Goal: Information Seeking & Learning: Find contact information

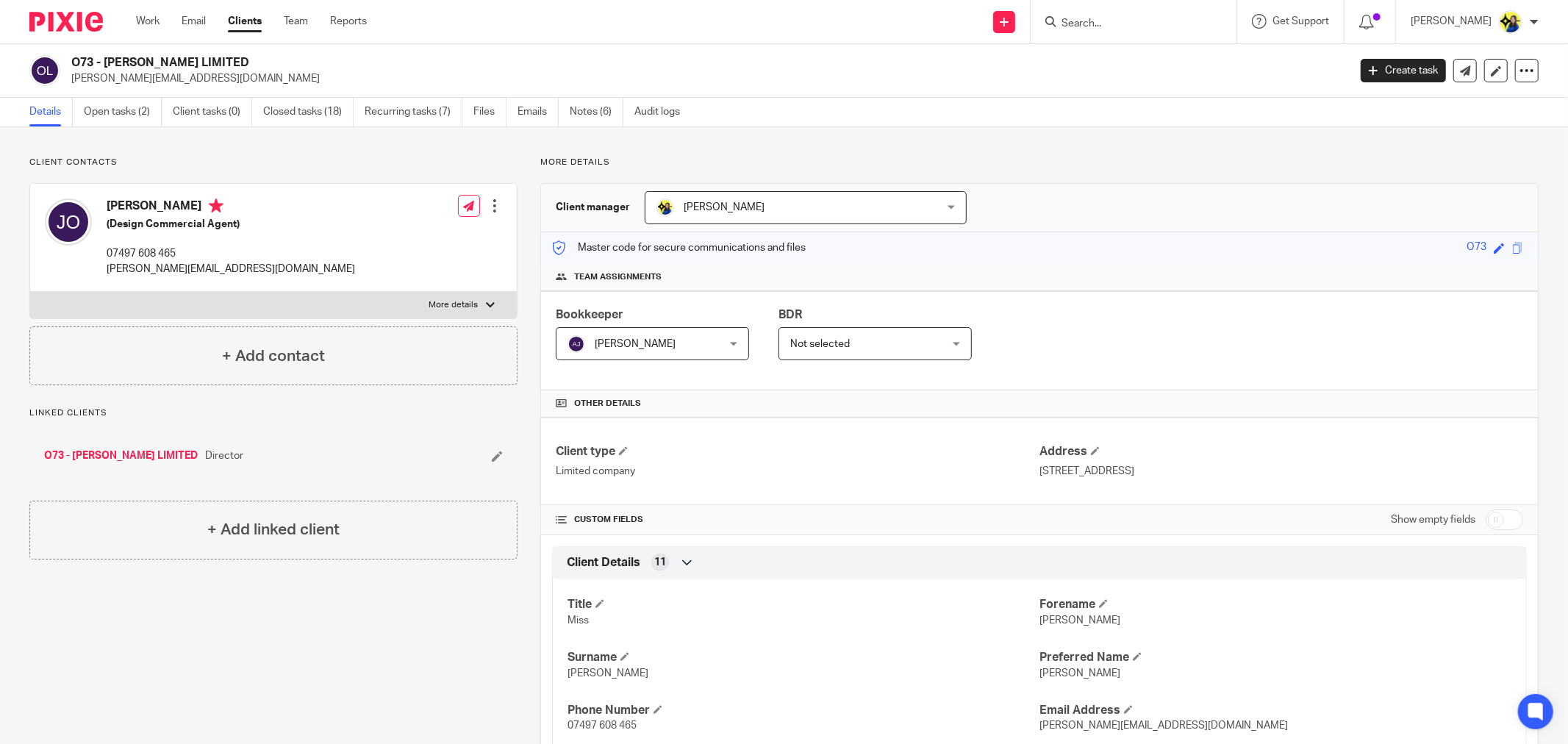
click at [1144, 18] on input "Search" at bounding box center [1127, 24] width 133 height 13
type input "t48"
click at [1171, 47] on link at bounding box center [1182, 64] width 249 height 34
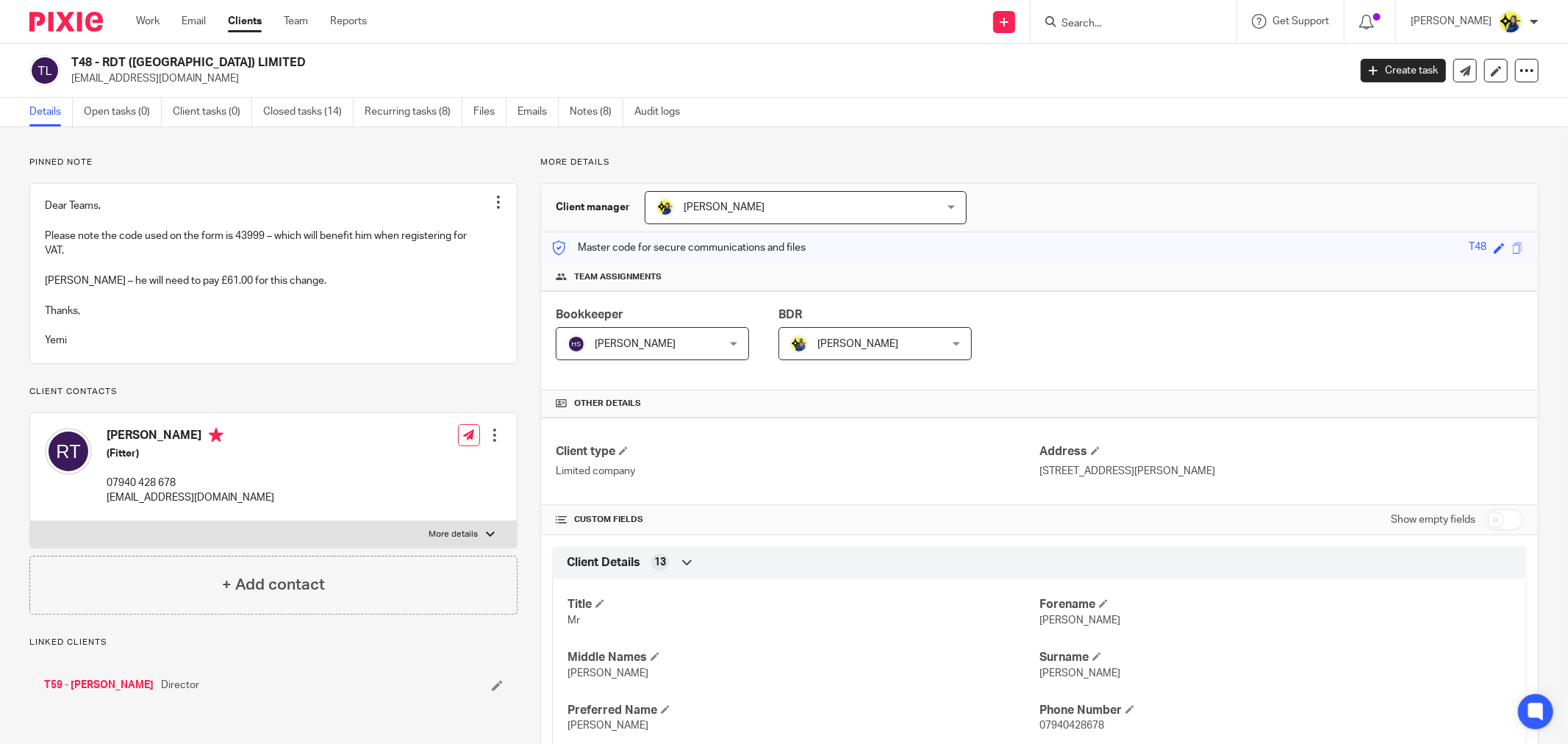
click at [343, 60] on div "T48 - RDT ([GEOGRAPHIC_DATA]) LIMITED [EMAIL_ADDRESS][DOMAIN_NAME]" at bounding box center [684, 71] width 1309 height 30
copy h2 "T48 - RDT ([GEOGRAPHIC_DATA]) LIMITED"
click at [1168, 23] on input "Search" at bounding box center [1127, 24] width 133 height 13
click at [1120, 23] on input "Search" at bounding box center [1127, 24] width 133 height 13
type input "jmj"
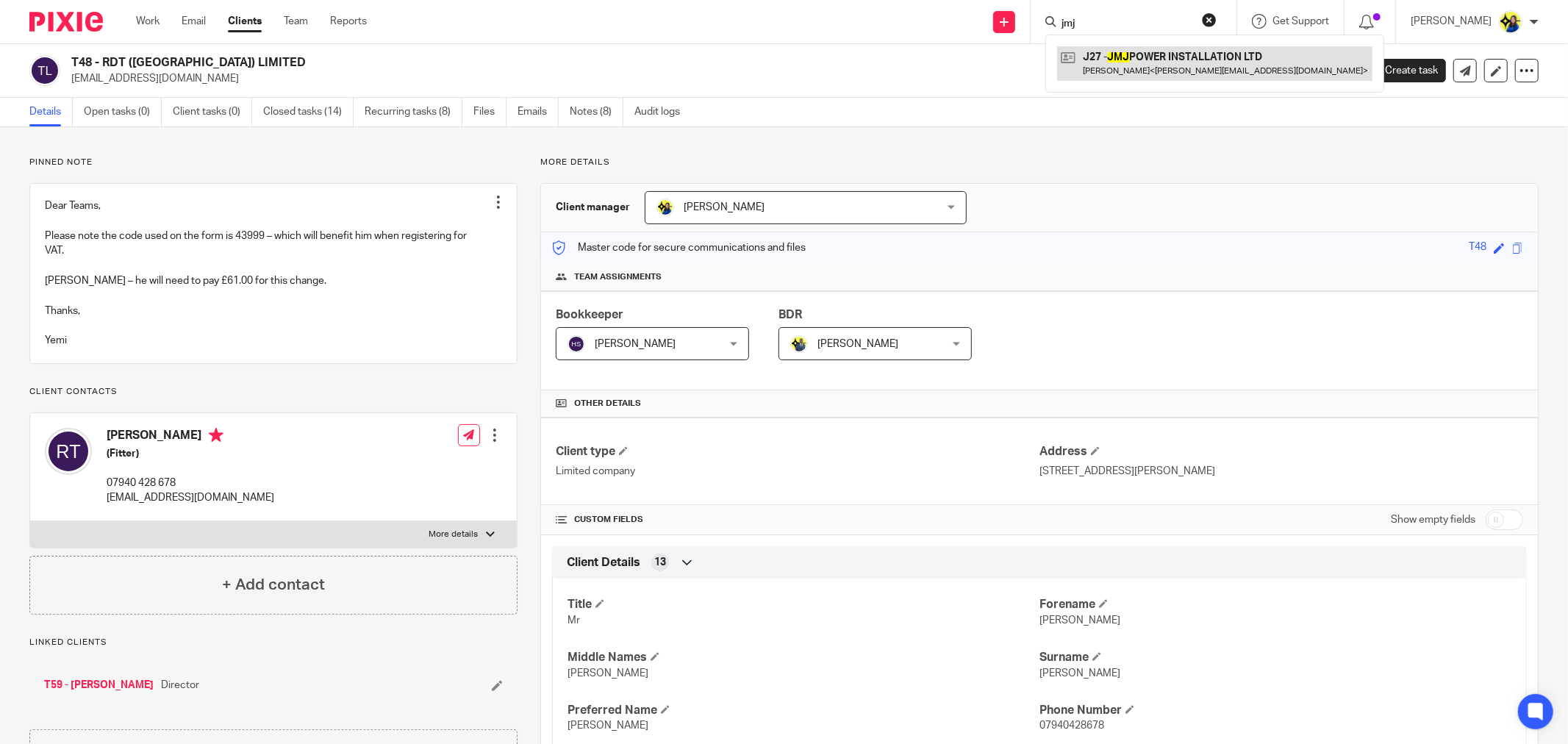
click at [1159, 52] on link at bounding box center [1215, 64] width 315 height 34
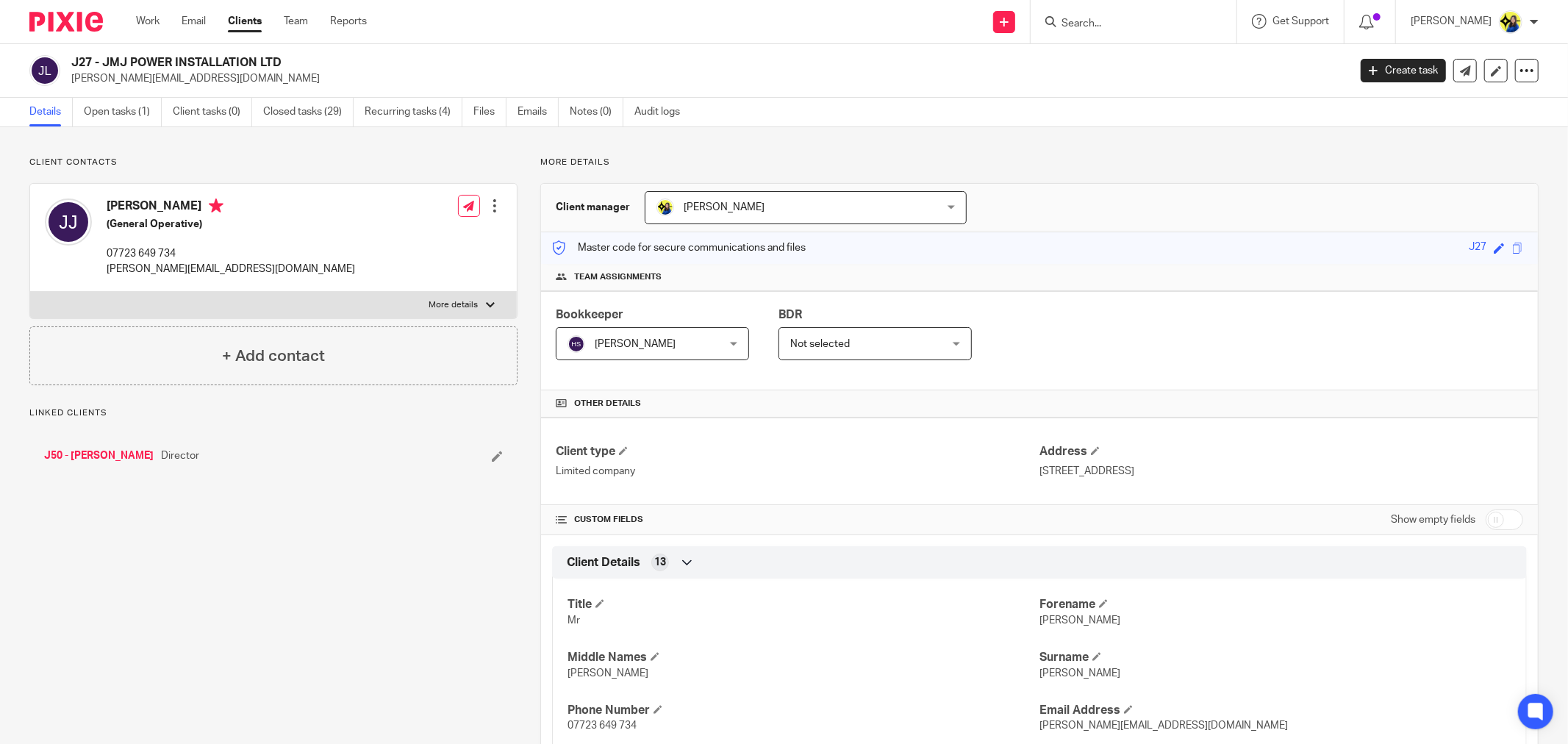
drag, startPoint x: 243, startPoint y: 79, endPoint x: 70, endPoint y: 87, distance: 173.2
click at [70, 87] on div "J27 - JMJ POWER INSTALLATION LTD joel.jones99.jj76@gmail.com Create task Update…" at bounding box center [784, 71] width 1568 height 54
copy p "[PERSON_NAME][EMAIL_ADDRESS][DOMAIN_NAME]"
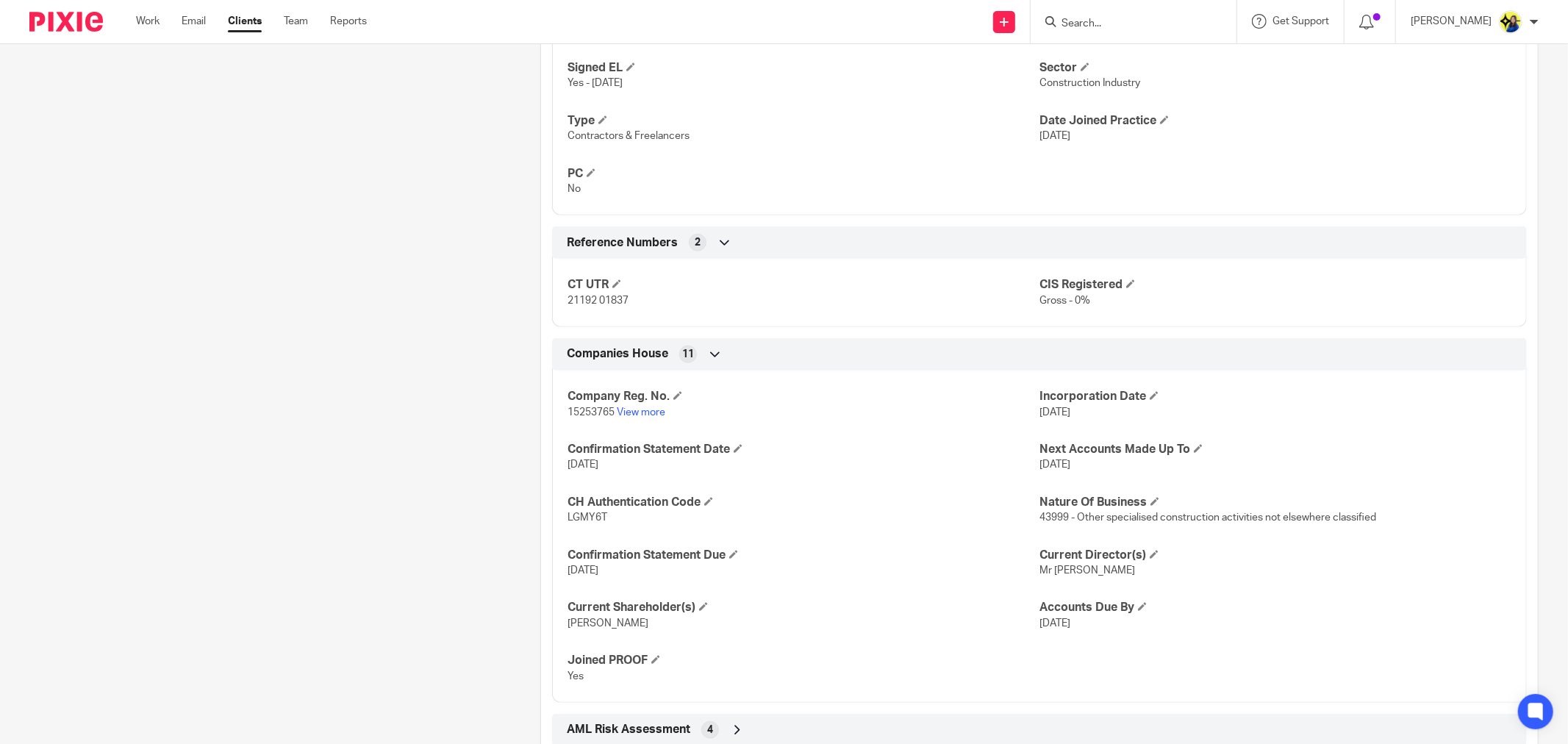
scroll to position [1054, 0]
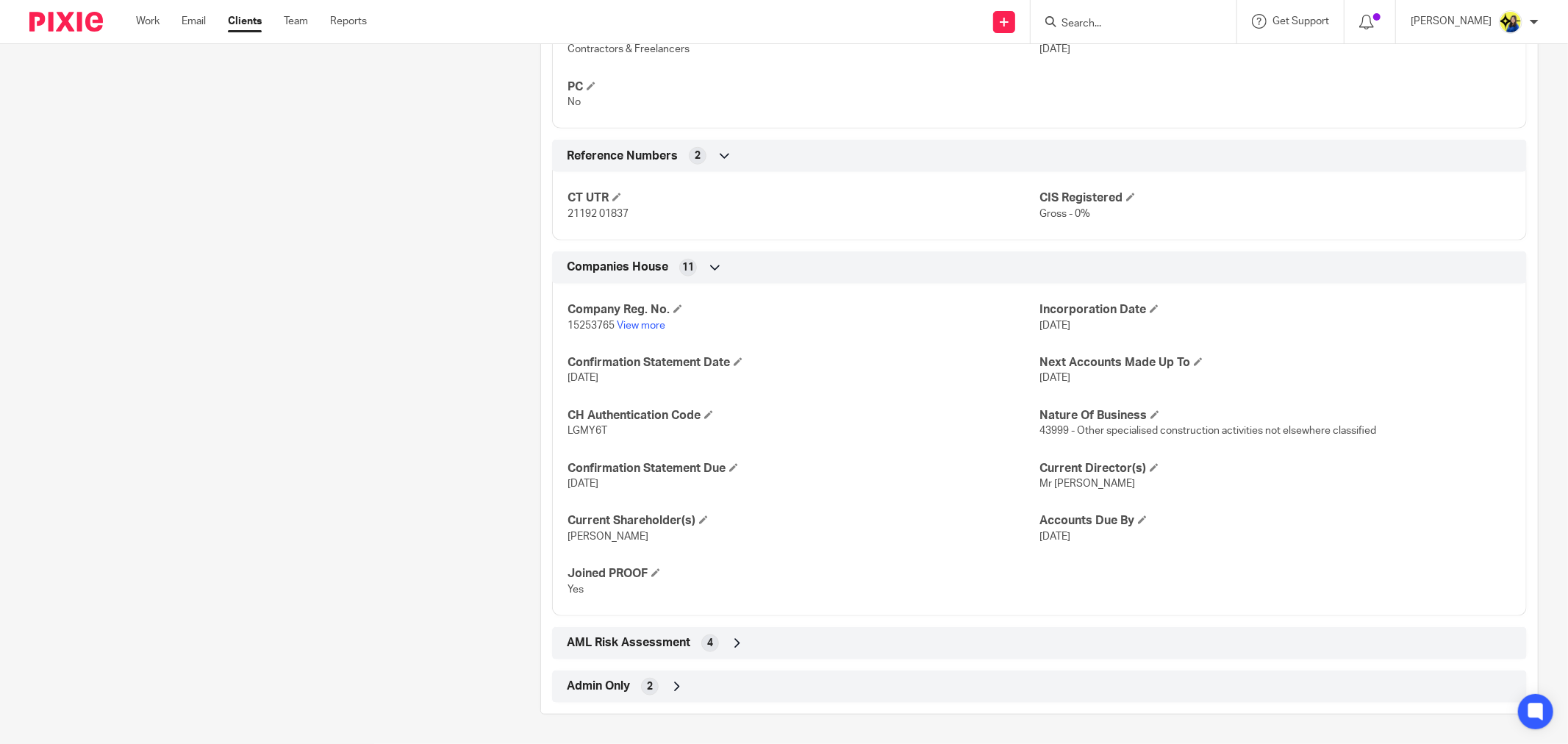
click at [649, 321] on link "View more" at bounding box center [641, 325] width 48 height 10
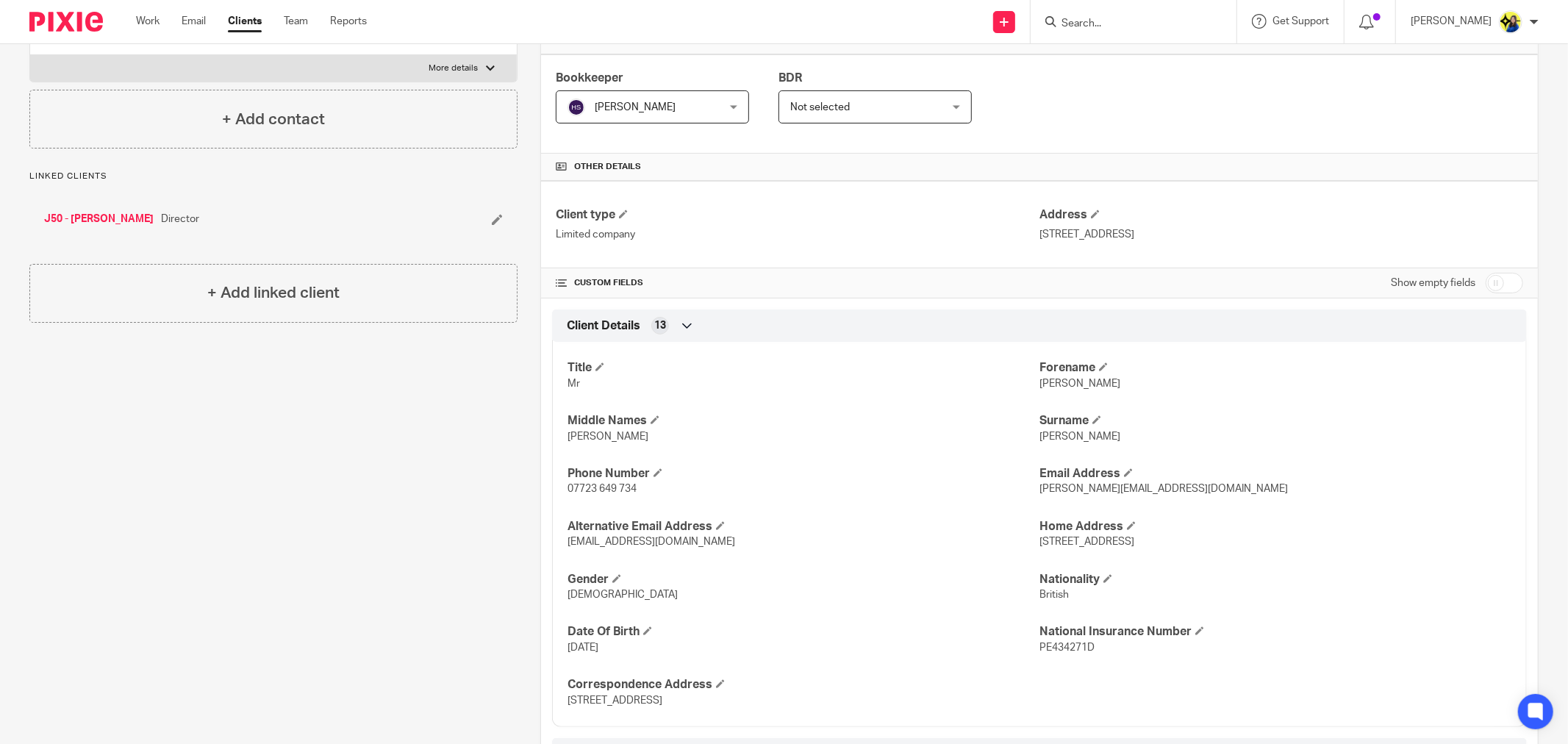
scroll to position [0, 0]
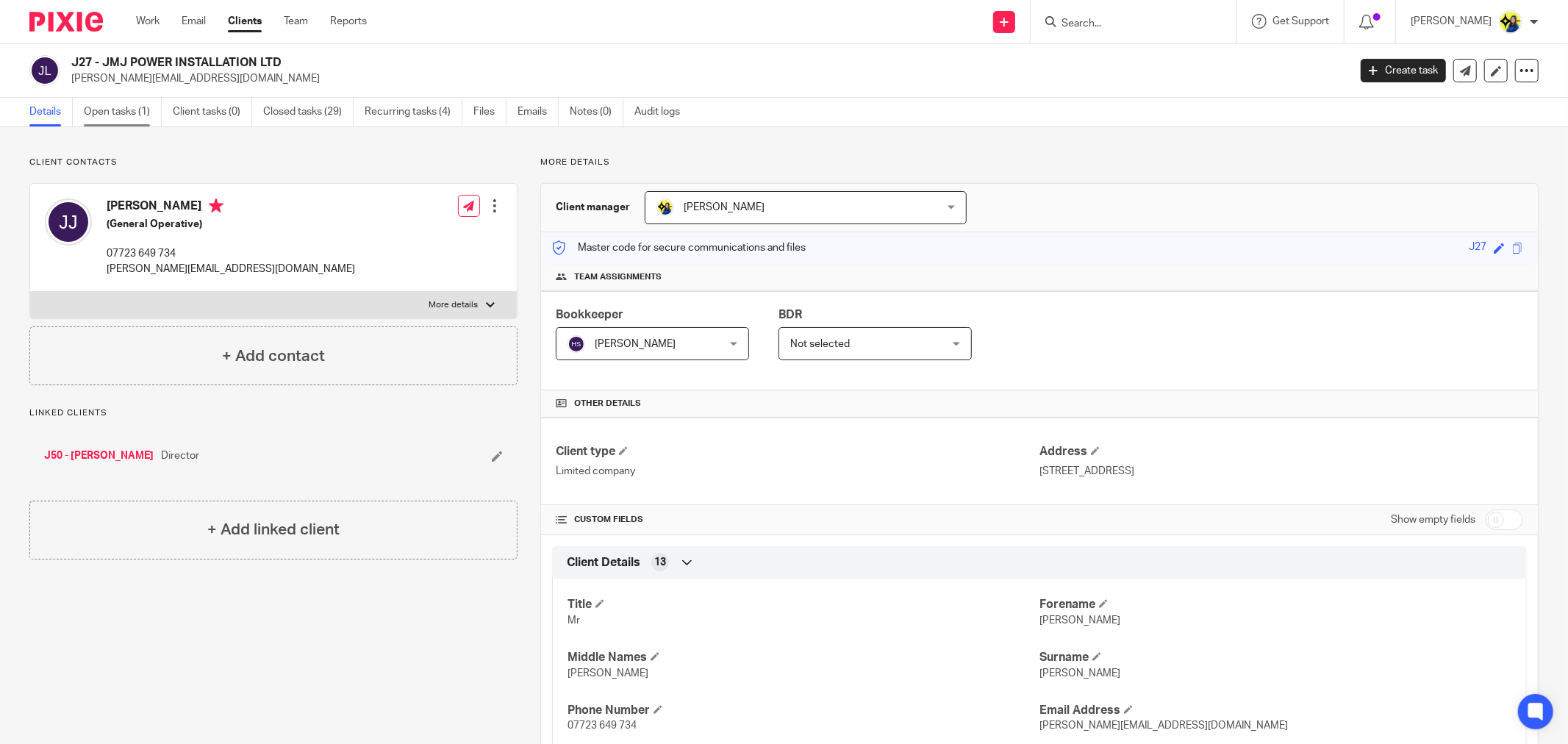
click at [125, 110] on link "Open tasks (1)" at bounding box center [123, 112] width 78 height 29
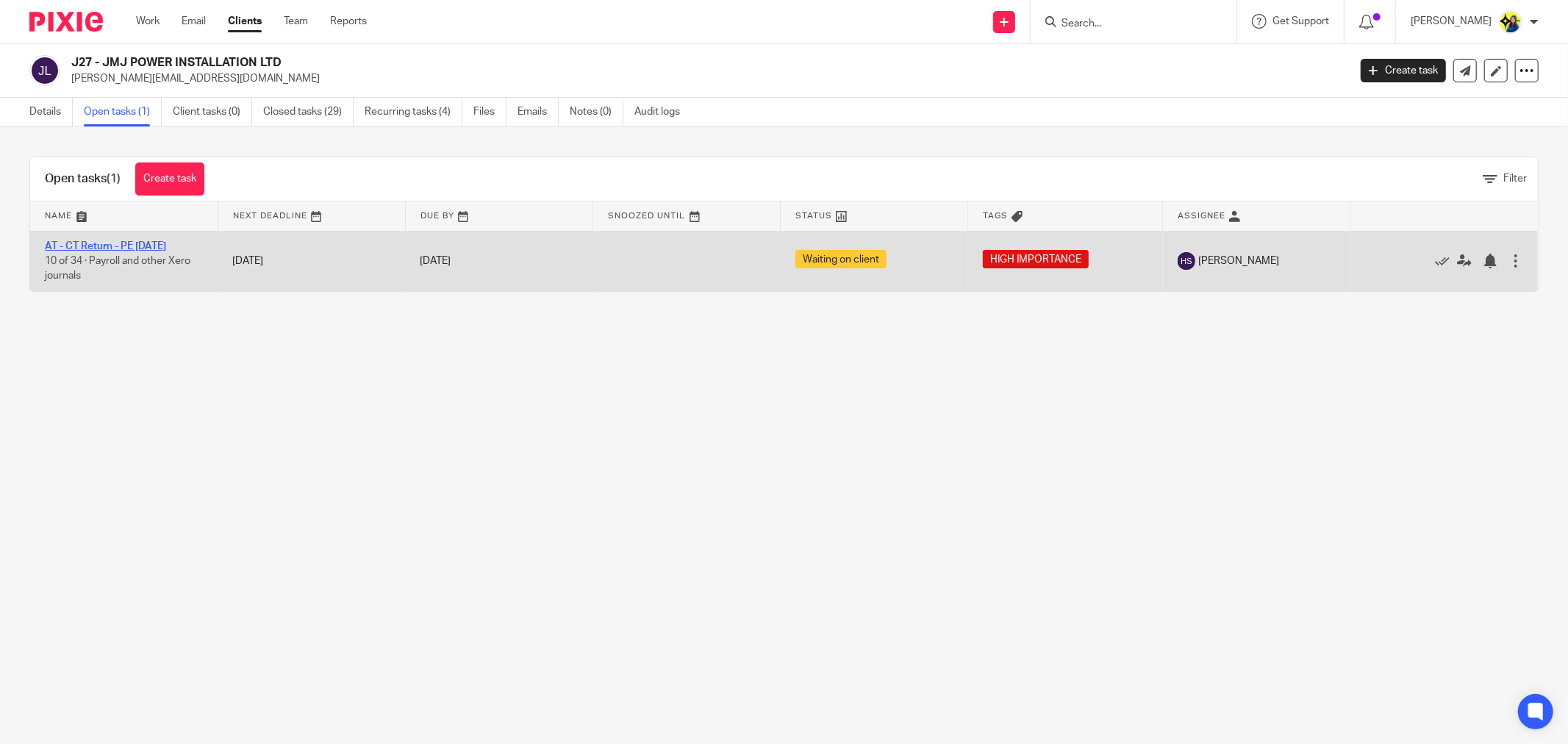
click at [118, 241] on link "AT - CT Return - PE [DATE]" at bounding box center [105, 245] width 121 height 10
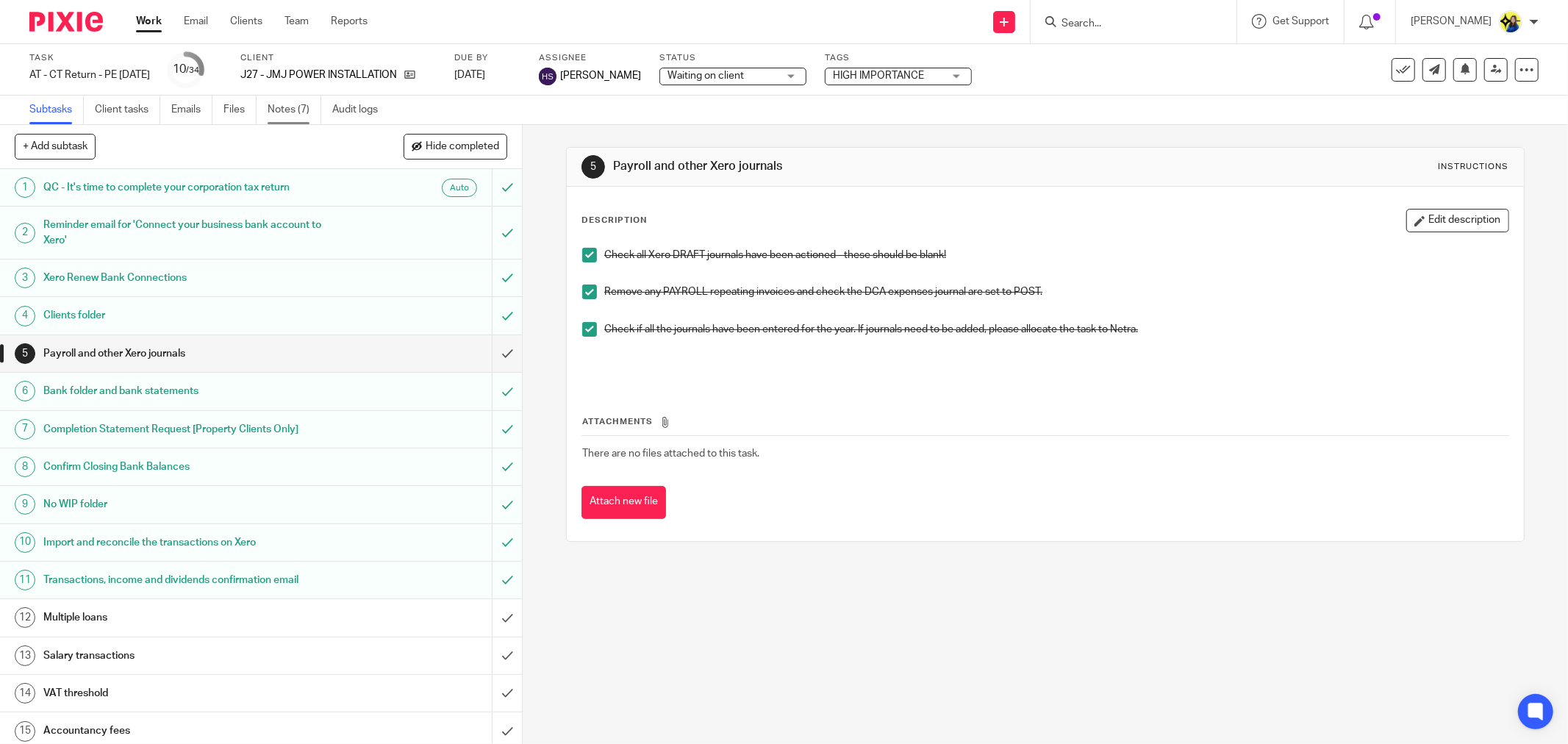
click at [279, 110] on link "Notes (7)" at bounding box center [295, 110] width 54 height 29
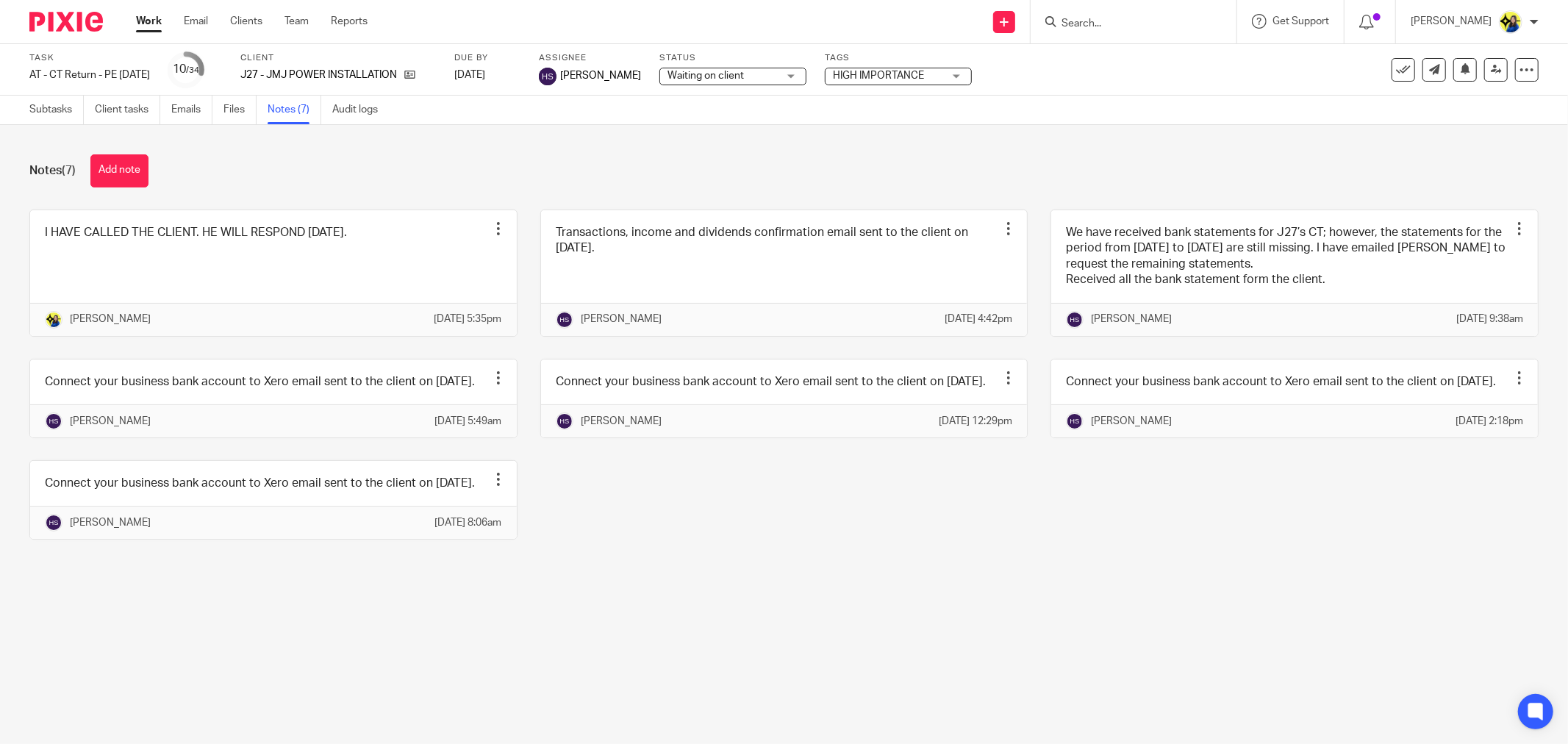
click at [249, 158] on div "Notes (7) Add note" at bounding box center [784, 170] width 1510 height 33
click at [128, 158] on button "Add note" at bounding box center [119, 170] width 58 height 33
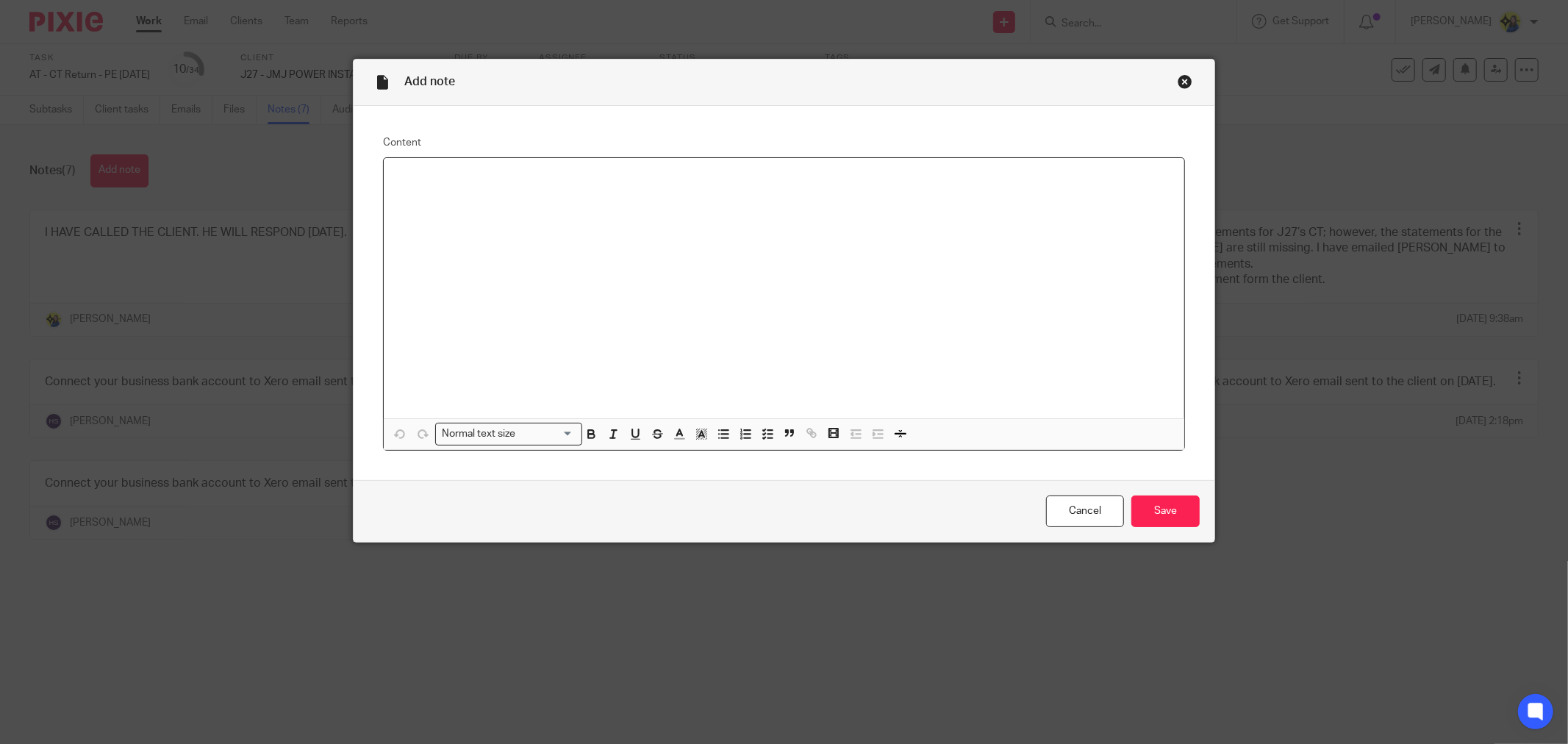
click at [584, 233] on div at bounding box center [784, 288] width 801 height 261
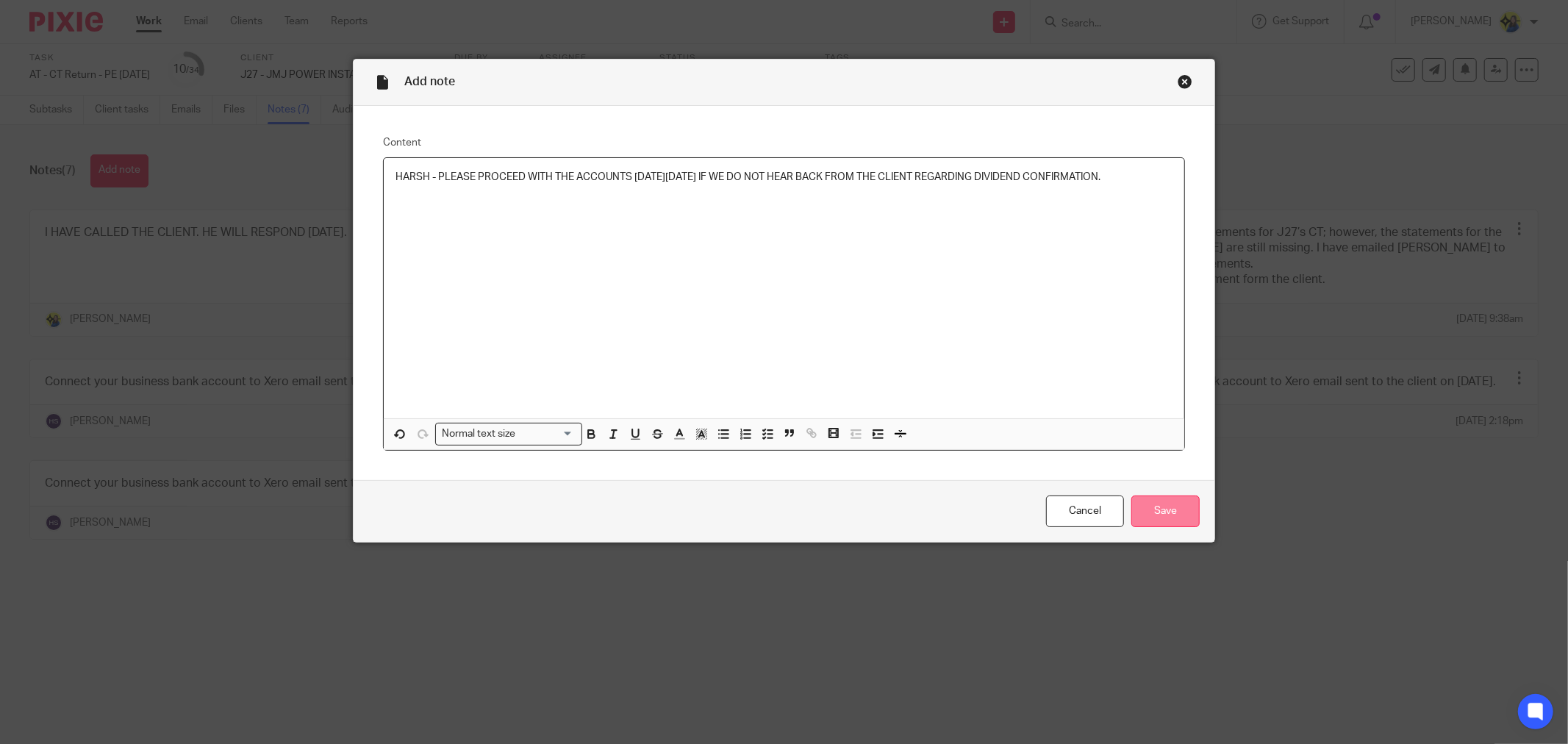
click at [1141, 505] on input "Save" at bounding box center [1166, 510] width 68 height 31
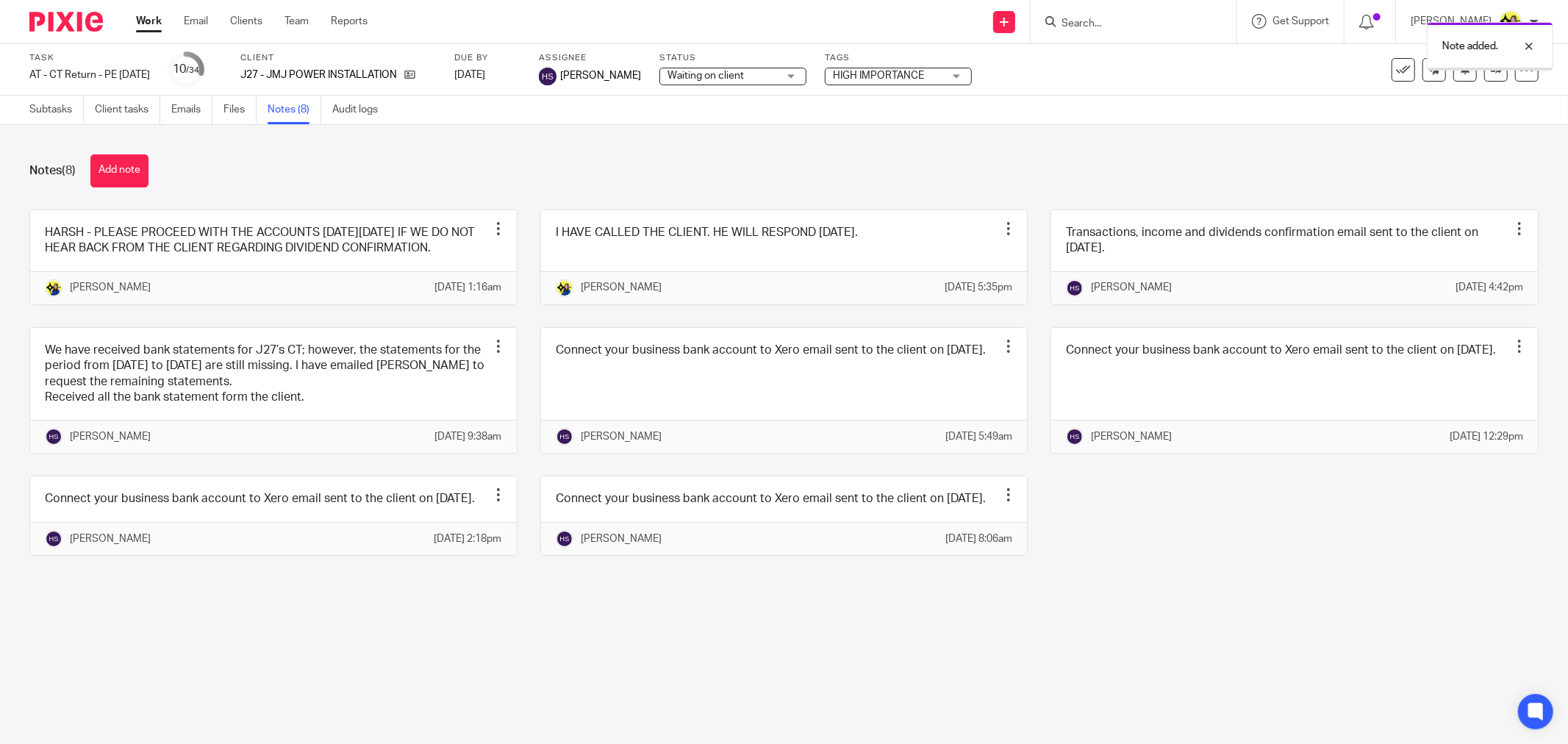
click at [316, 157] on div "Notes (8) Add note" at bounding box center [784, 170] width 1510 height 33
click at [247, 260] on link at bounding box center [274, 257] width 487 height 94
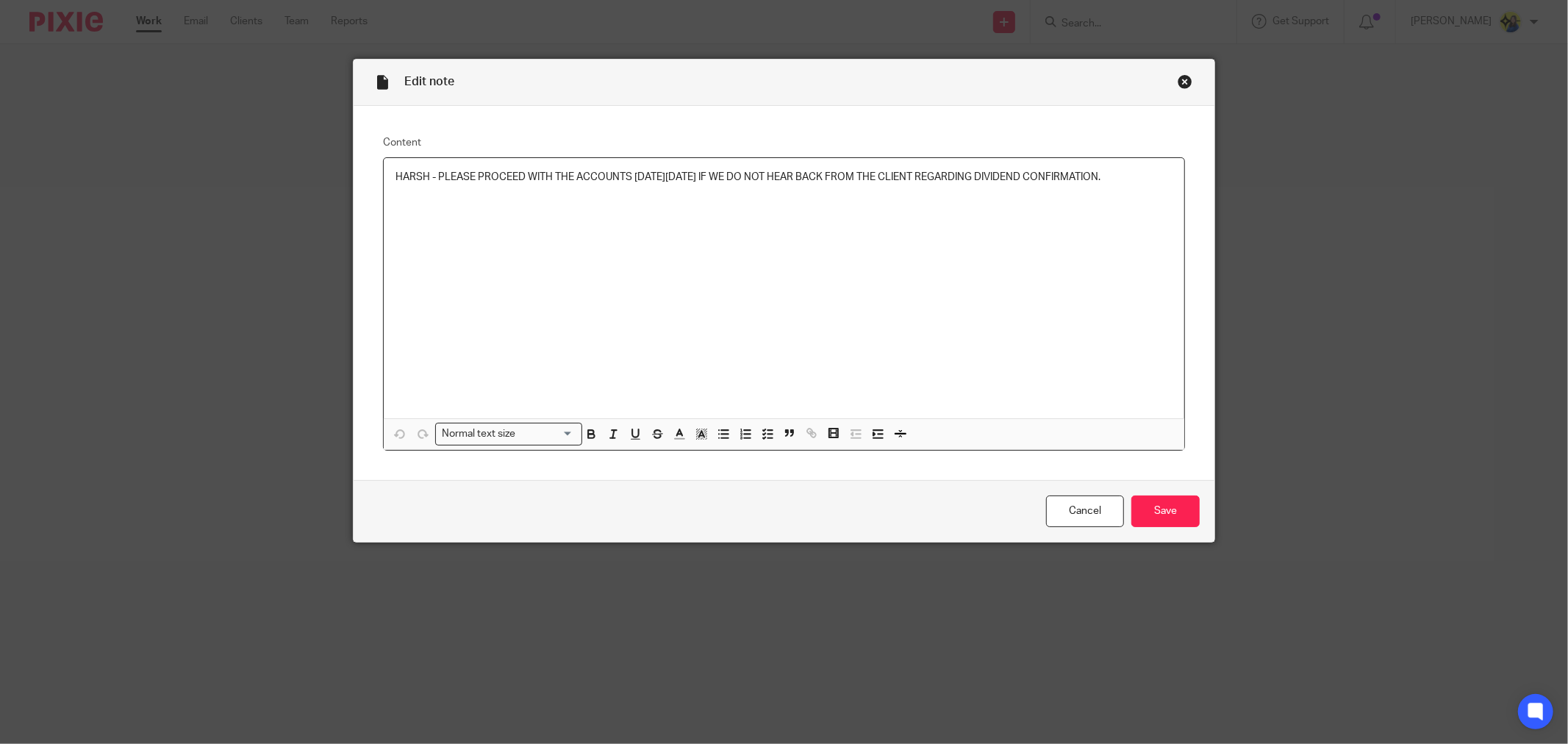
click at [1167, 170] on div "HARSH - PLEASE PROCEED WITH THE ACCOUNTS [DATE][DATE] IF WE DO NOT HEAR BACK FR…" at bounding box center [784, 288] width 801 height 261
click at [1157, 502] on input "Save" at bounding box center [1166, 510] width 68 height 31
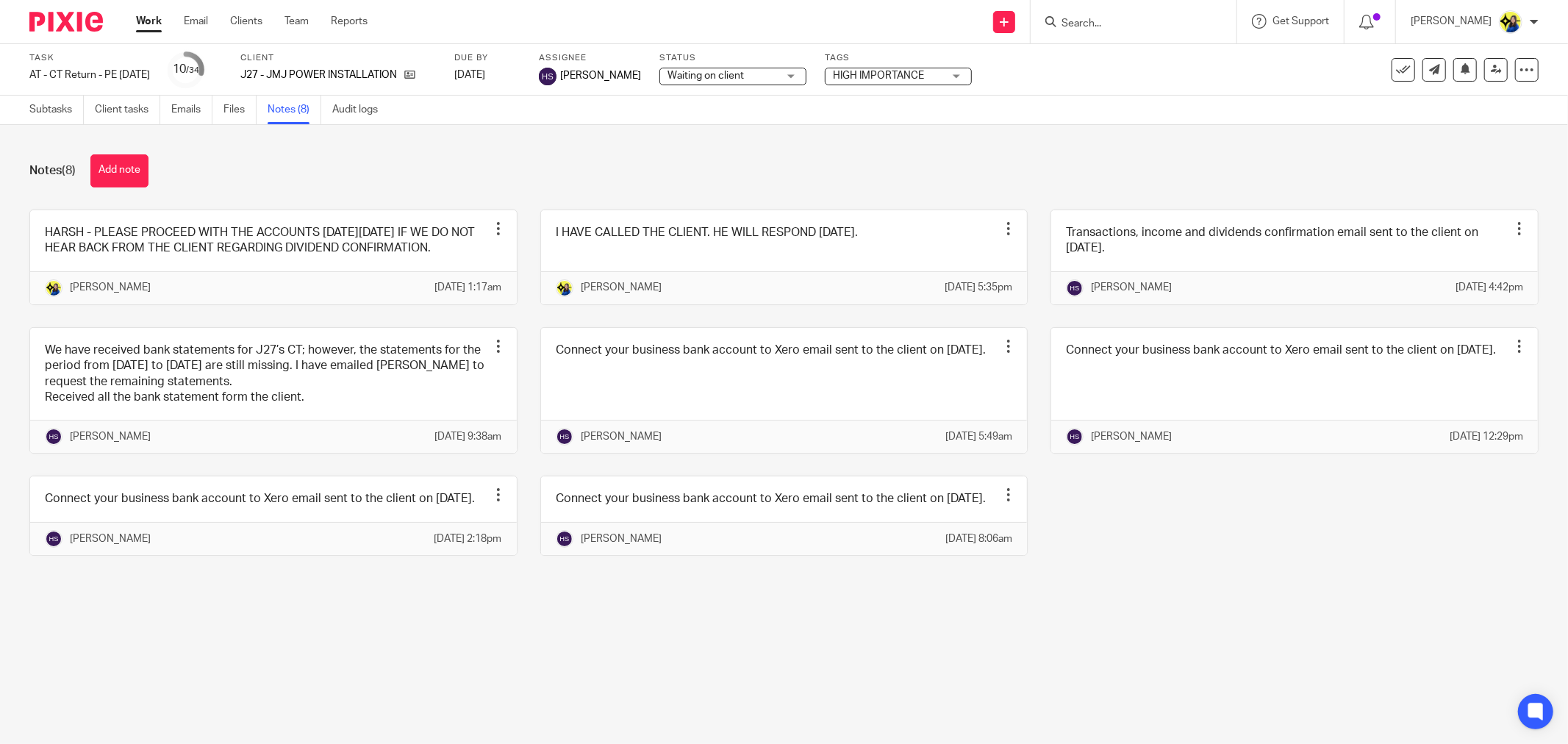
click at [1184, 26] on input "Search" at bounding box center [1127, 24] width 133 height 13
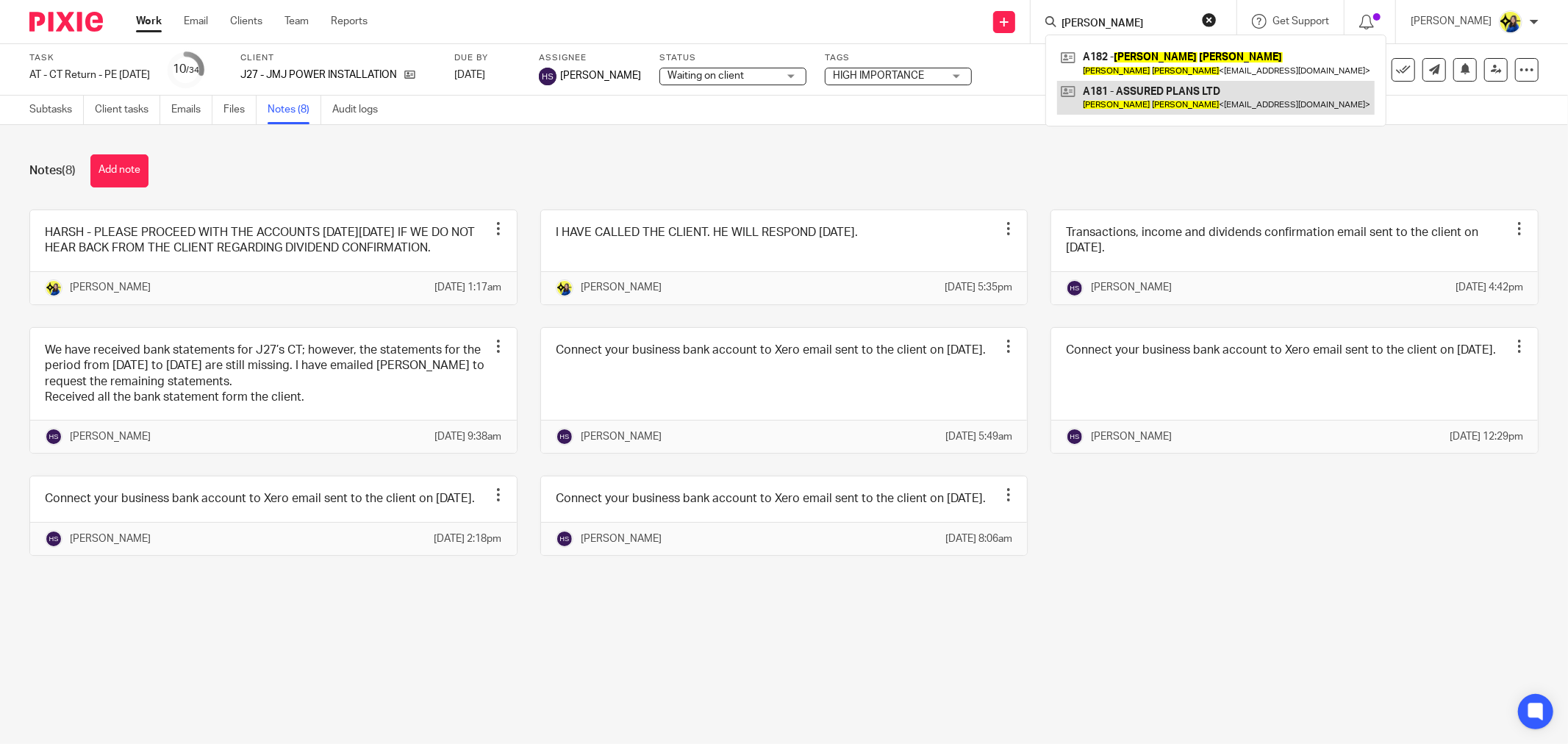
type input "[PERSON_NAME]"
click at [1198, 103] on link at bounding box center [1216, 98] width 318 height 34
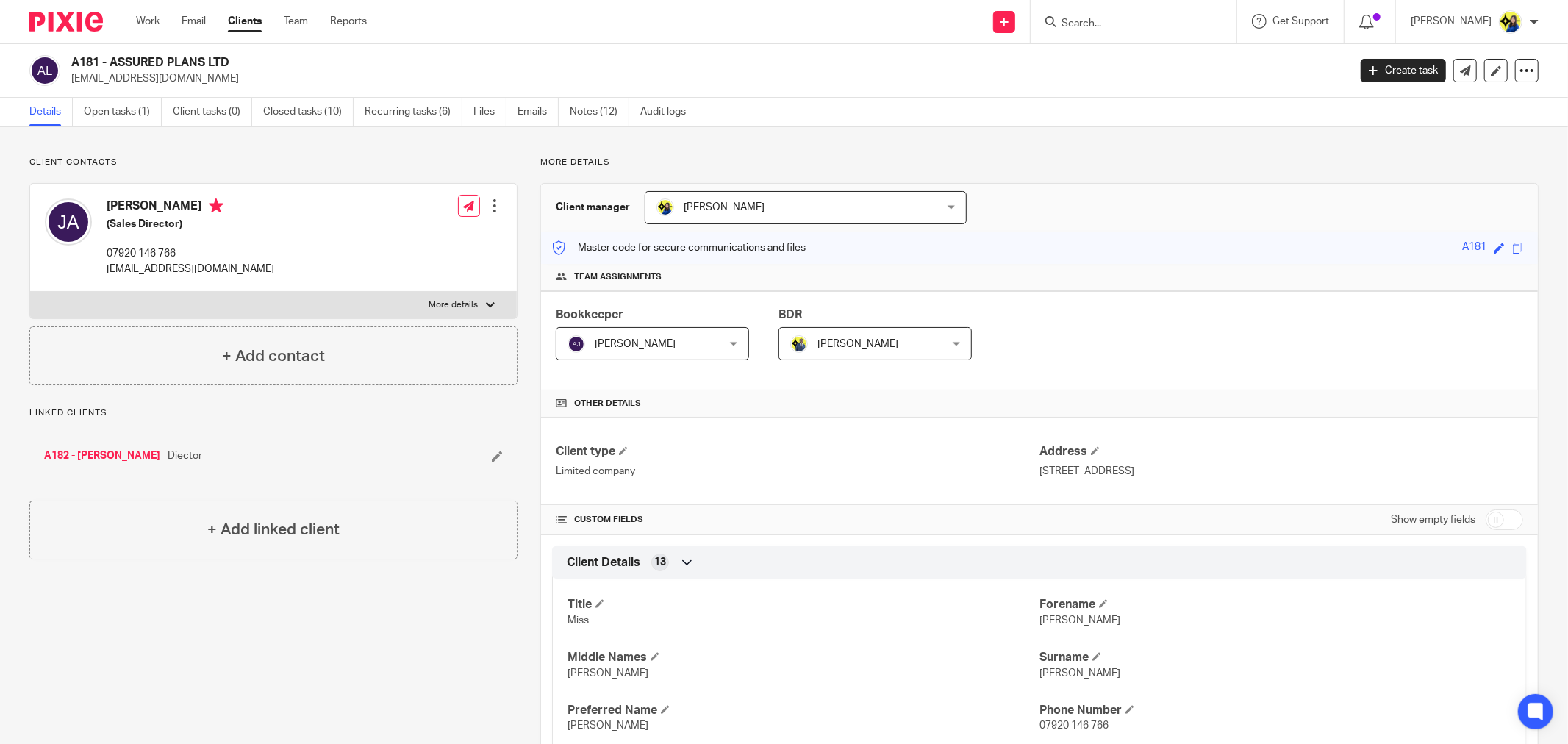
drag, startPoint x: 216, startPoint y: 79, endPoint x: 68, endPoint y: 74, distance: 148.1
click at [68, 74] on div "A181 - ASSURED PLANS LTD info@assuredplans.co.uk" at bounding box center [684, 71] width 1309 height 30
copy p "info@assuredplans.co.uk"
drag, startPoint x: 358, startPoint y: 154, endPoint x: 614, endPoint y: 611, distance: 523.8
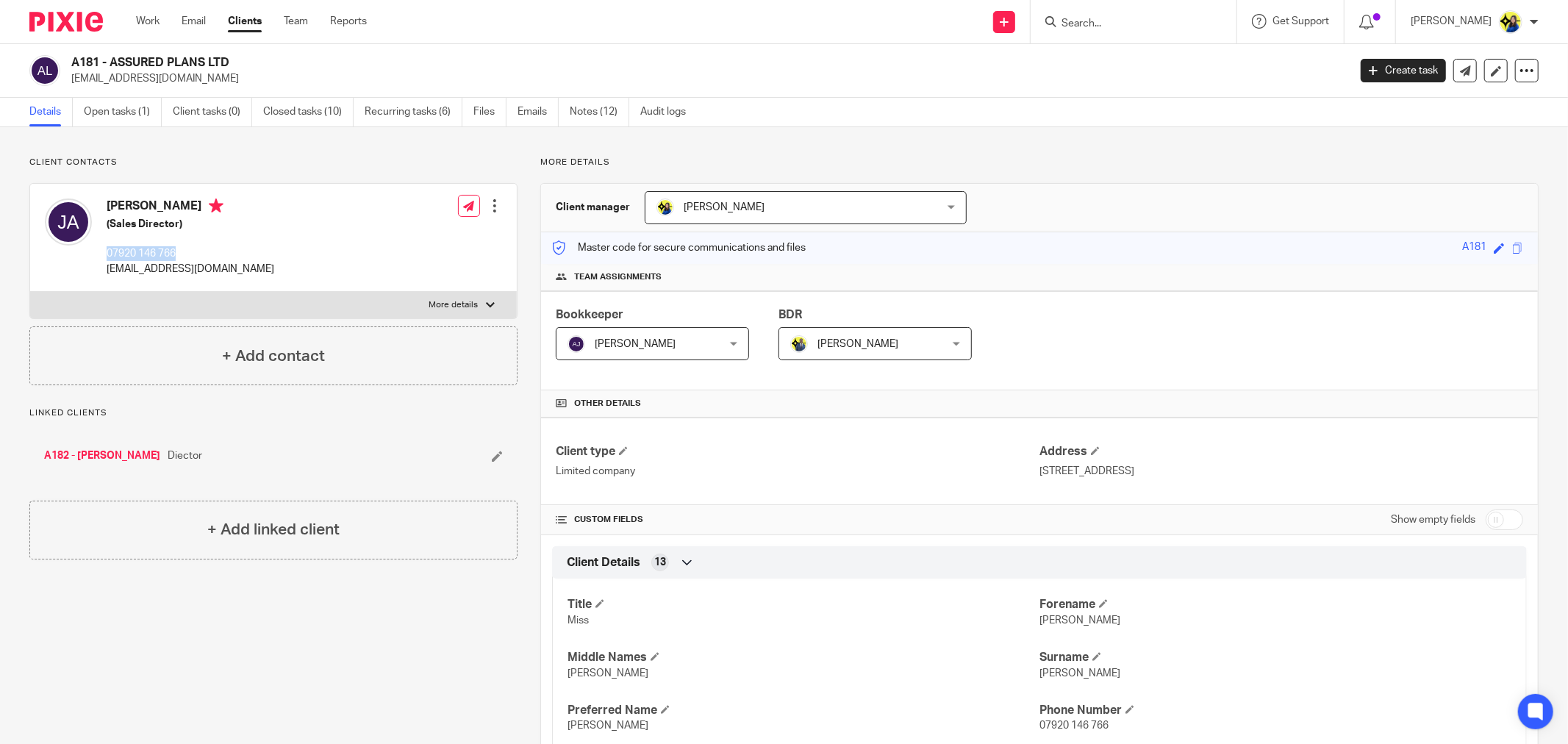
drag, startPoint x: 185, startPoint y: 250, endPoint x: 107, endPoint y: 252, distance: 78.0
click at [107, 252] on p "07920 146 766" at bounding box center [190, 253] width 167 height 14
copy p "07920 146 766"
drag, startPoint x: 211, startPoint y: 143, endPoint x: 104, endPoint y: 86, distance: 121.2
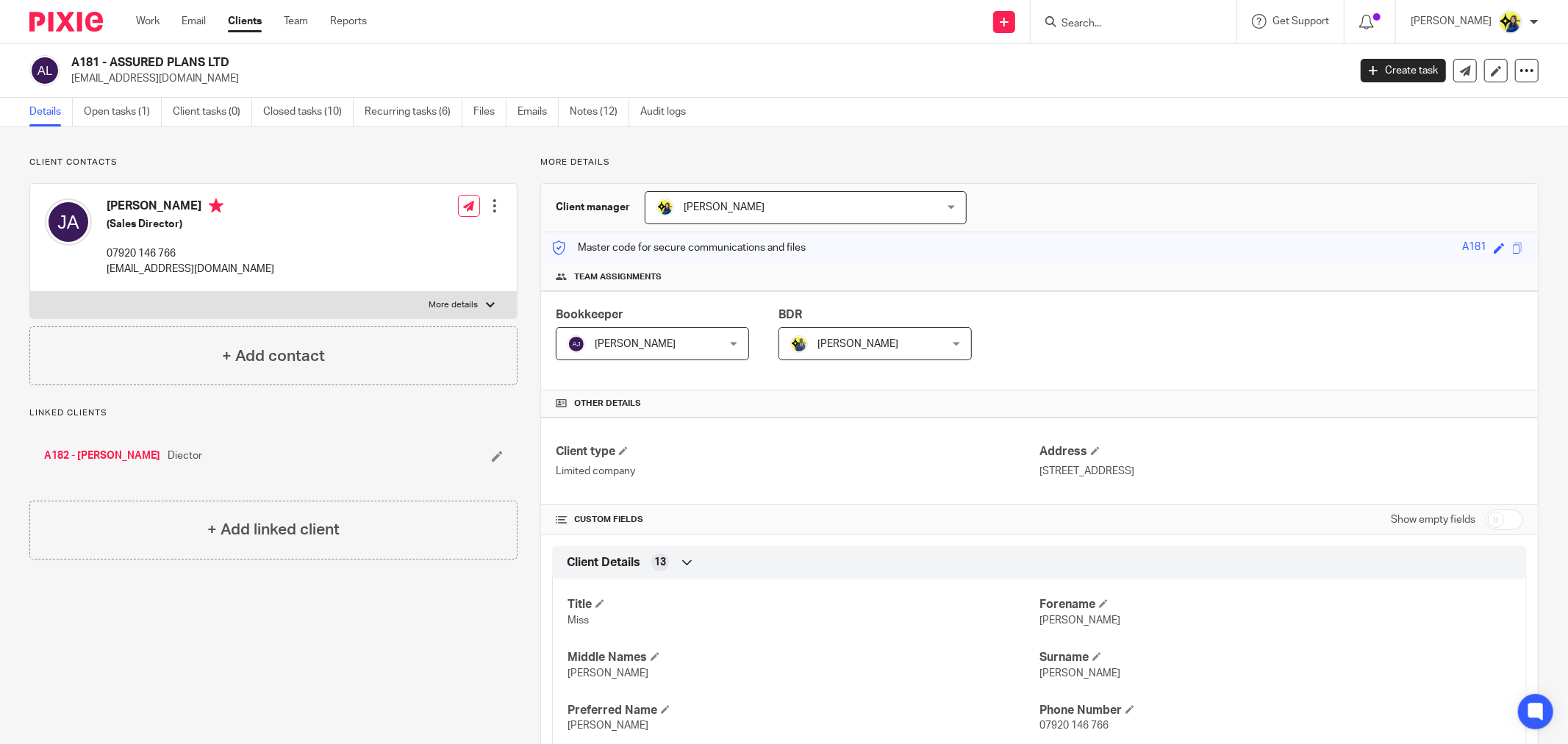
click at [1165, 22] on input "Search" at bounding box center [1127, 24] width 133 height 13
click at [1165, 28] on input "Search" at bounding box center [1127, 24] width 133 height 13
click at [1165, 30] on input "Search" at bounding box center [1127, 24] width 133 height 13
click at [1138, 19] on input "Search" at bounding box center [1127, 24] width 133 height 13
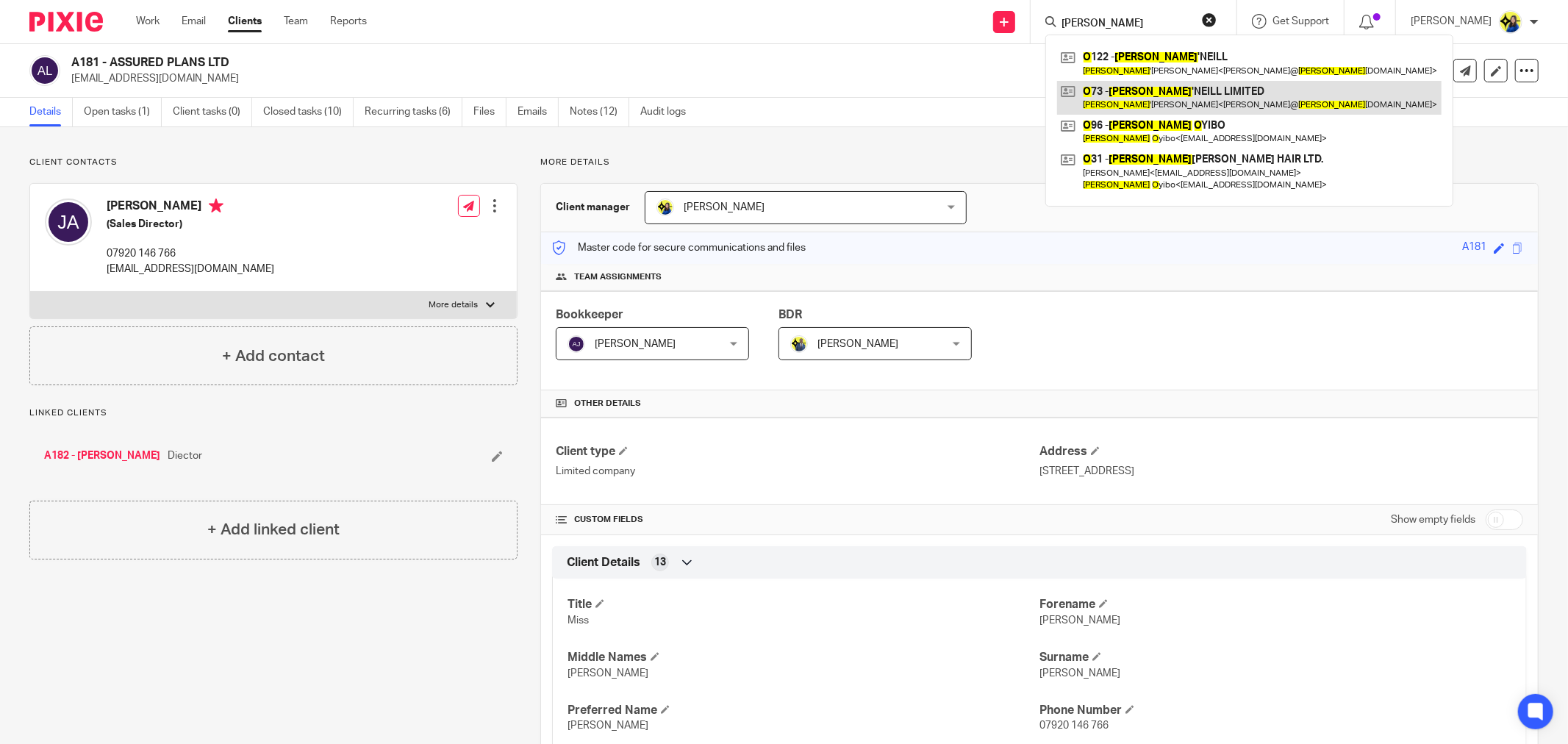
type input "jennifer o"
click at [1177, 81] on link at bounding box center [1249, 98] width 384 height 34
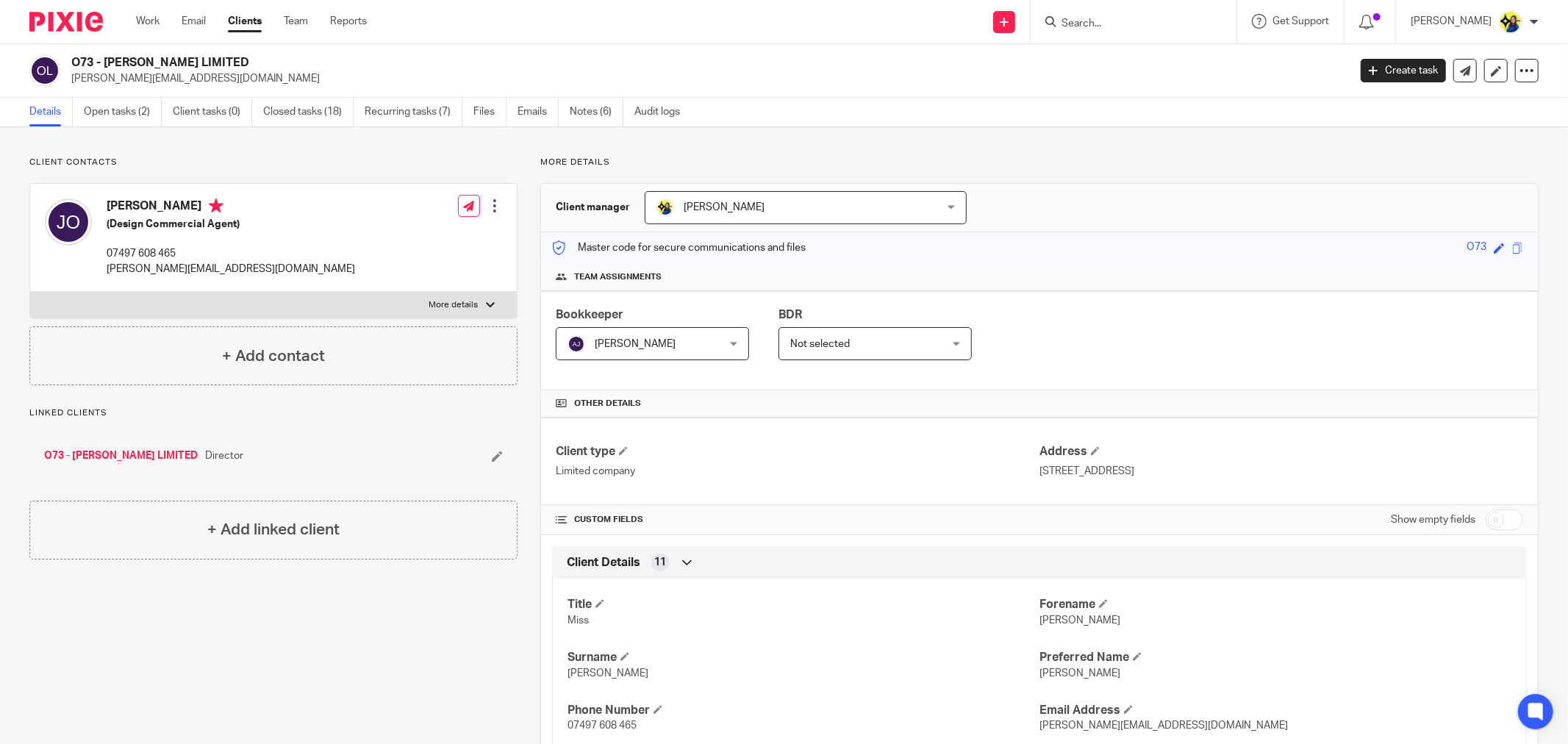
click at [1125, 26] on input "Search" at bounding box center [1127, 24] width 133 height 13
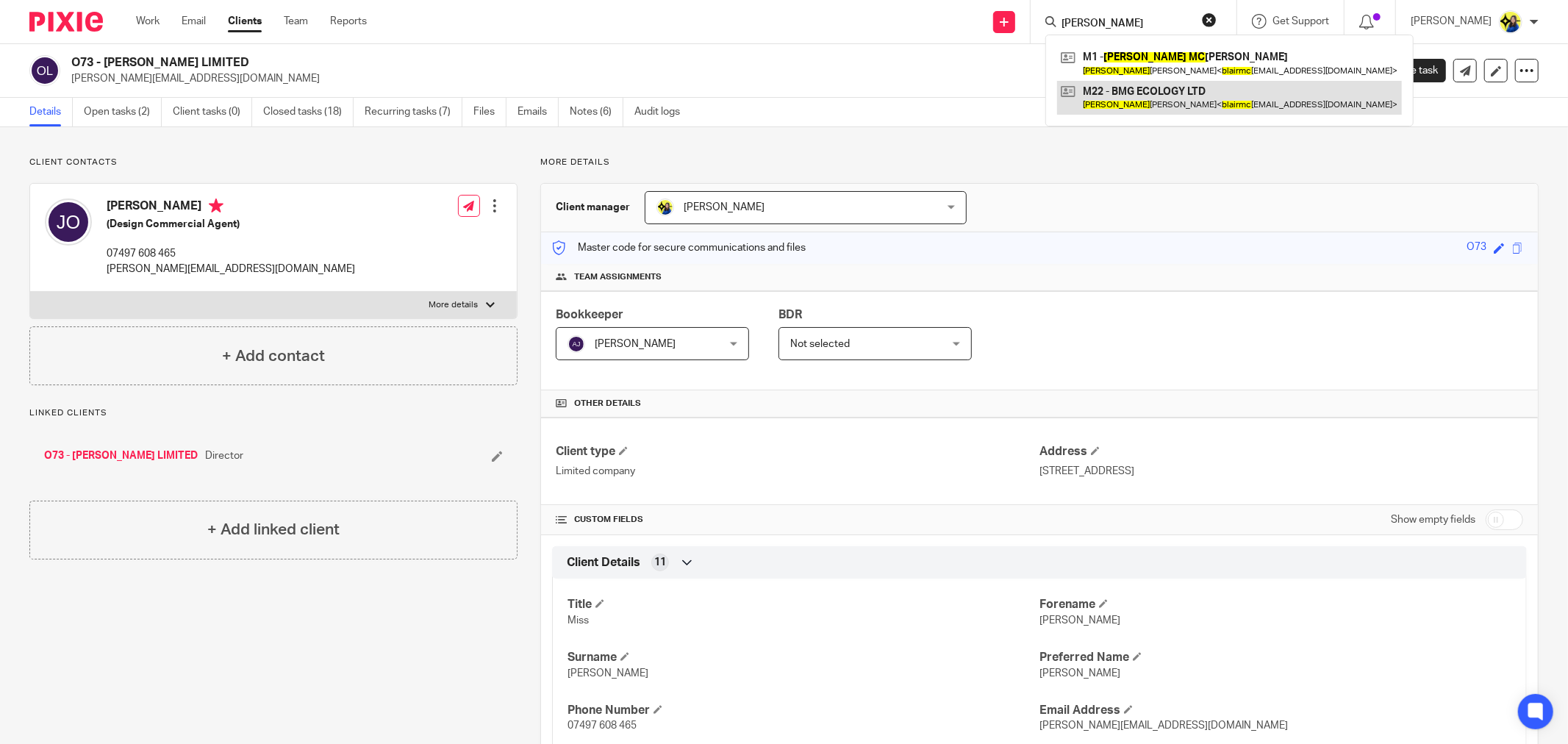
type input "[PERSON_NAME]"
click at [1206, 101] on link at bounding box center [1230, 98] width 345 height 34
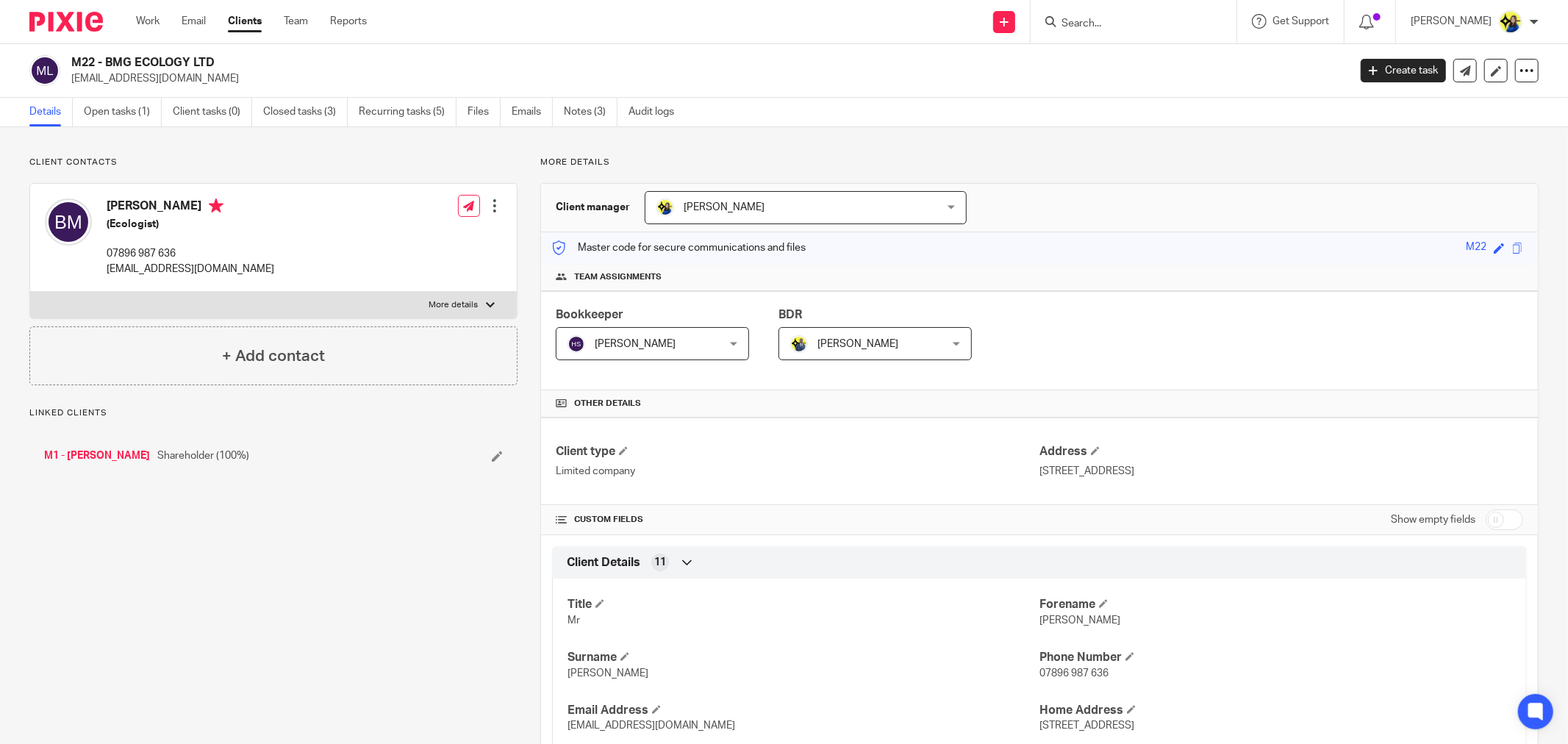
drag, startPoint x: 72, startPoint y: 63, endPoint x: 309, endPoint y: 68, distance: 237.1
click at [309, 68] on h2 "M22 - BMG ECOLOGY LTD" at bounding box center [578, 63] width 1014 height 15
copy h2 "M22 - BMG ECOLOGY LTD"
click at [1189, 21] on input "Search" at bounding box center [1127, 24] width 133 height 13
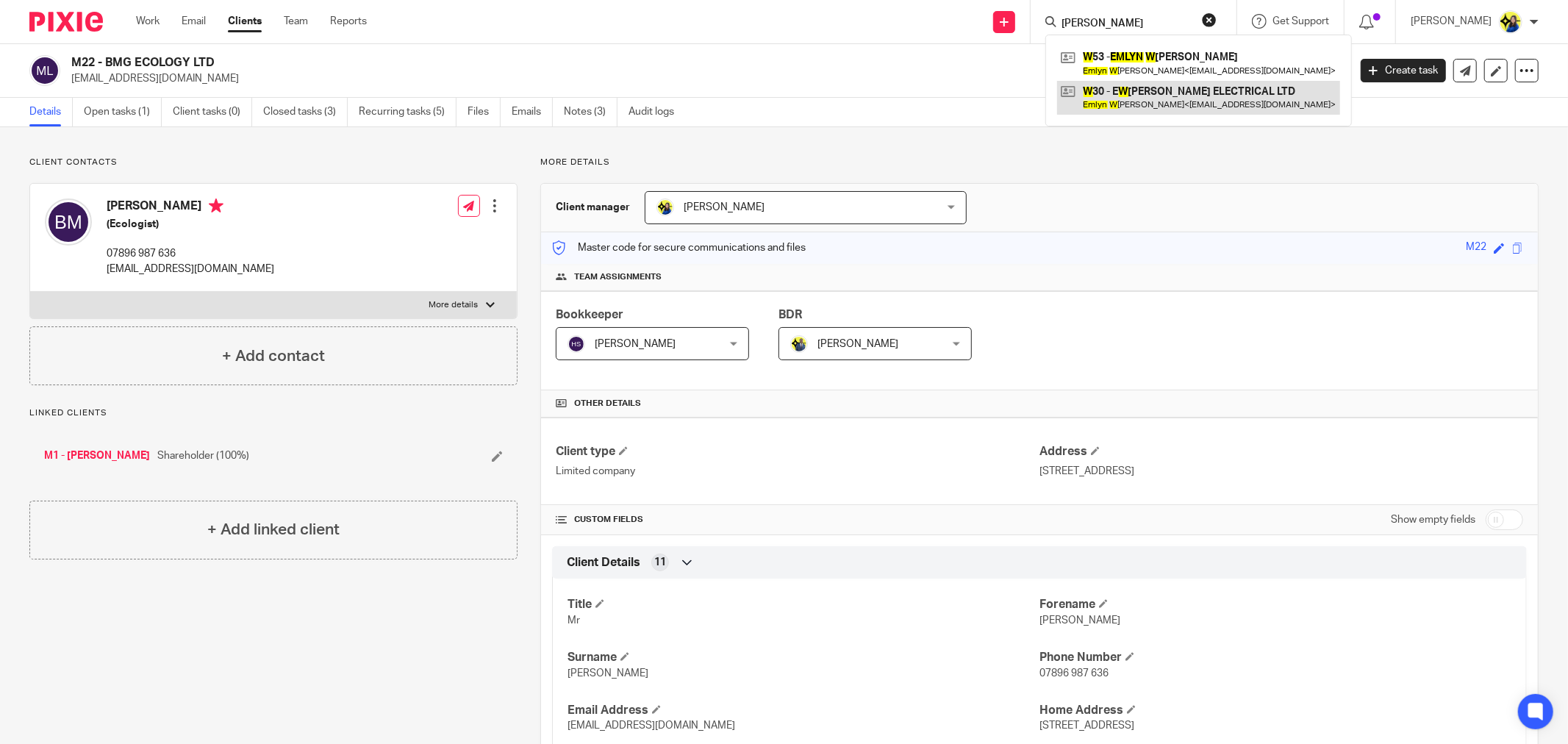
type input "[PERSON_NAME]"
click at [1238, 91] on link at bounding box center [1199, 98] width 283 height 34
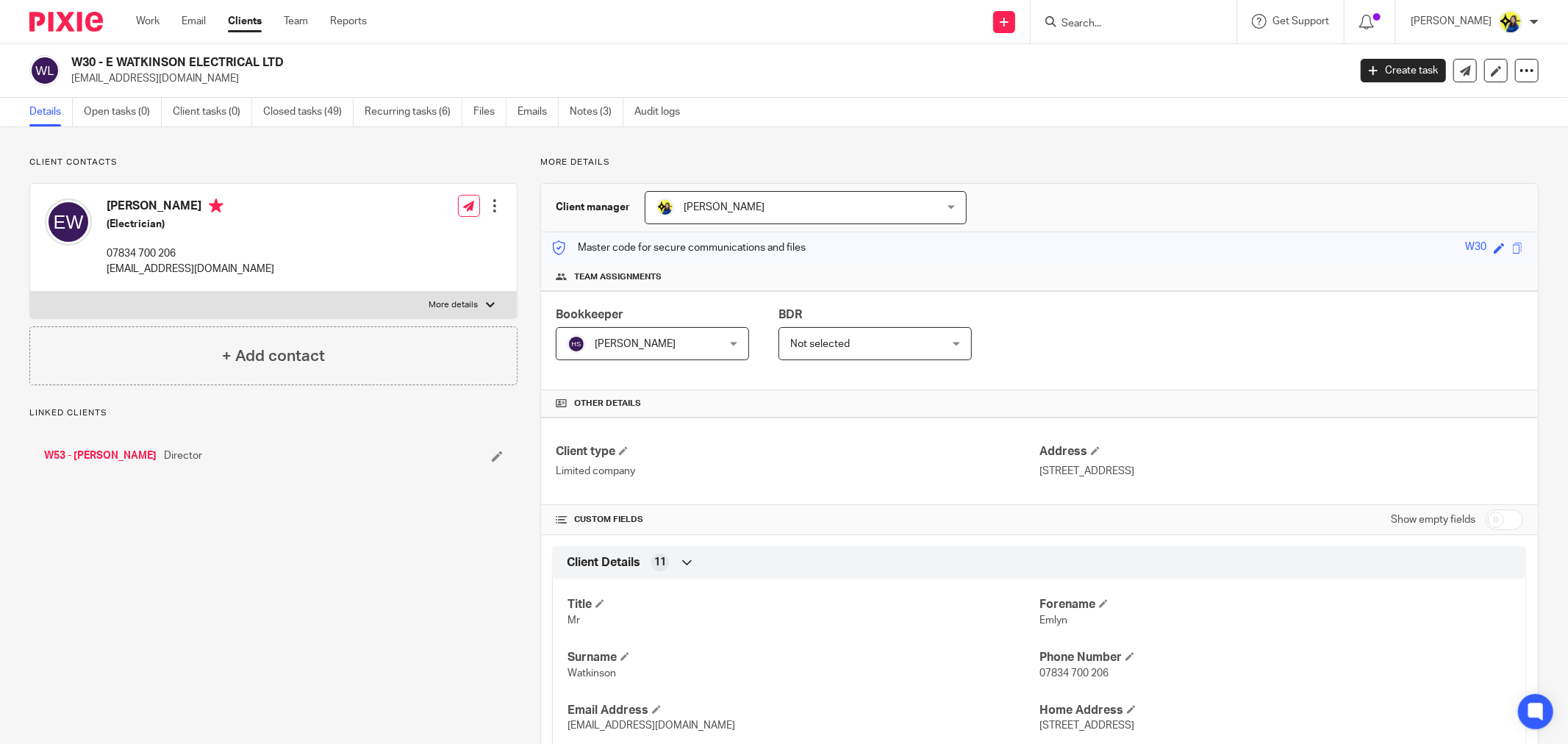
click at [305, 124] on link "Closed tasks (49)" at bounding box center [308, 112] width 90 height 29
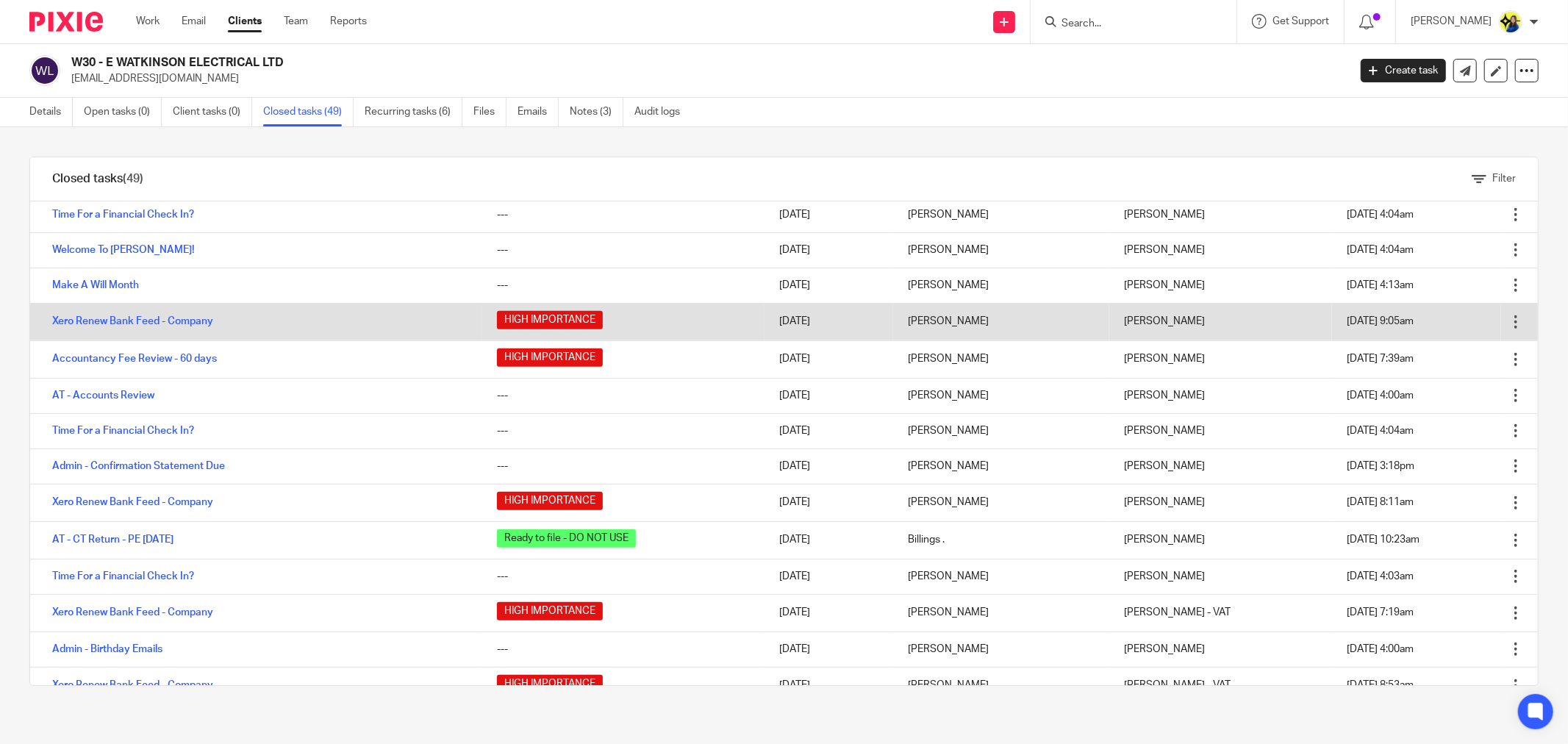
scroll to position [1062, 0]
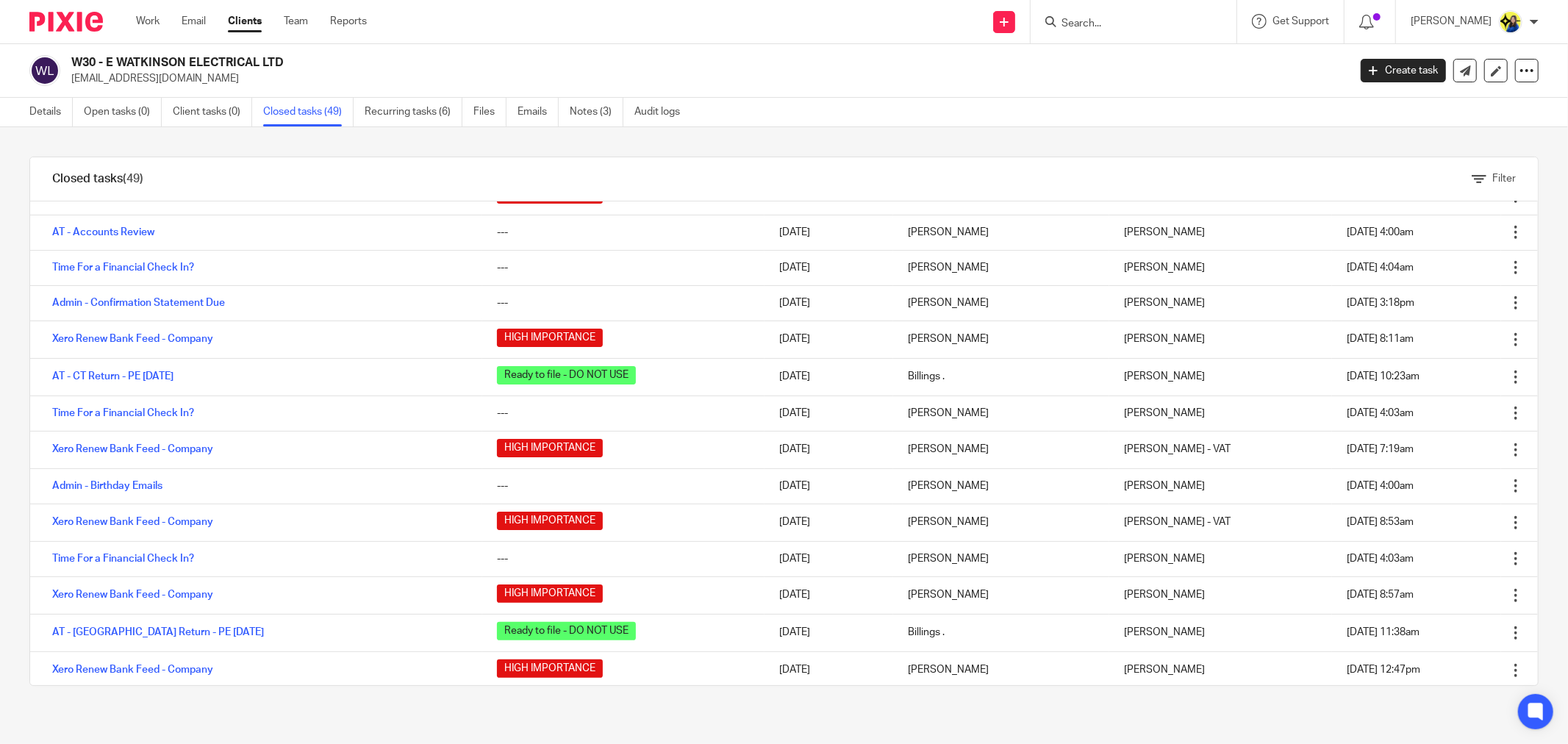
click at [1135, 717] on div "Filter tasks Only show tasks matching all of these conditions 1 Task name Is Is…" at bounding box center [784, 435] width 1568 height 617
click at [570, 109] on ul "Details Open tasks (0) Client tasks (0) Closed tasks (49) Recurring tasks (6) F…" at bounding box center [365, 112] width 673 height 29
click at [577, 111] on link "Notes (3)" at bounding box center [596, 112] width 54 height 29
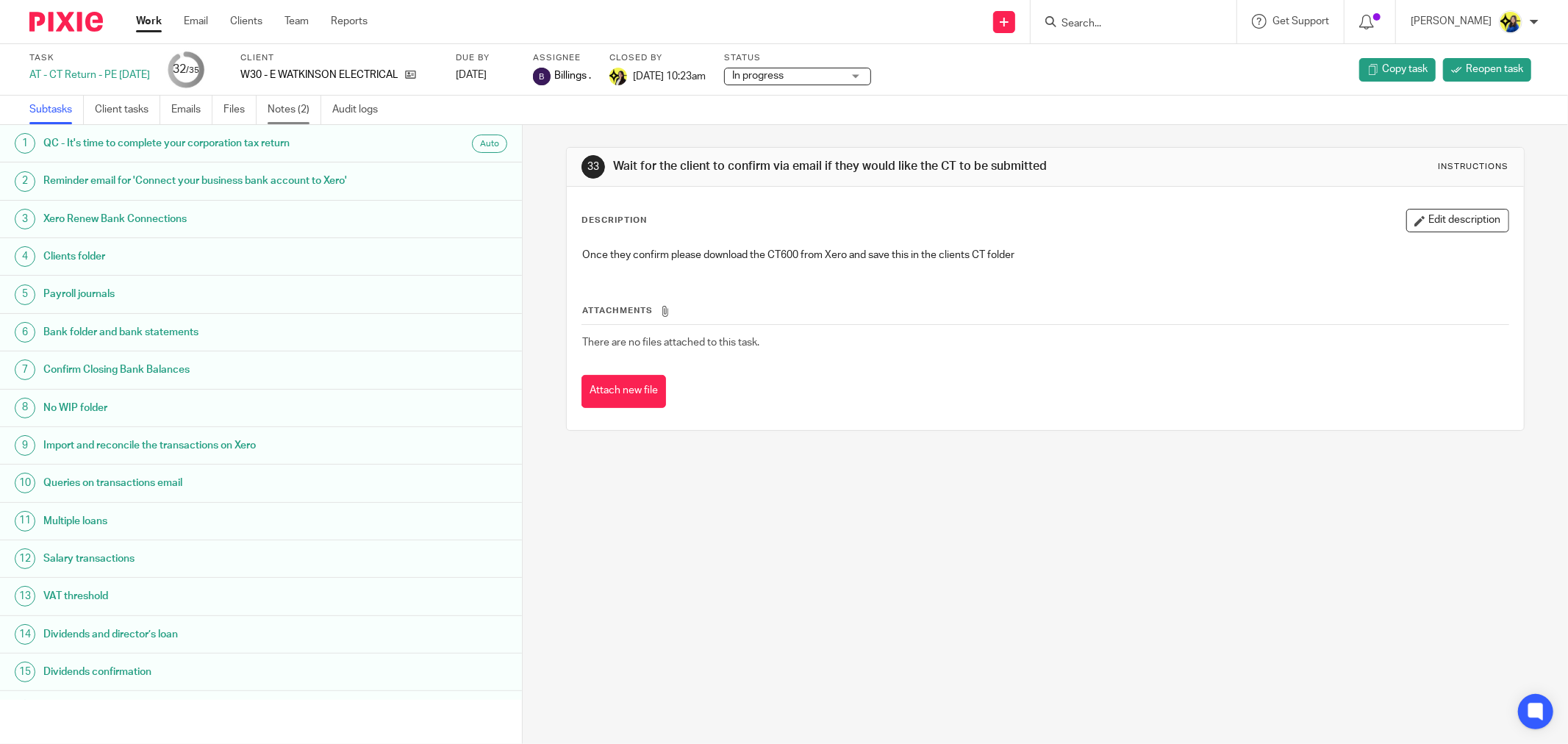
click at [282, 109] on link "Notes (2)" at bounding box center [295, 110] width 54 height 29
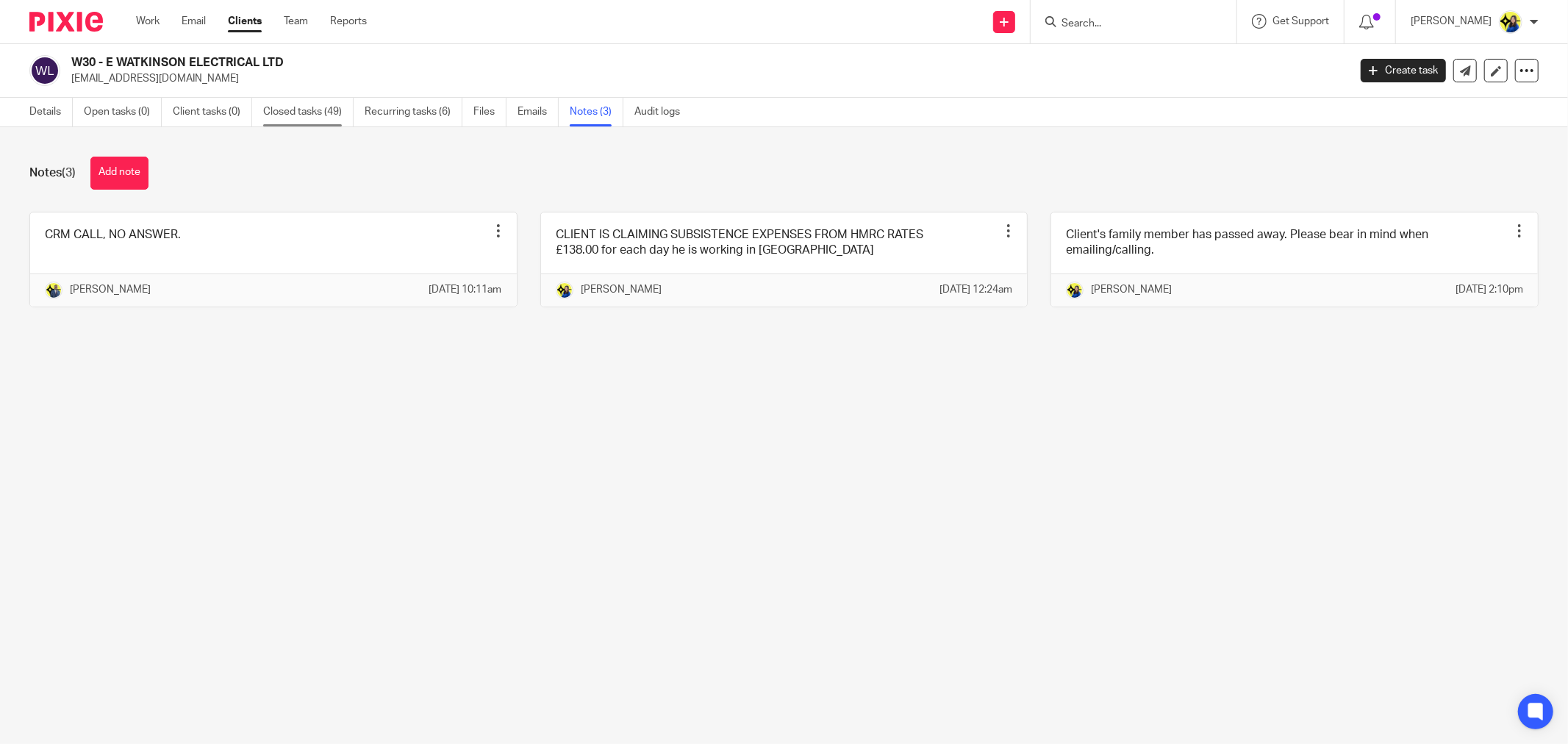
click at [278, 115] on link "Closed tasks (49)" at bounding box center [308, 112] width 90 height 29
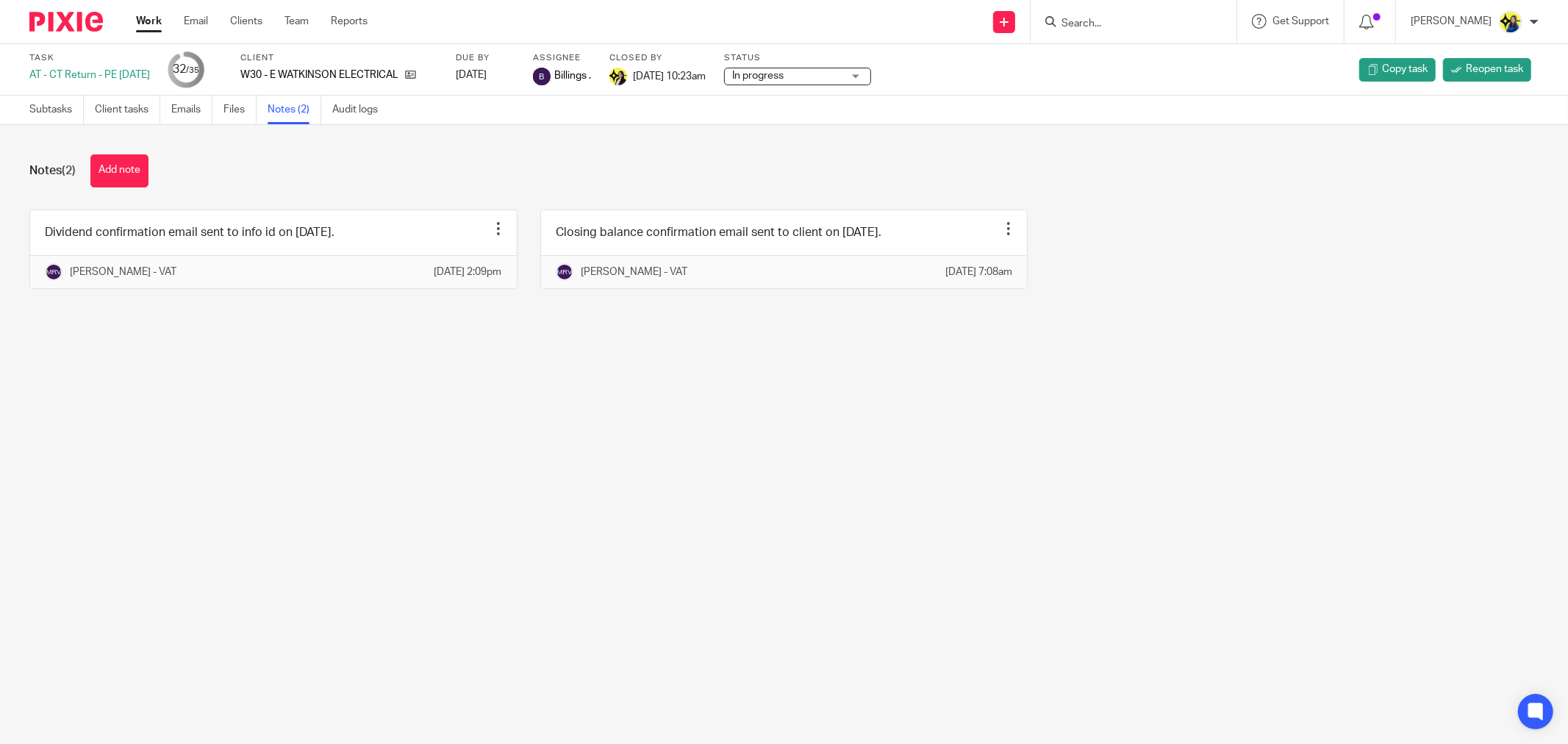
click at [282, 143] on div "Notes (2) Add note Dividend confirmation email sent to info id on 14.03.2024. E…" at bounding box center [784, 233] width 1568 height 216
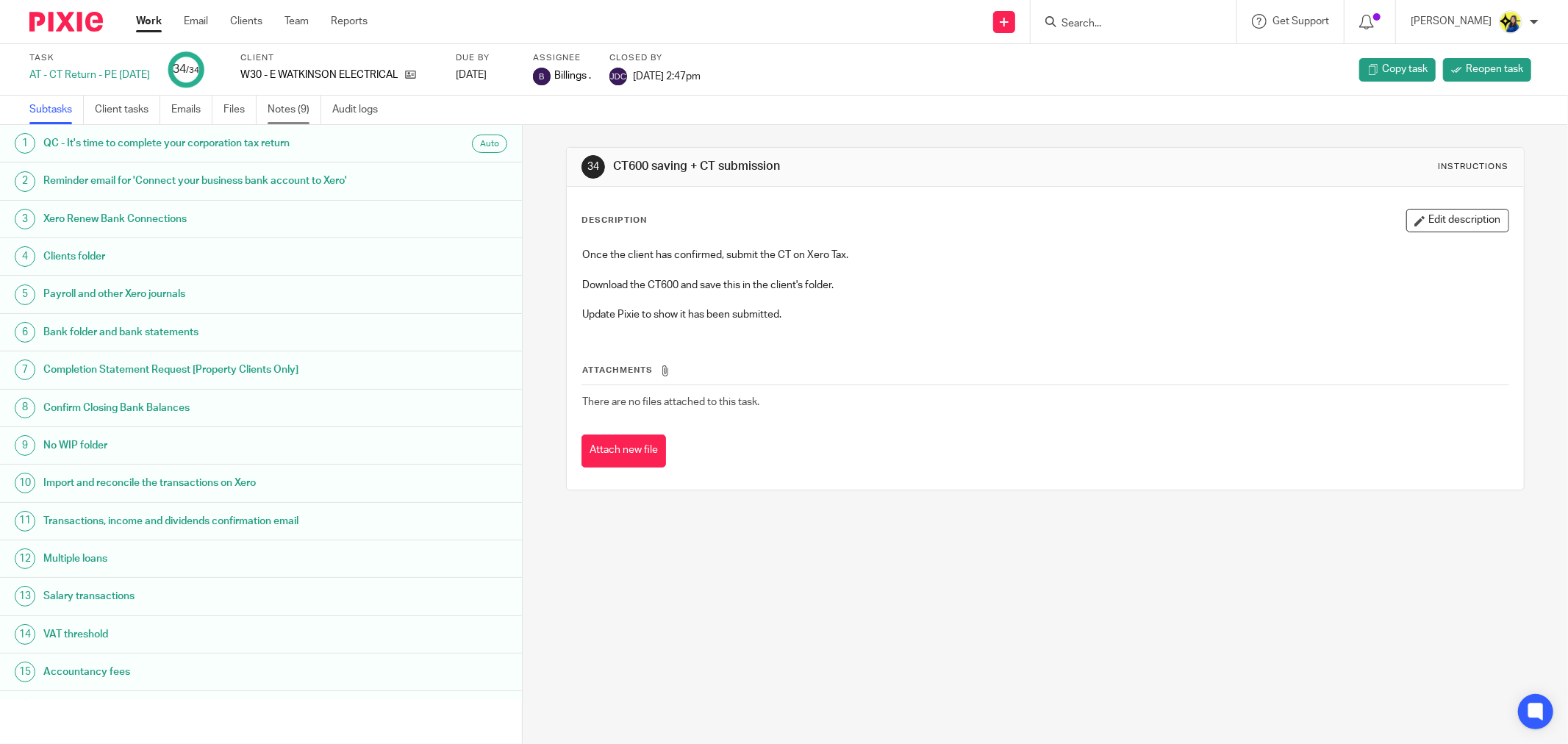
click at [305, 107] on link "Notes (9)" at bounding box center [295, 110] width 54 height 29
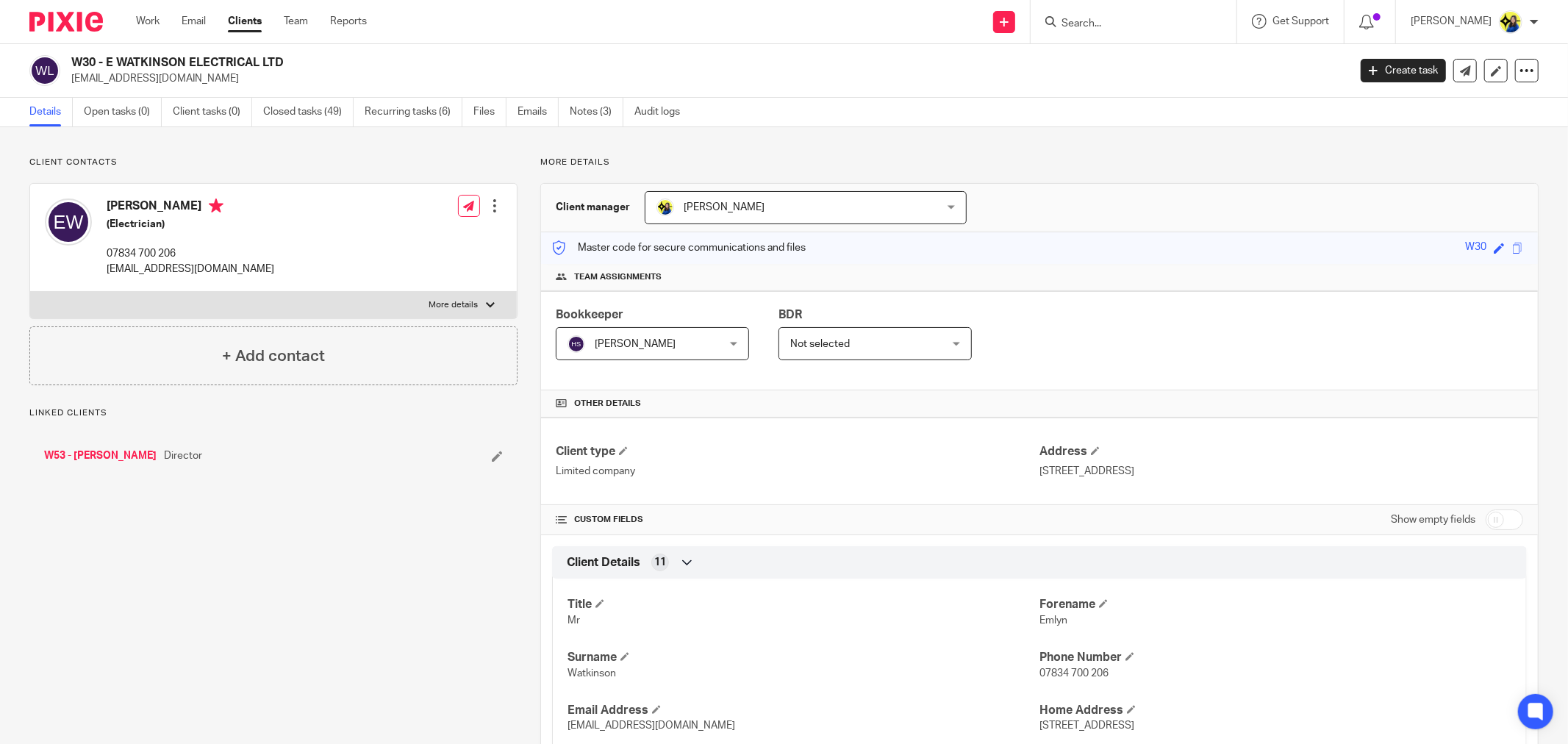
drag, startPoint x: 218, startPoint y: 89, endPoint x: 72, endPoint y: 90, distance: 146.0
click at [72, 90] on div "W30 - E WATKINSON ELECTRICAL LTD emlyn74@googlemail.com Create task Update from…" at bounding box center [784, 71] width 1568 height 54
copy p "emlyn74@googlemail.com"
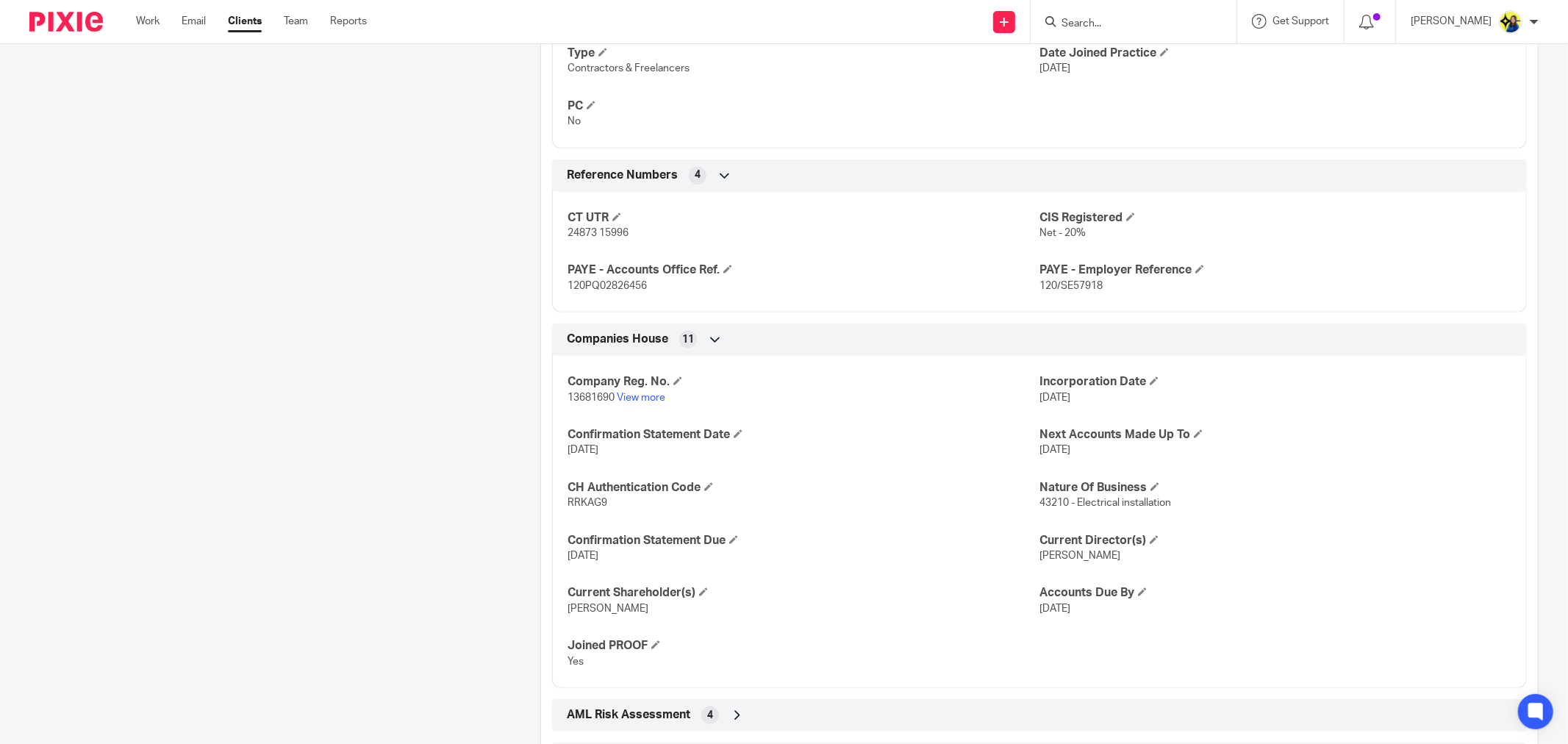
scroll to position [1054, 0]
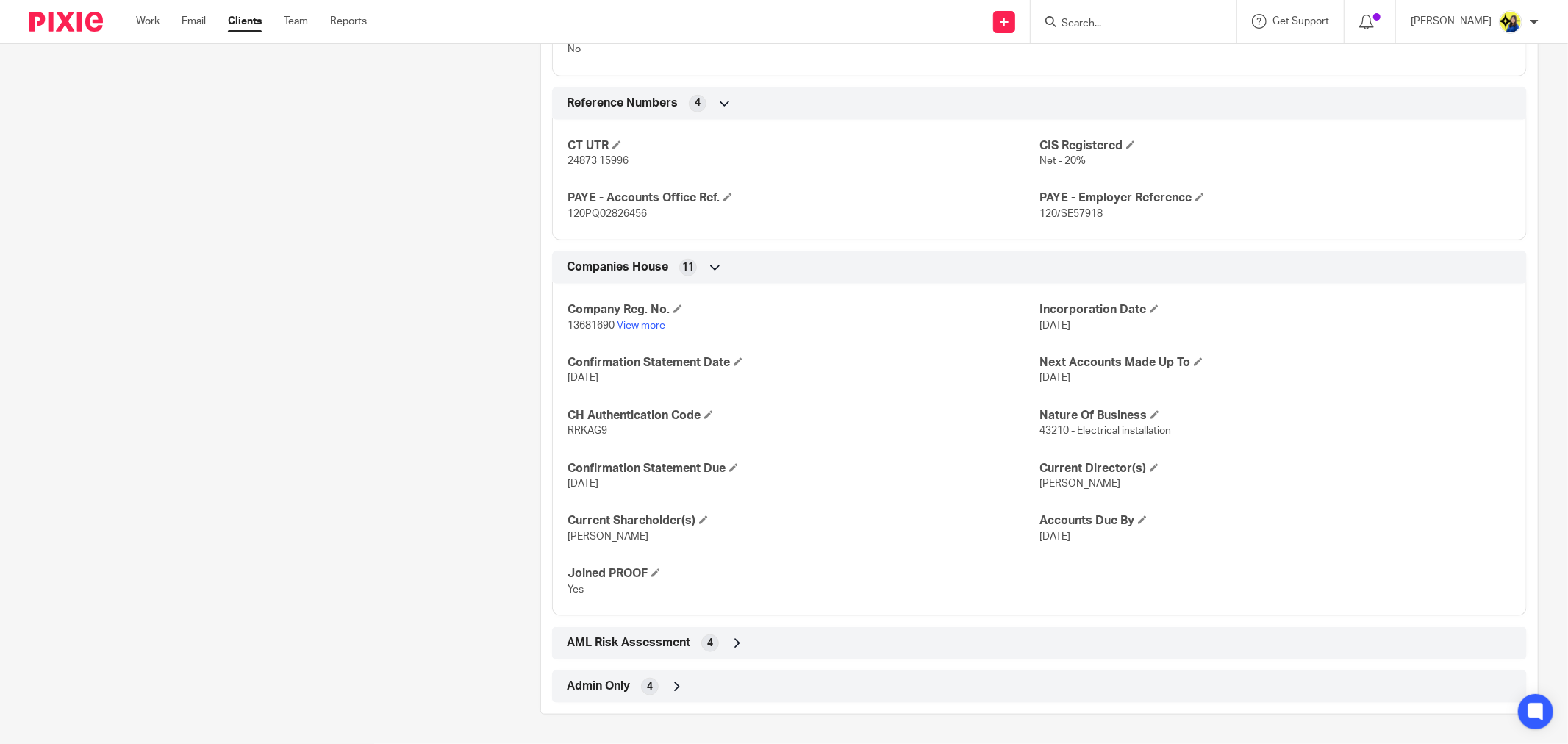
click at [622, 681] on span "Admin Only" at bounding box center [598, 686] width 64 height 15
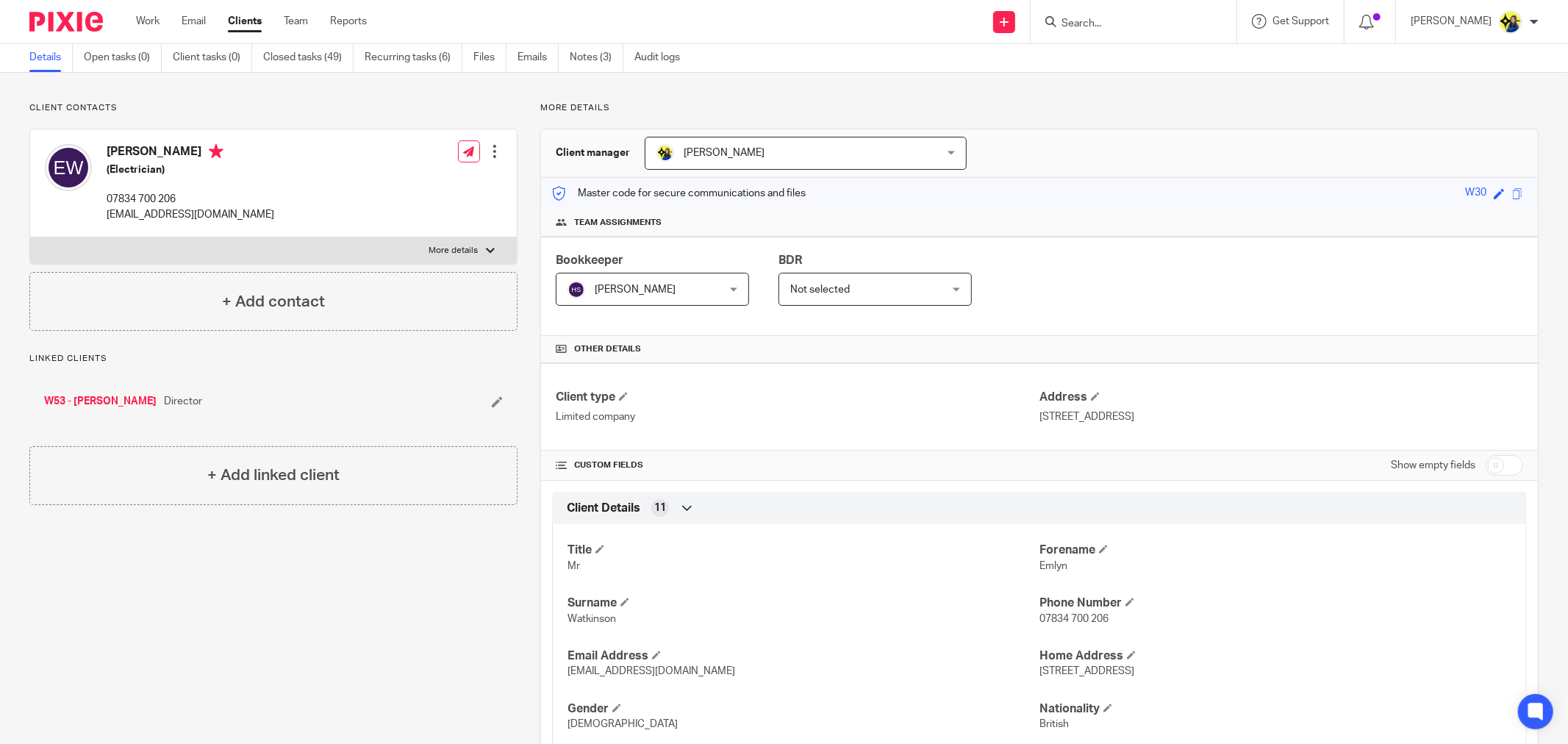
scroll to position [0, 0]
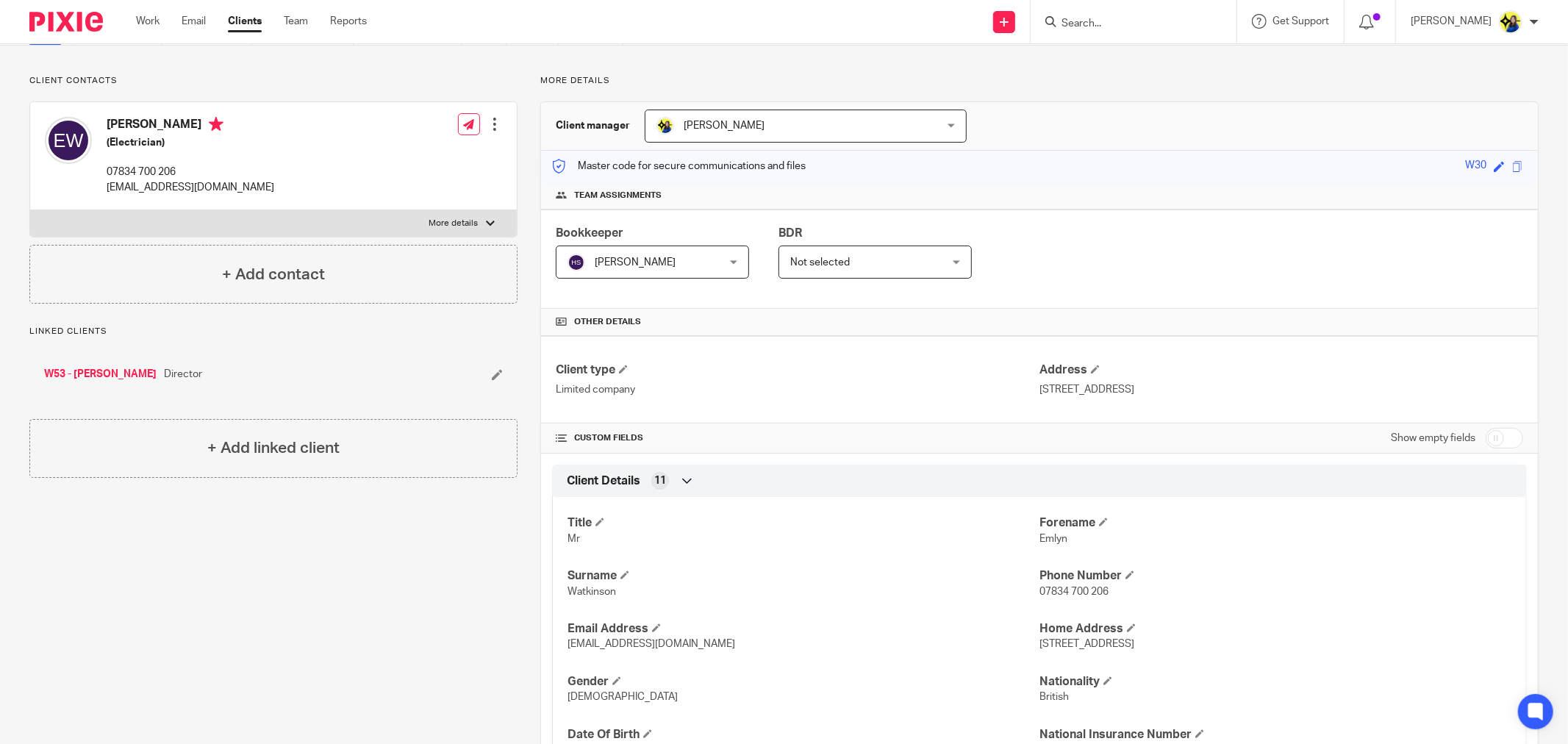
click at [1493, 431] on input "checkbox" at bounding box center [1504, 438] width 38 height 21
checkbox input "true"
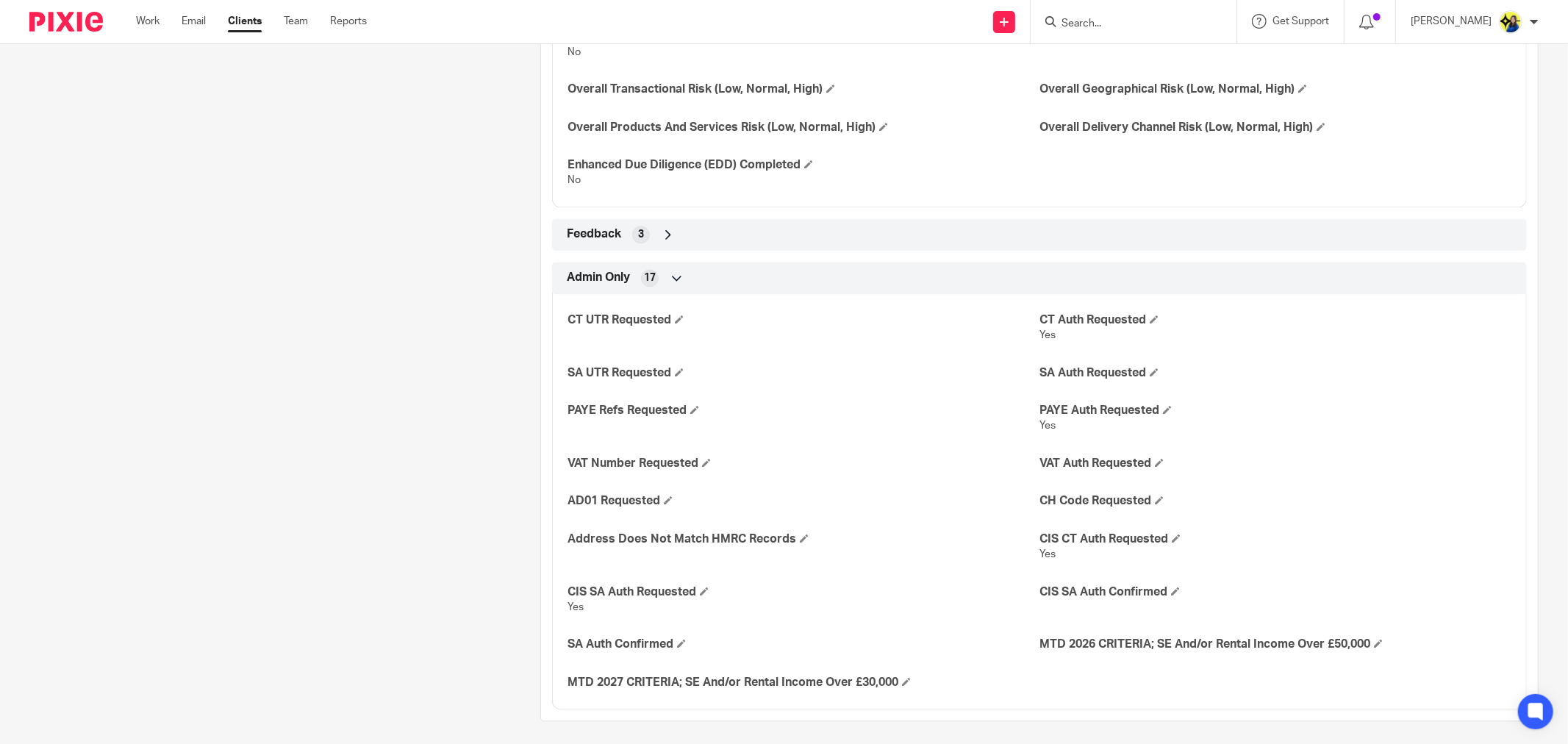
scroll to position [2433, 0]
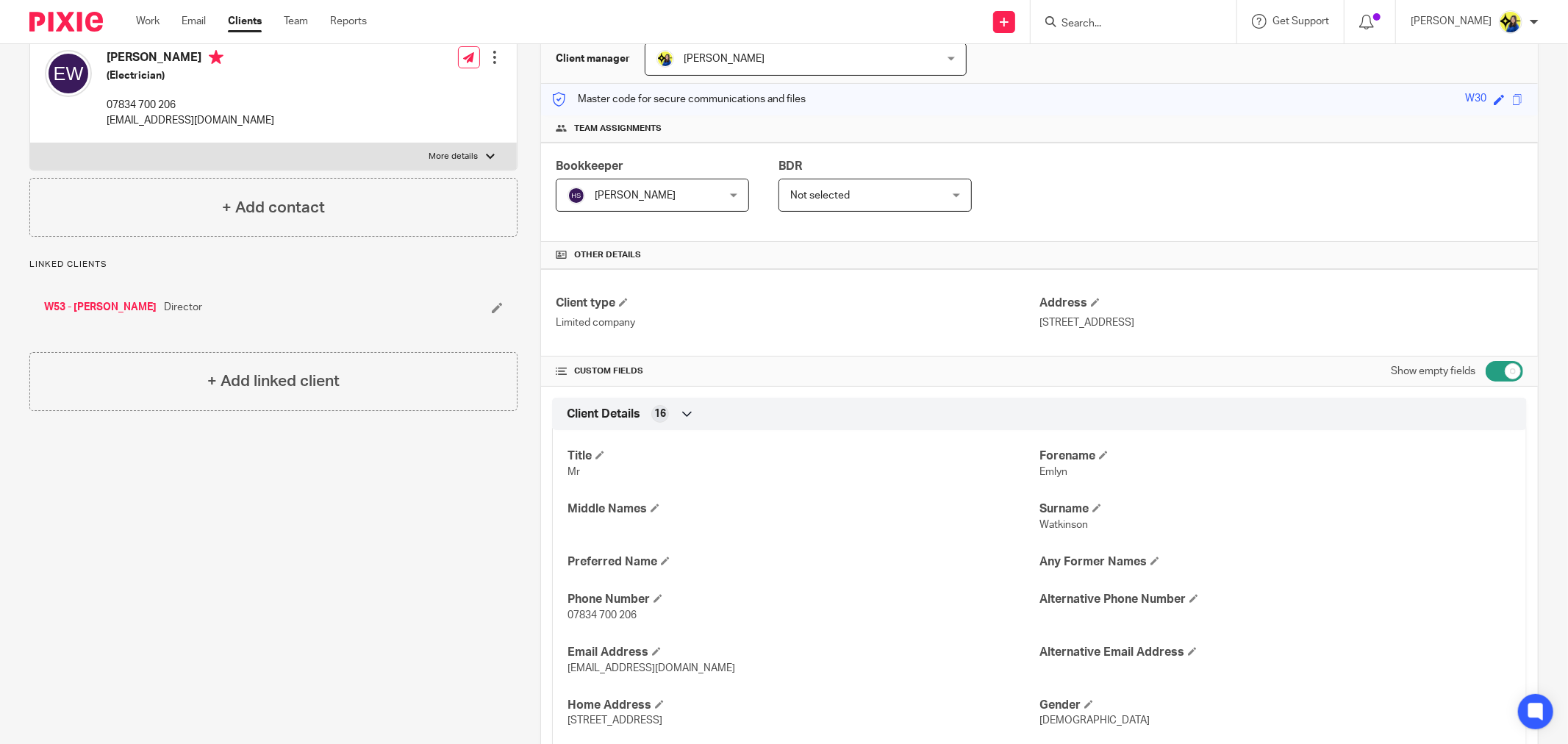
scroll to position [0, 0]
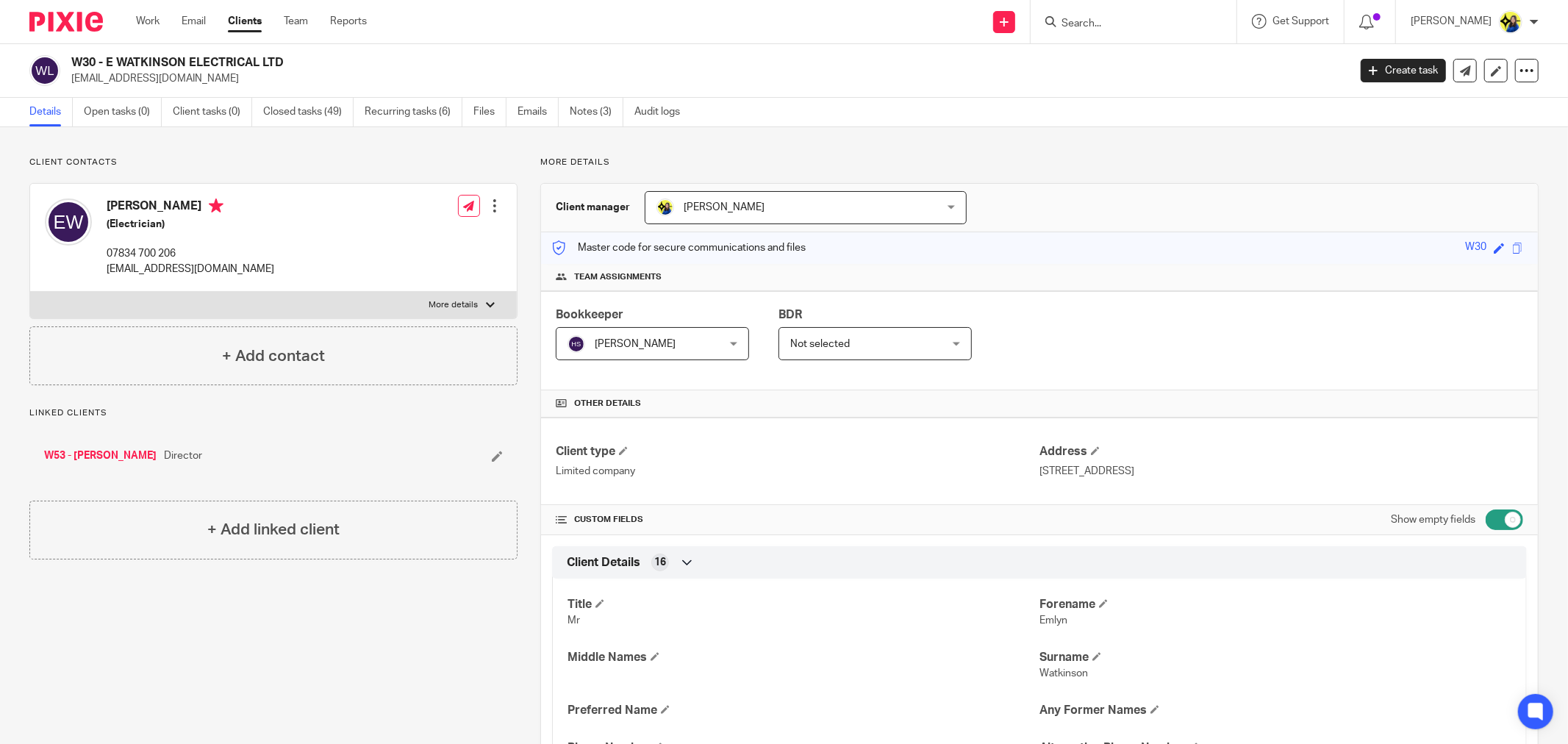
click at [331, 166] on p "Client contacts" at bounding box center [273, 162] width 488 height 12
click at [329, 160] on p "Client contacts" at bounding box center [273, 162] width 488 height 12
click at [1144, 27] on input "Search" at bounding box center [1127, 24] width 133 height 13
type input "k34"
click at [1165, 57] on link at bounding box center [1182, 64] width 249 height 34
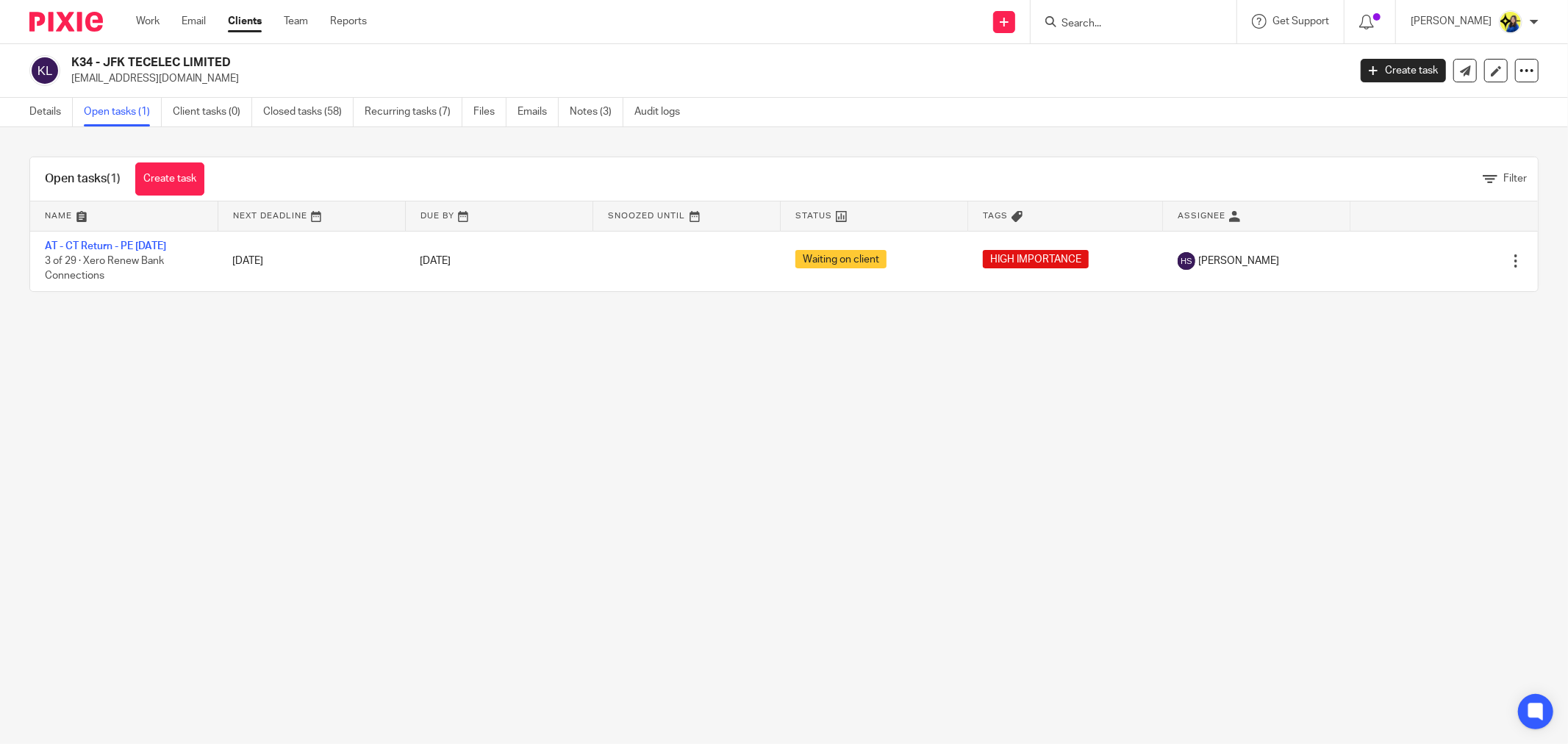
click at [506, 362] on main "K34 - JFK TECELEC LIMITED [EMAIL_ADDRESS][DOMAIN_NAME] Create task Update from …" at bounding box center [784, 372] width 1568 height 744
click at [848, 489] on main "K34 - JFK TECELEC LIMITED [EMAIL_ADDRESS][DOMAIN_NAME] Create task Update from …" at bounding box center [784, 372] width 1568 height 744
click at [1135, 18] on input "Search" at bounding box center [1127, 24] width 133 height 13
click at [1125, 22] on input "Search" at bounding box center [1127, 24] width 133 height 13
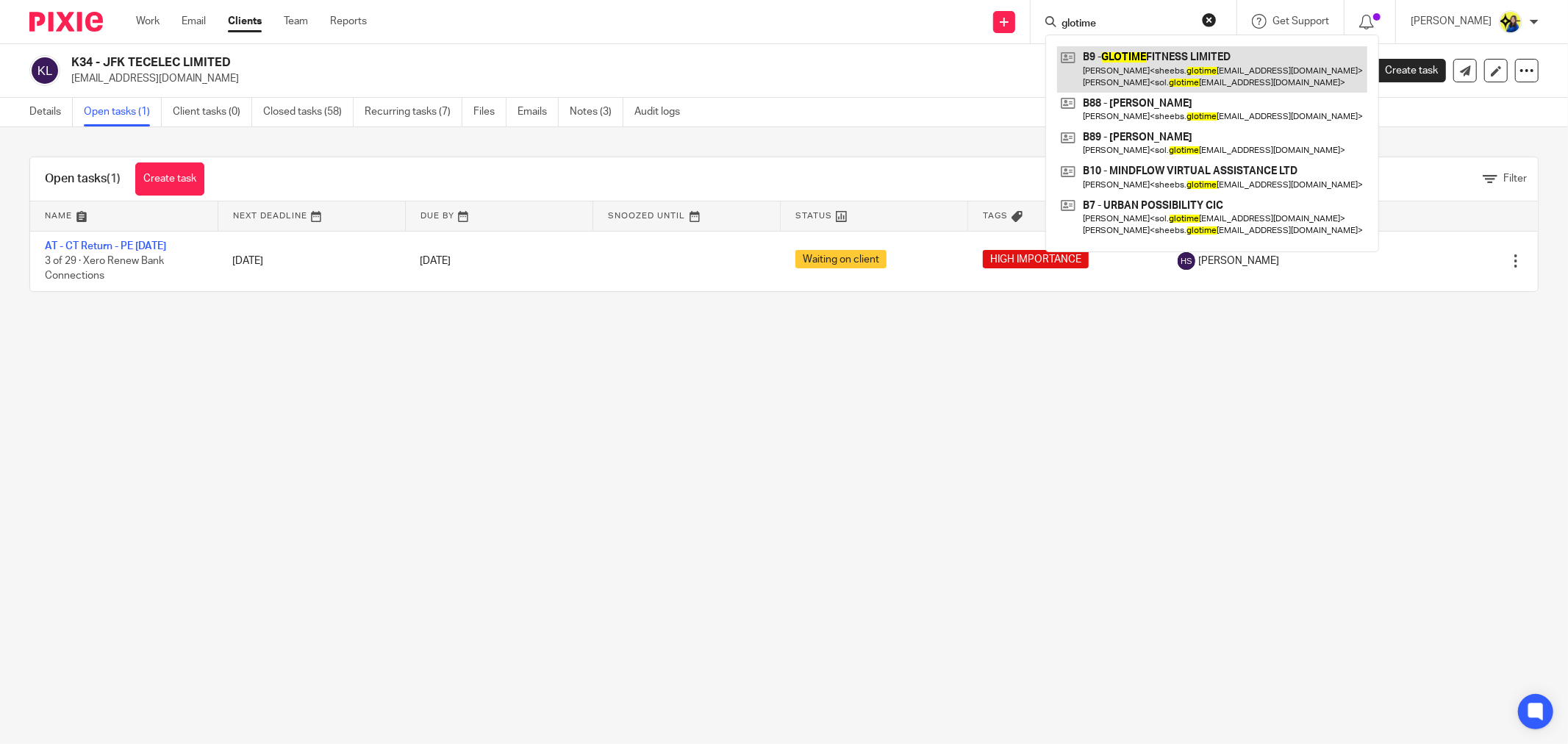
type input "glotime"
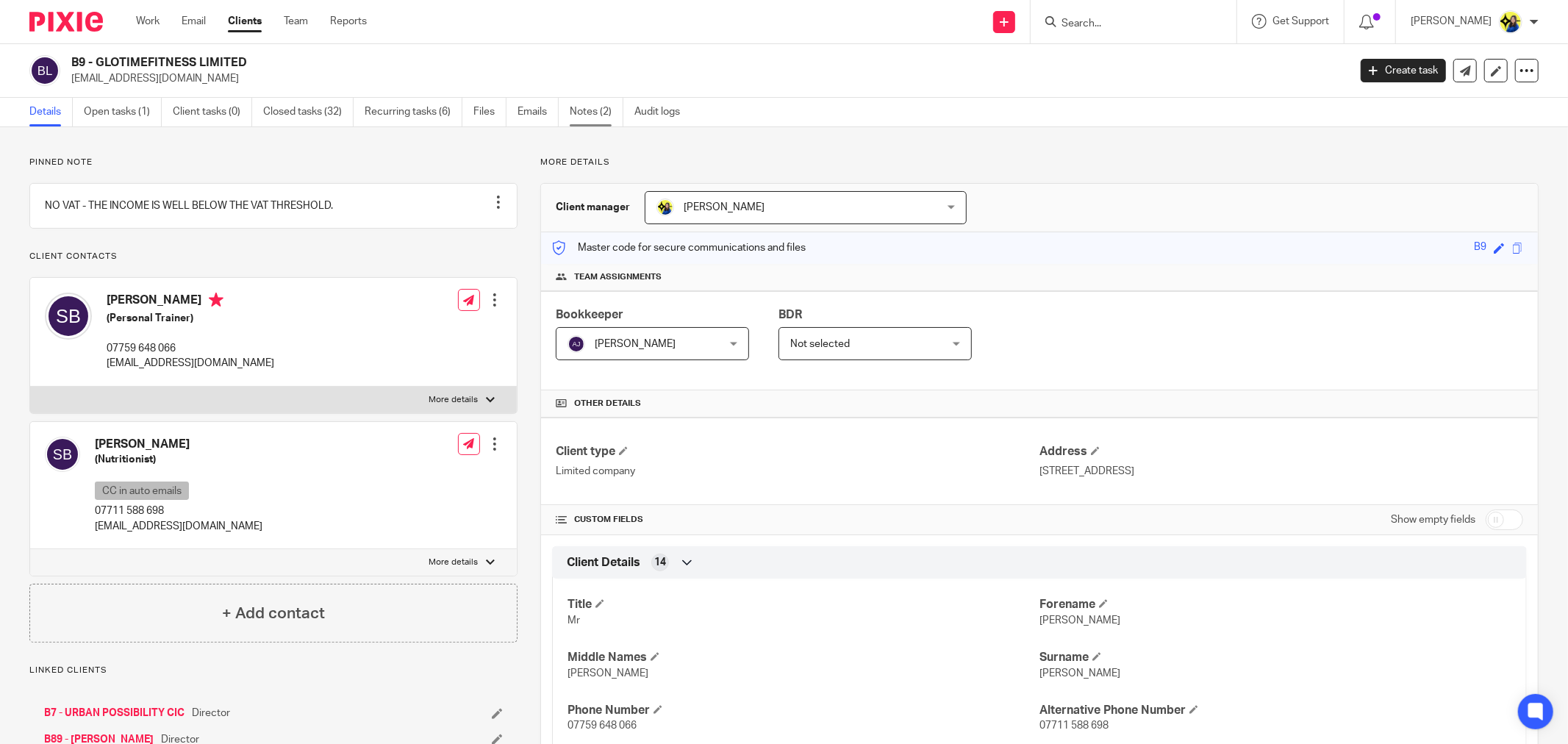
drag, startPoint x: 585, startPoint y: 111, endPoint x: 458, endPoint y: 135, distance: 129.2
click at [585, 111] on link "Notes (2)" at bounding box center [596, 112] width 54 height 29
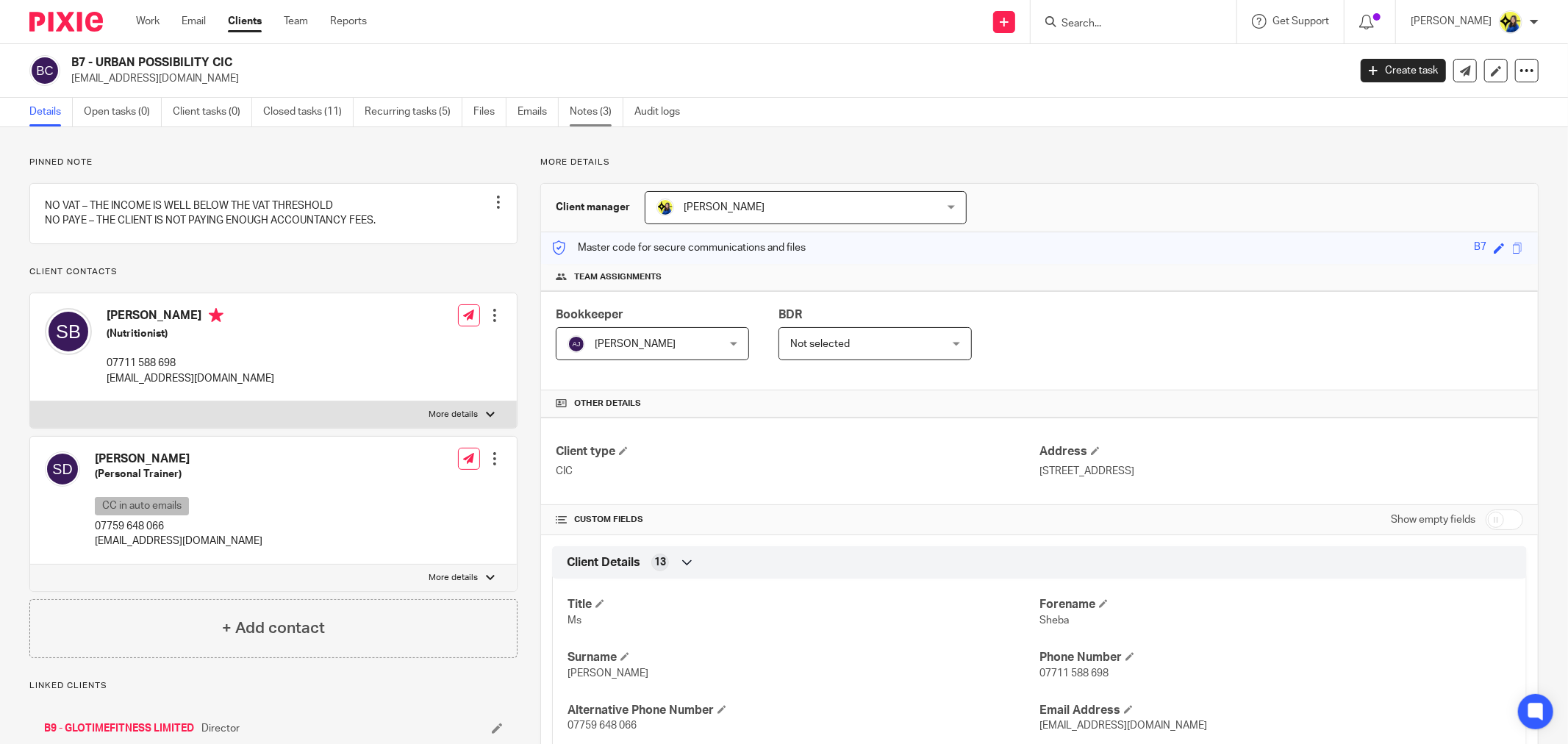
click at [592, 110] on link "Notes (3)" at bounding box center [596, 112] width 54 height 29
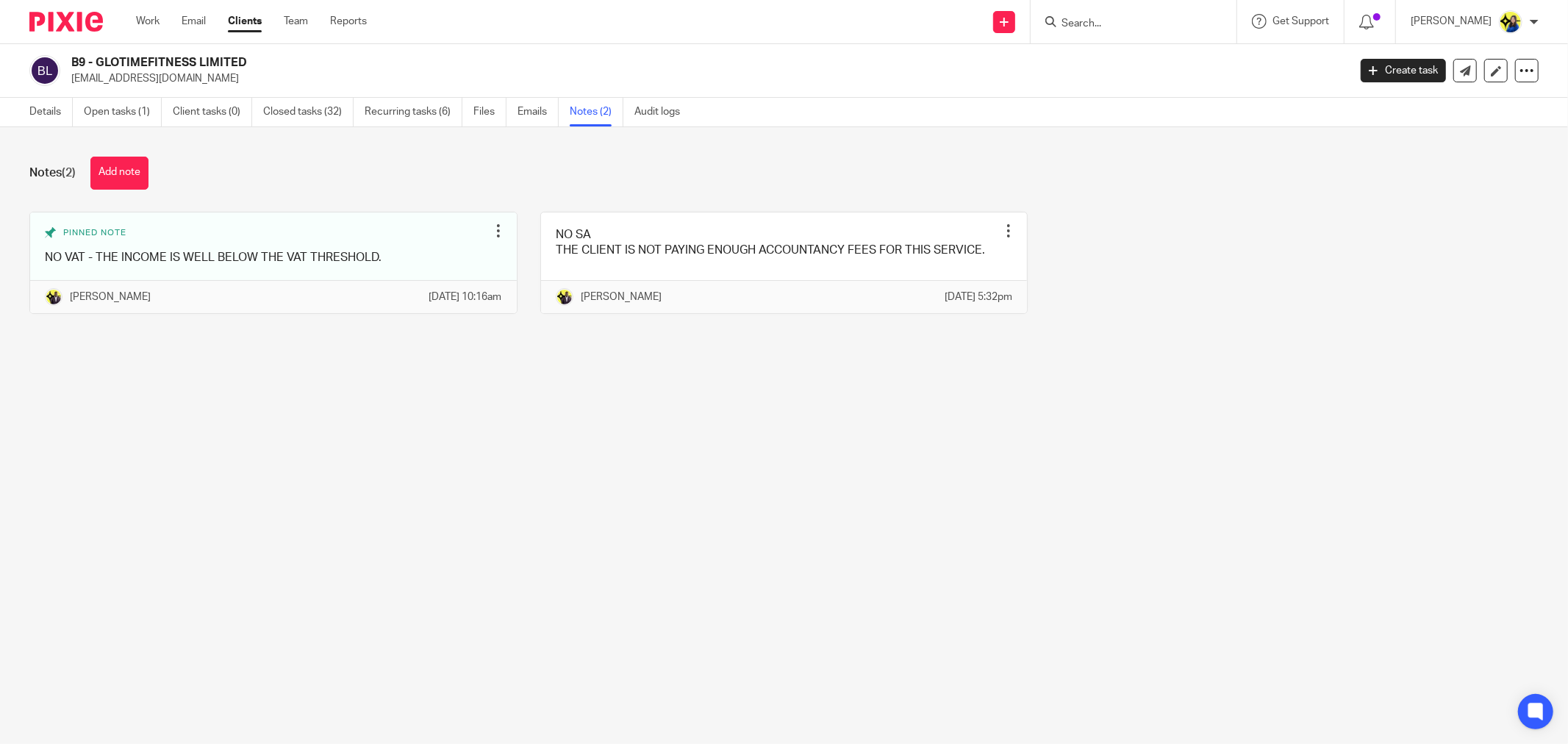
click at [241, 191] on div "Notes (2) Add note Pinned note NO VAT - THE INCOME IS WELL BELOW THE VAT THRESH…" at bounding box center [784, 246] width 1568 height 238
click at [131, 170] on button "Add note" at bounding box center [119, 173] width 58 height 33
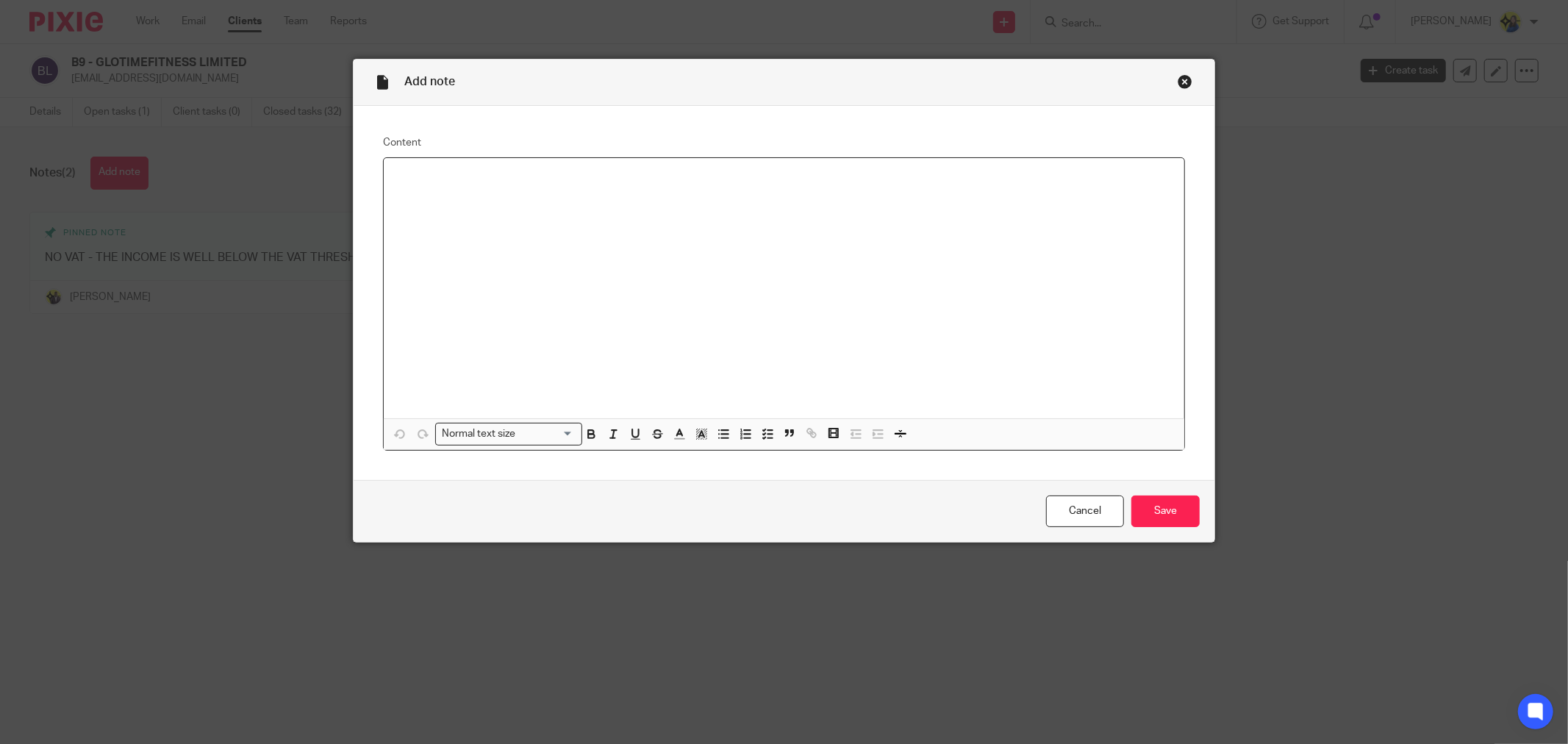
click at [796, 313] on div at bounding box center [784, 288] width 801 height 261
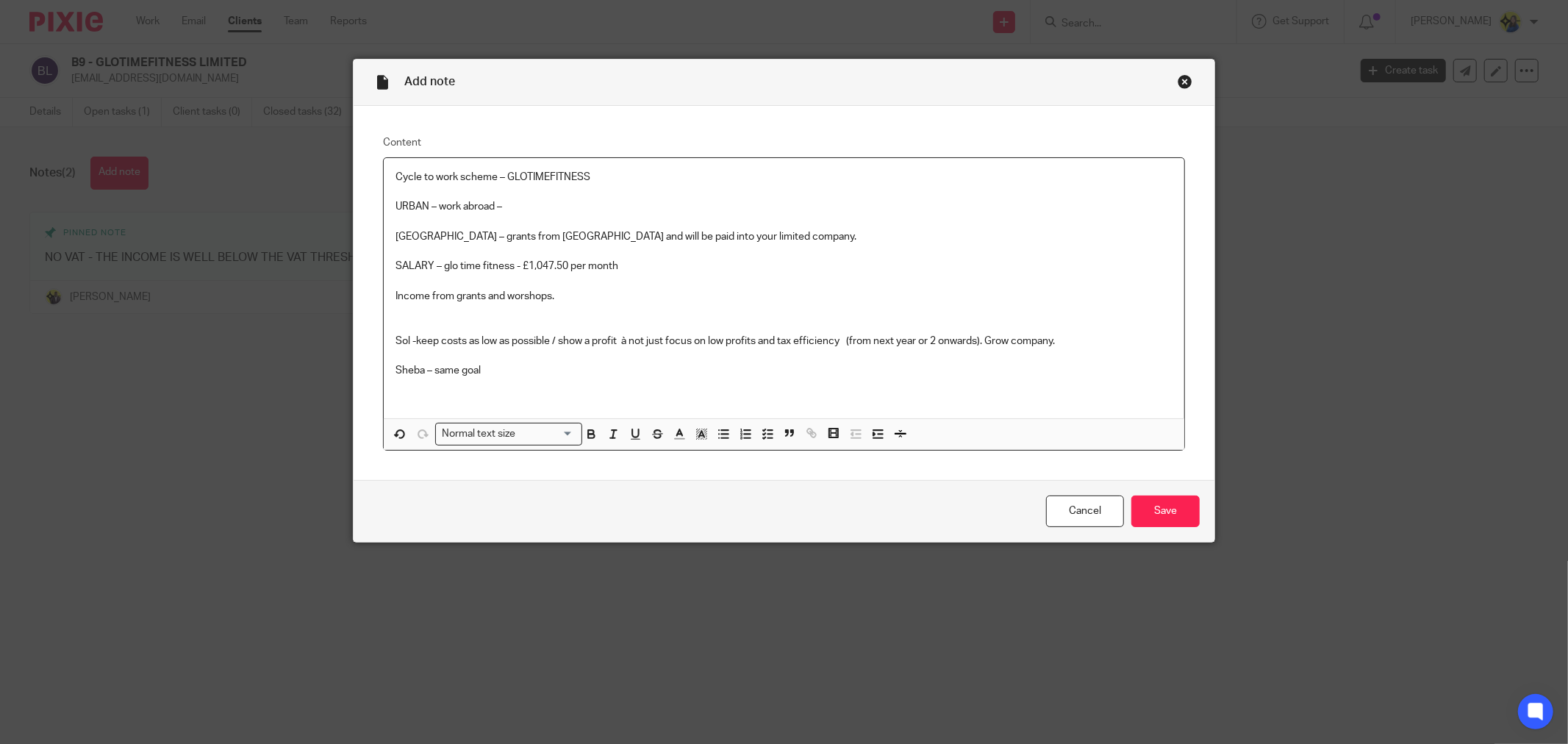
click at [595, 379] on p at bounding box center [784, 386] width 777 height 14
click at [557, 299] on p "Income from grants and worshops." at bounding box center [784, 296] width 777 height 14
click at [570, 316] on p at bounding box center [784, 311] width 777 height 14
click at [625, 267] on p "SALARY – glo time fitness - £1,047.50 per month" at bounding box center [784, 266] width 777 height 14
click at [636, 265] on p "SALARY – glo time fitness - £1,047.50 per month" at bounding box center [784, 266] width 777 height 14
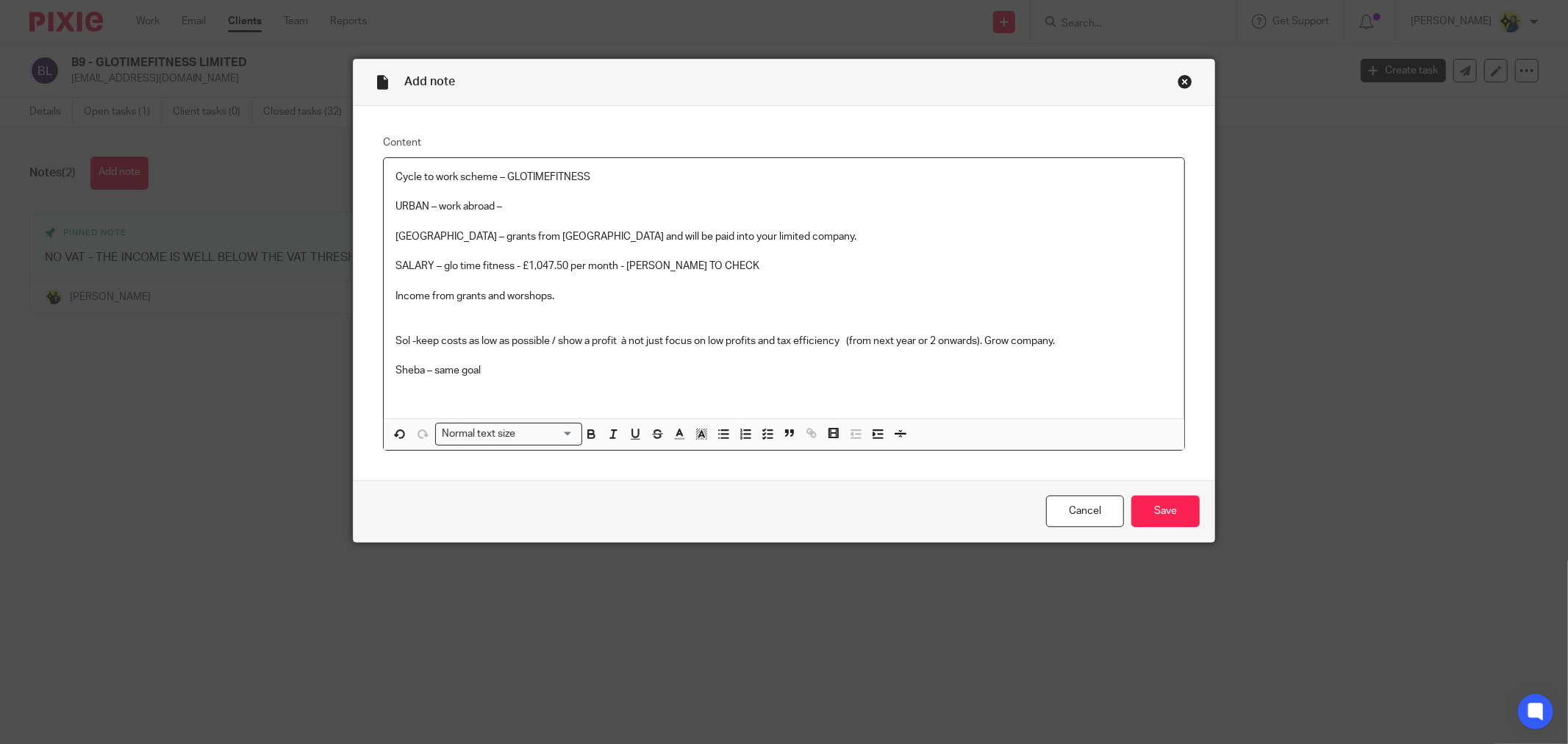
click at [673, 337] on p "Sol -keep costs as low as possible / show a profit à not just focus on low prof…" at bounding box center [784, 341] width 777 height 14
click at [681, 313] on p at bounding box center [784, 311] width 777 height 14
click at [535, 375] on p "Sheba – same goal" at bounding box center [784, 371] width 777 height 14
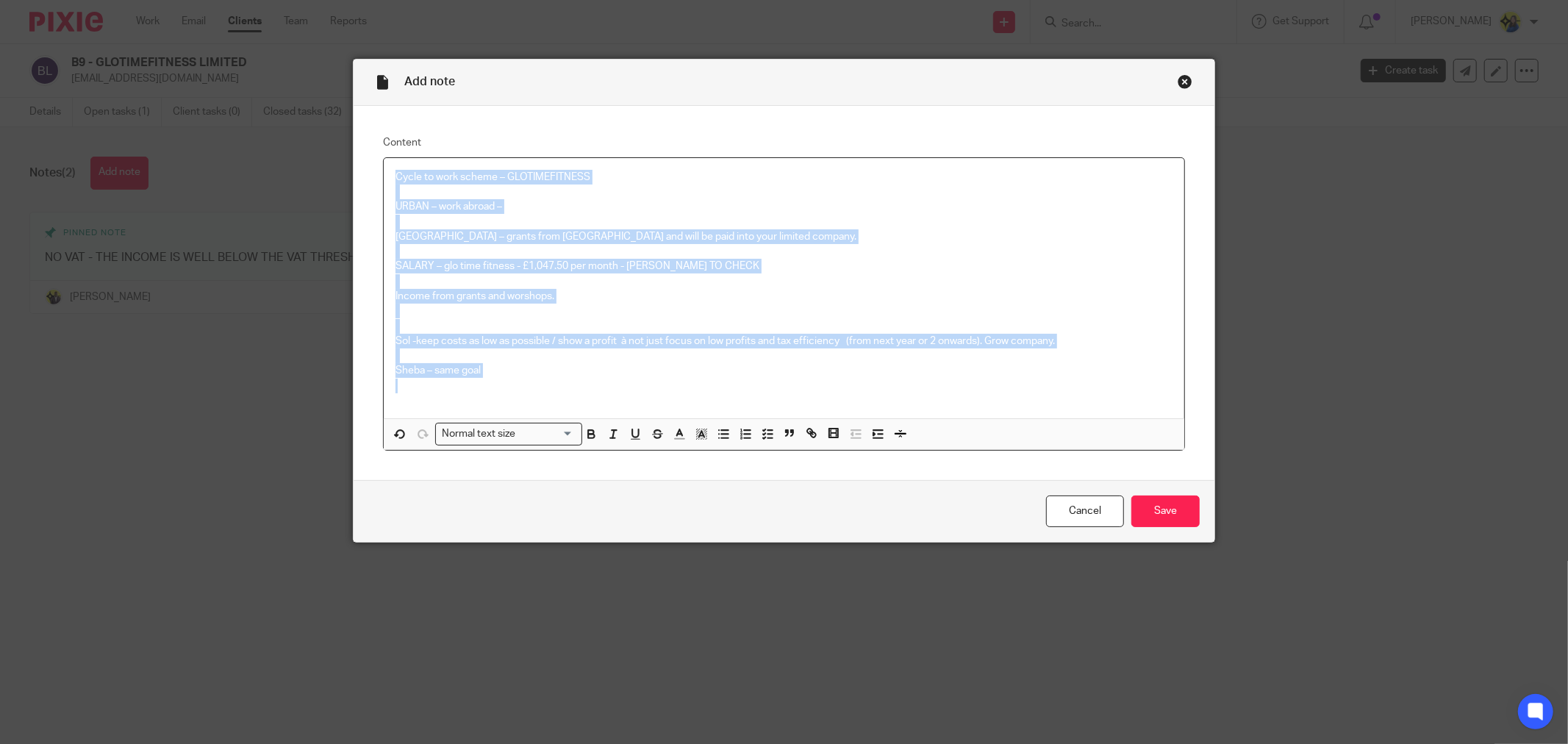
drag, startPoint x: 535, startPoint y: 375, endPoint x: 397, endPoint y: 158, distance: 257.2
click at [397, 158] on div "Cycle to work scheme – GLOTIMEFITNESS URBAN – work abroad – [GEOGRAPHIC_DATA] –…" at bounding box center [784, 288] width 801 height 261
copy div "Cycle to work scheme – GLOTIMEFITNESS URBAN – work abroad – [GEOGRAPHIC_DATA] –…"
click at [1156, 510] on input "Save" at bounding box center [1166, 510] width 68 height 31
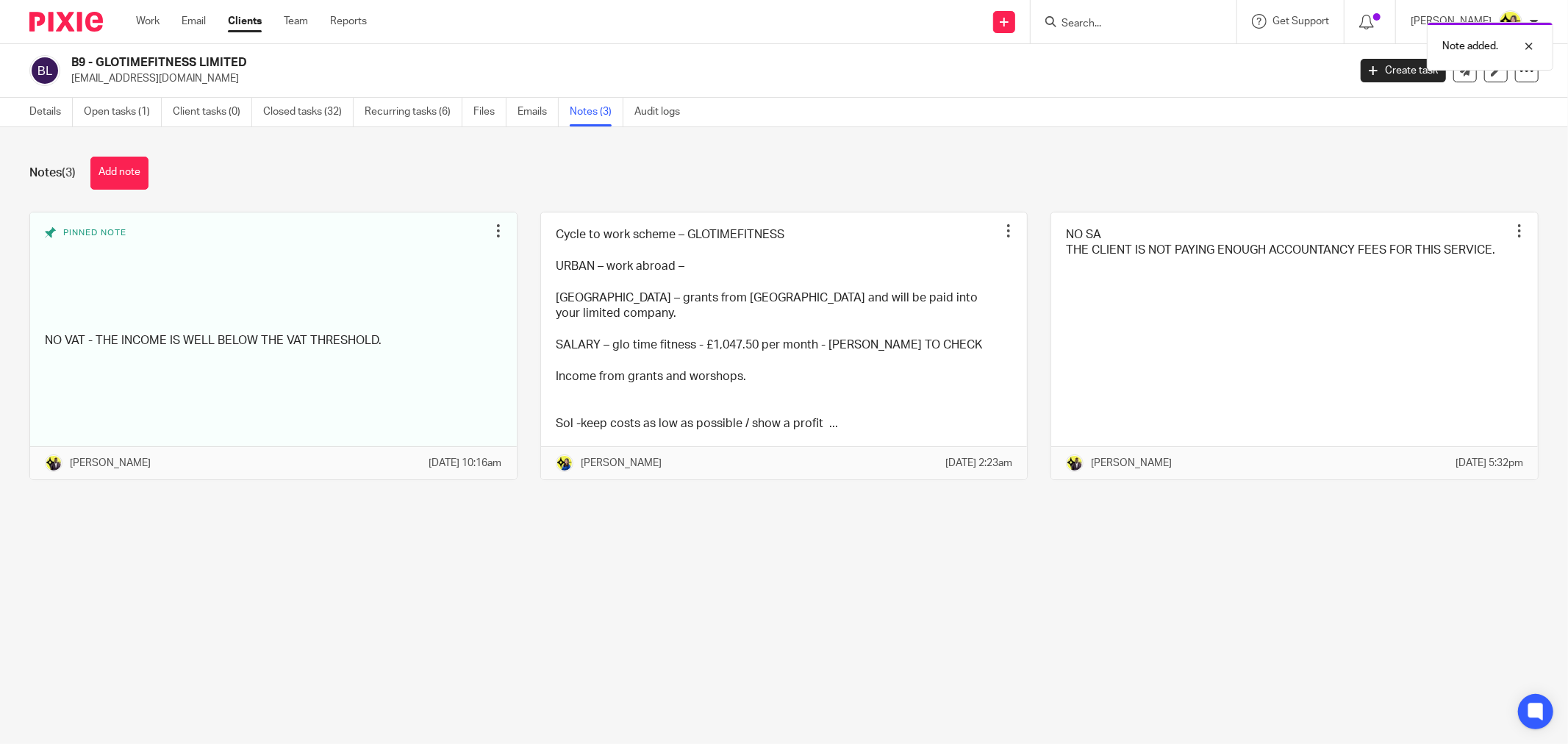
drag, startPoint x: 506, startPoint y: 210, endPoint x: 513, endPoint y: 196, distance: 15.7
click at [506, 210] on div "Notes (3) Add note Pinned note NO VAT - THE INCOME IS WELL BELOW THE VAT THRESH…" at bounding box center [784, 329] width 1568 height 405
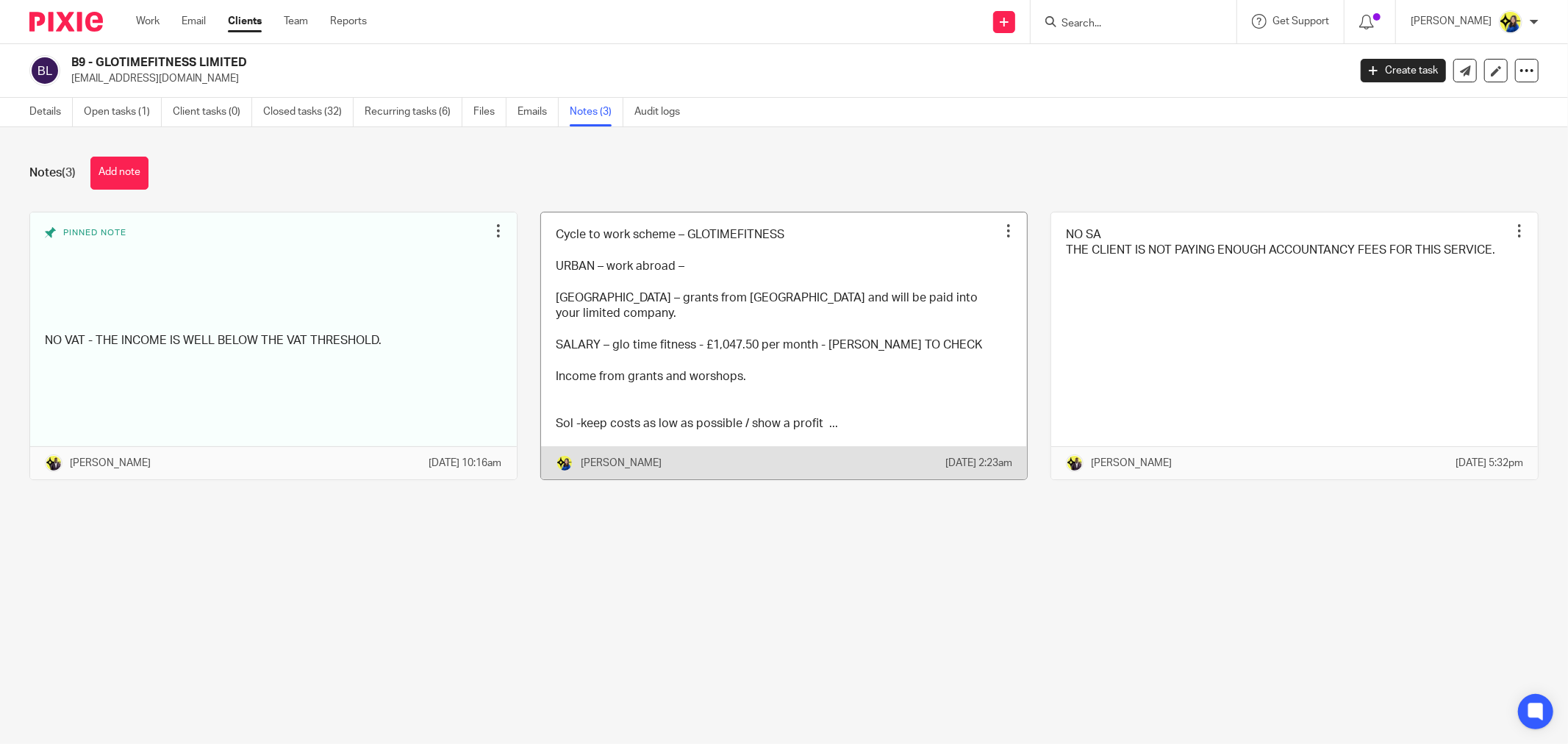
click at [724, 306] on link at bounding box center [784, 346] width 487 height 268
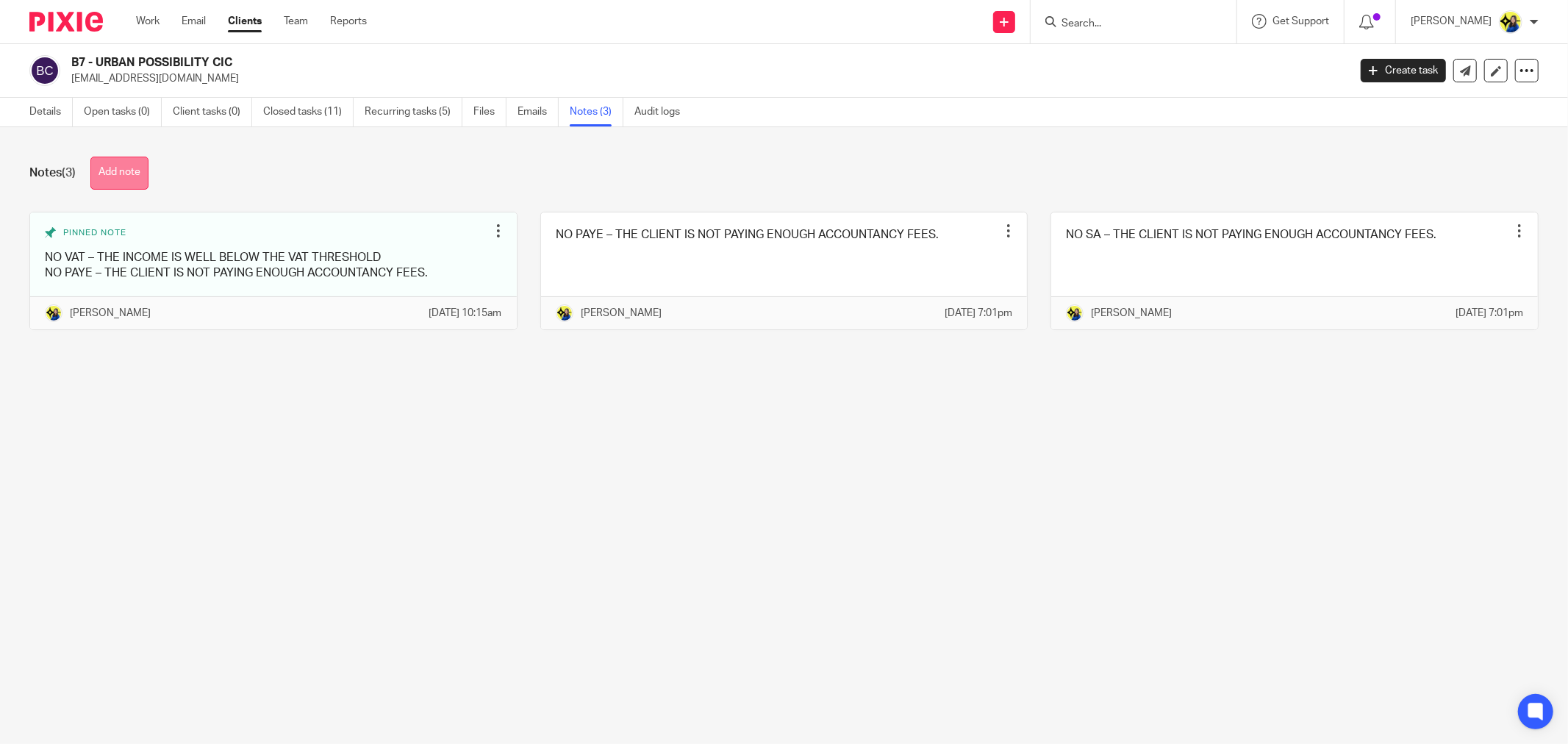
click at [131, 170] on button "Add note" at bounding box center [119, 173] width 58 height 33
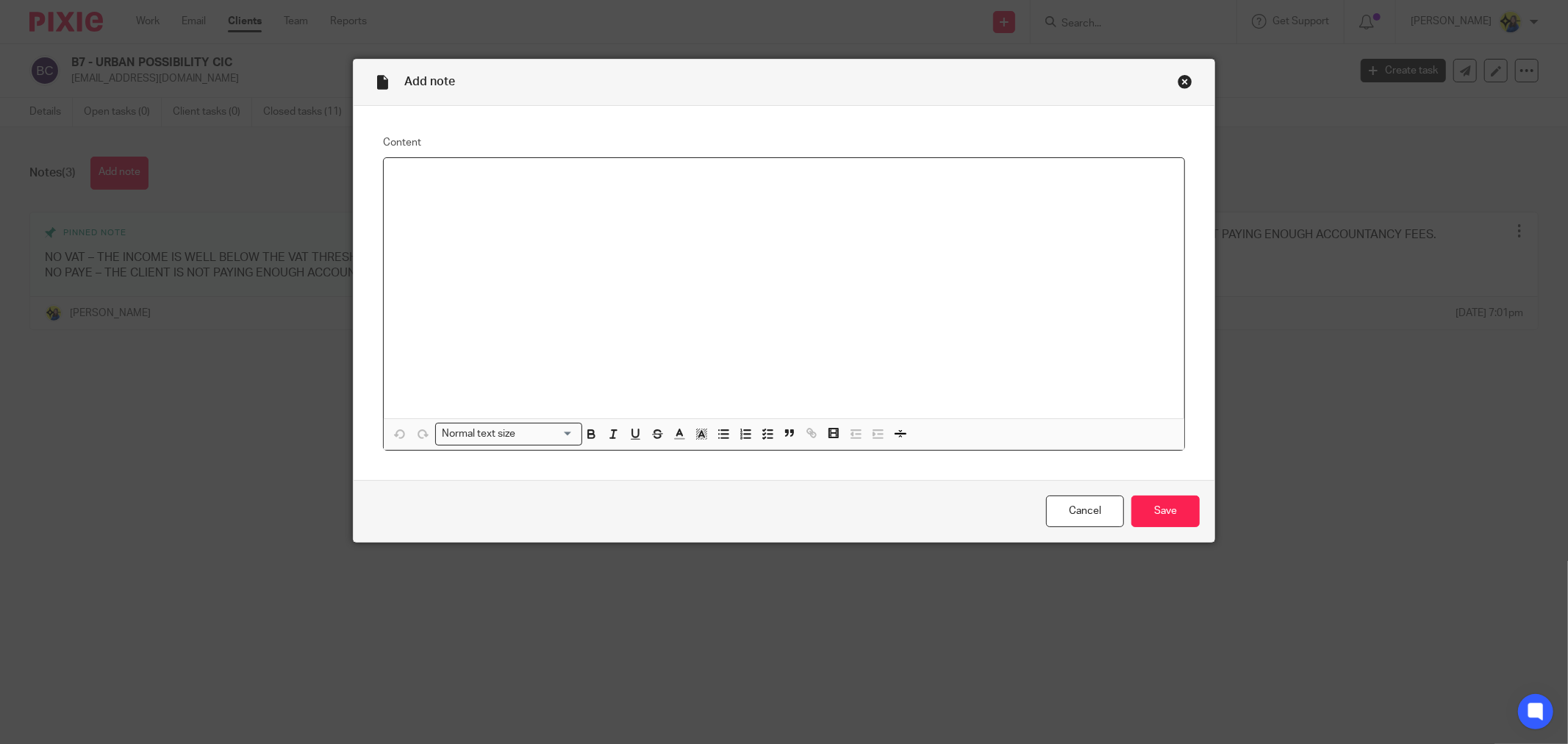
click at [739, 309] on div at bounding box center [784, 288] width 801 height 261
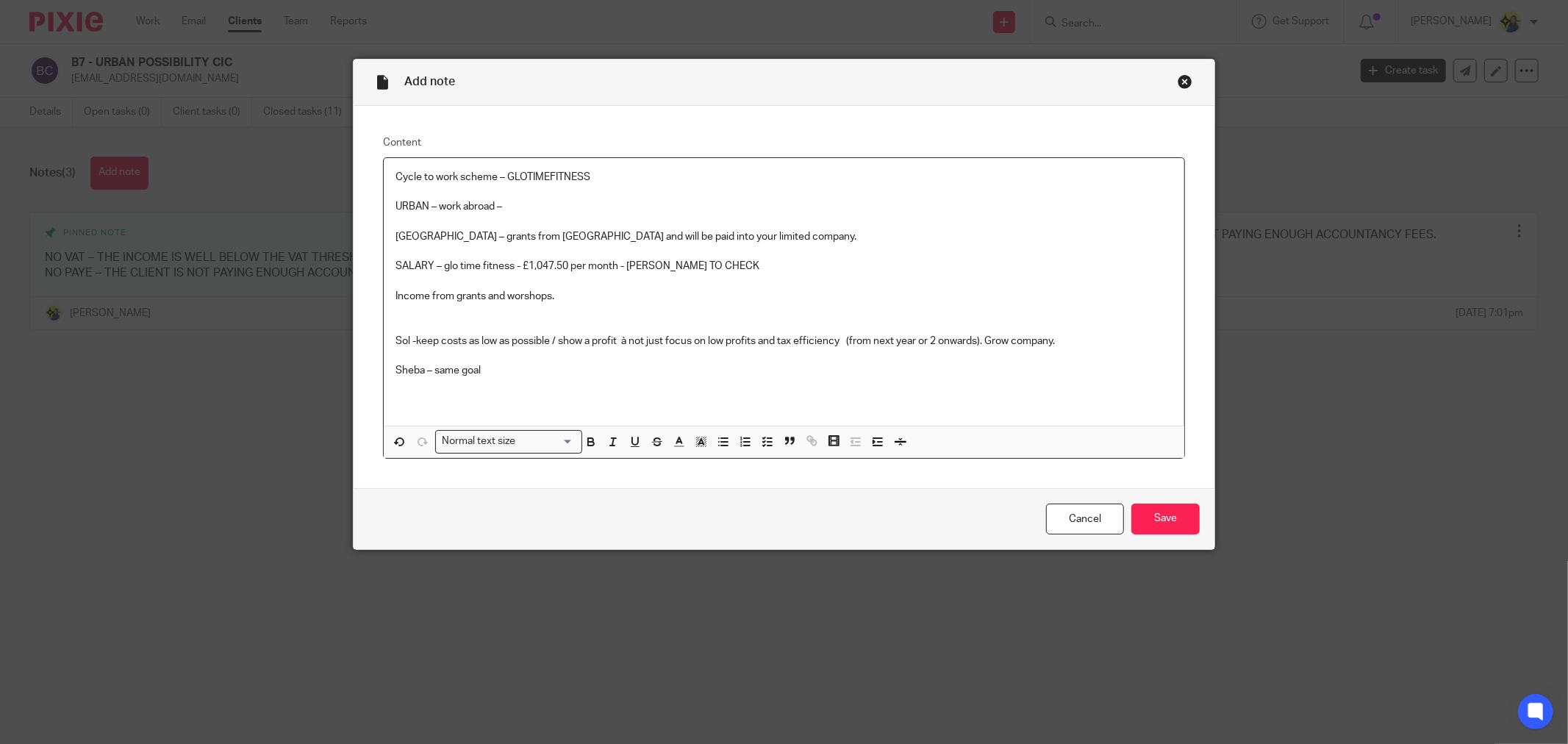
drag, startPoint x: 947, startPoint y: 359, endPoint x: 961, endPoint y: 358, distance: 14.0
click at [951, 358] on p at bounding box center [784, 355] width 777 height 14
drag, startPoint x: 1147, startPoint y: 511, endPoint x: 1071, endPoint y: 286, distance: 237.5
click at [1071, 286] on form "Add note Content Cycle to work scheme – GLOTIMEFITNESS URBAN – work abroad – Le…" at bounding box center [784, 304] width 861 height 490
click at [1071, 286] on p at bounding box center [784, 281] width 777 height 14
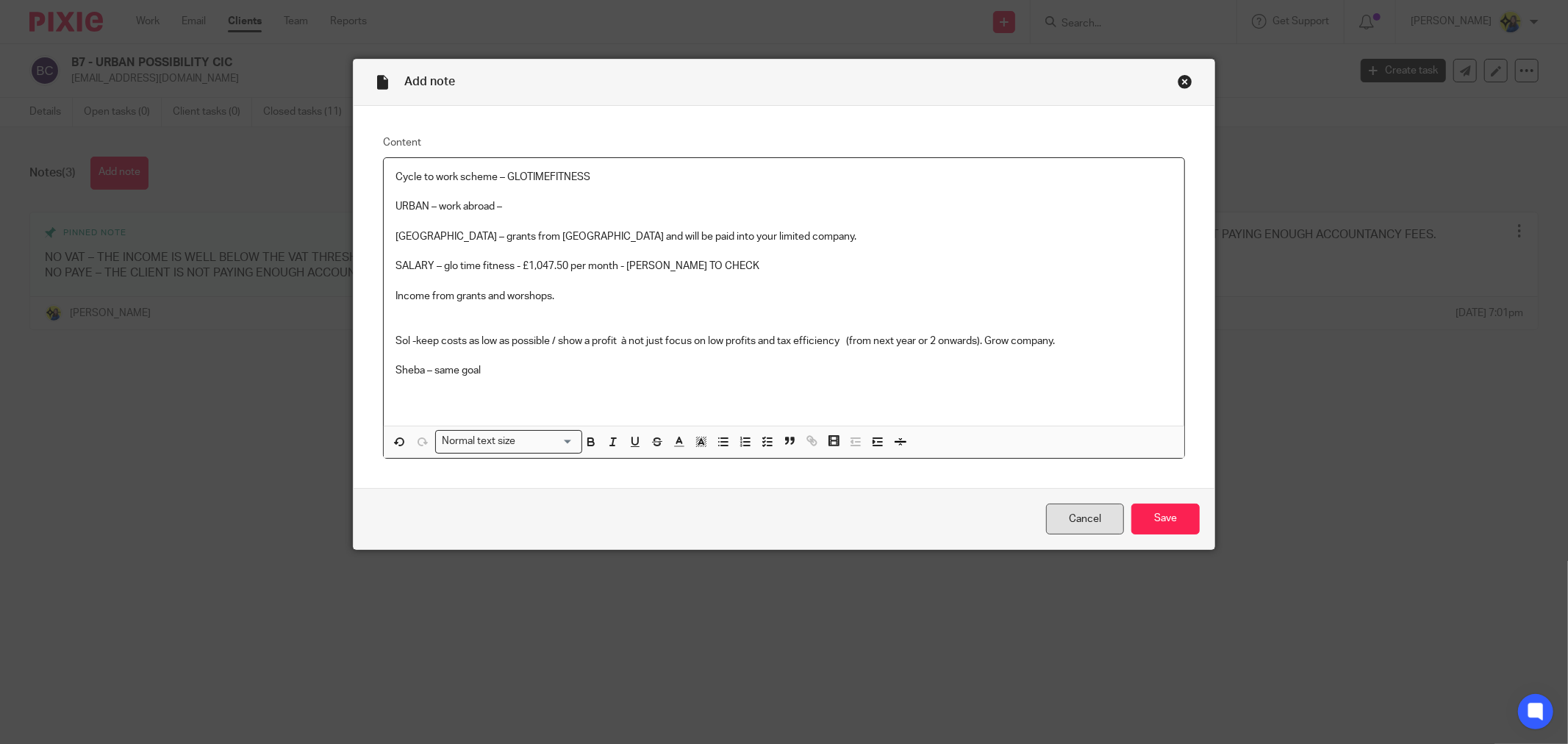
click at [1067, 520] on link "Cancel" at bounding box center [1084, 518] width 78 height 31
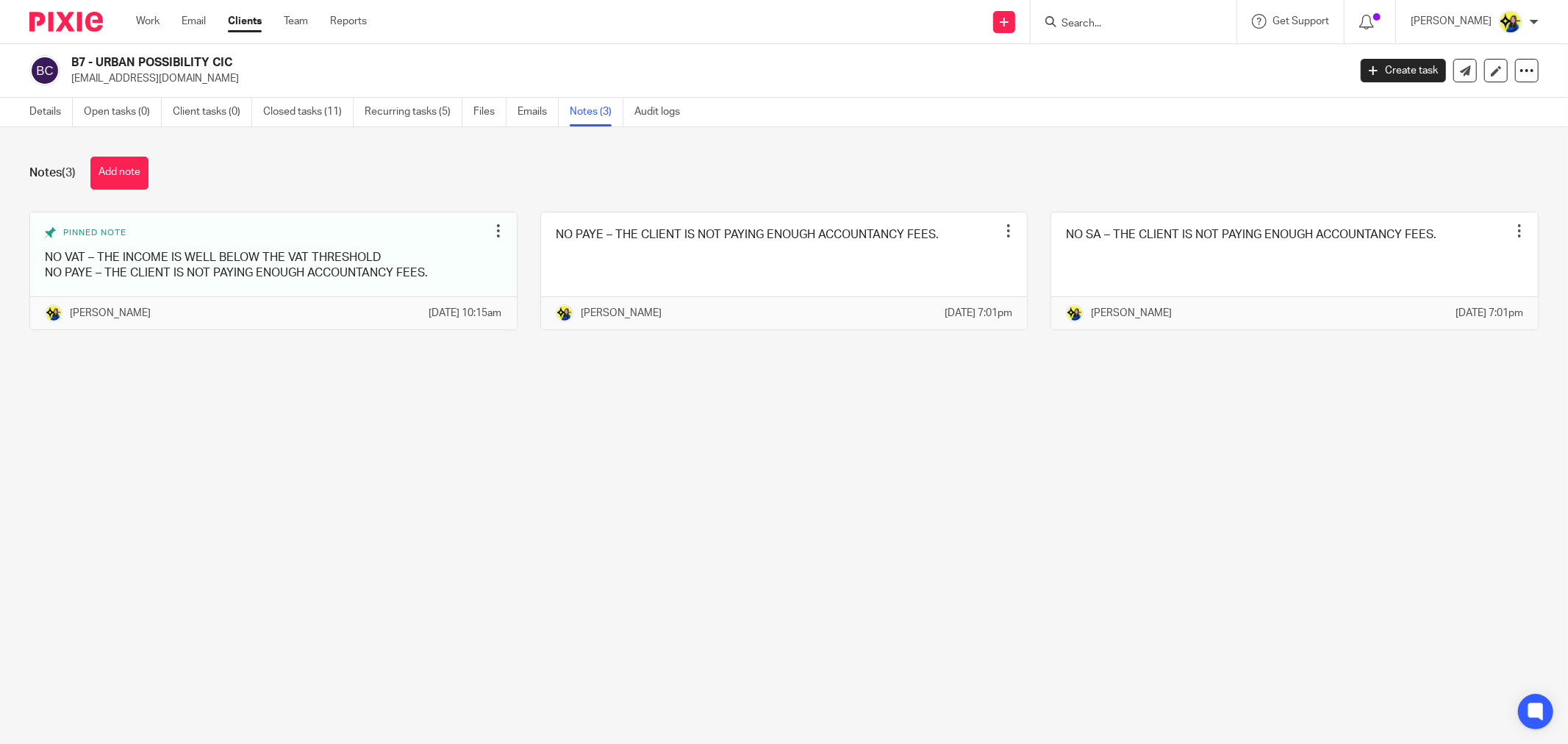
click at [1067, 520] on main "B7 - URBAN POSSIBILITY CIC [EMAIL_ADDRESS][DOMAIN_NAME] Create task Update from…" at bounding box center [784, 372] width 1568 height 744
click at [142, 172] on button "Add note" at bounding box center [119, 173] width 58 height 33
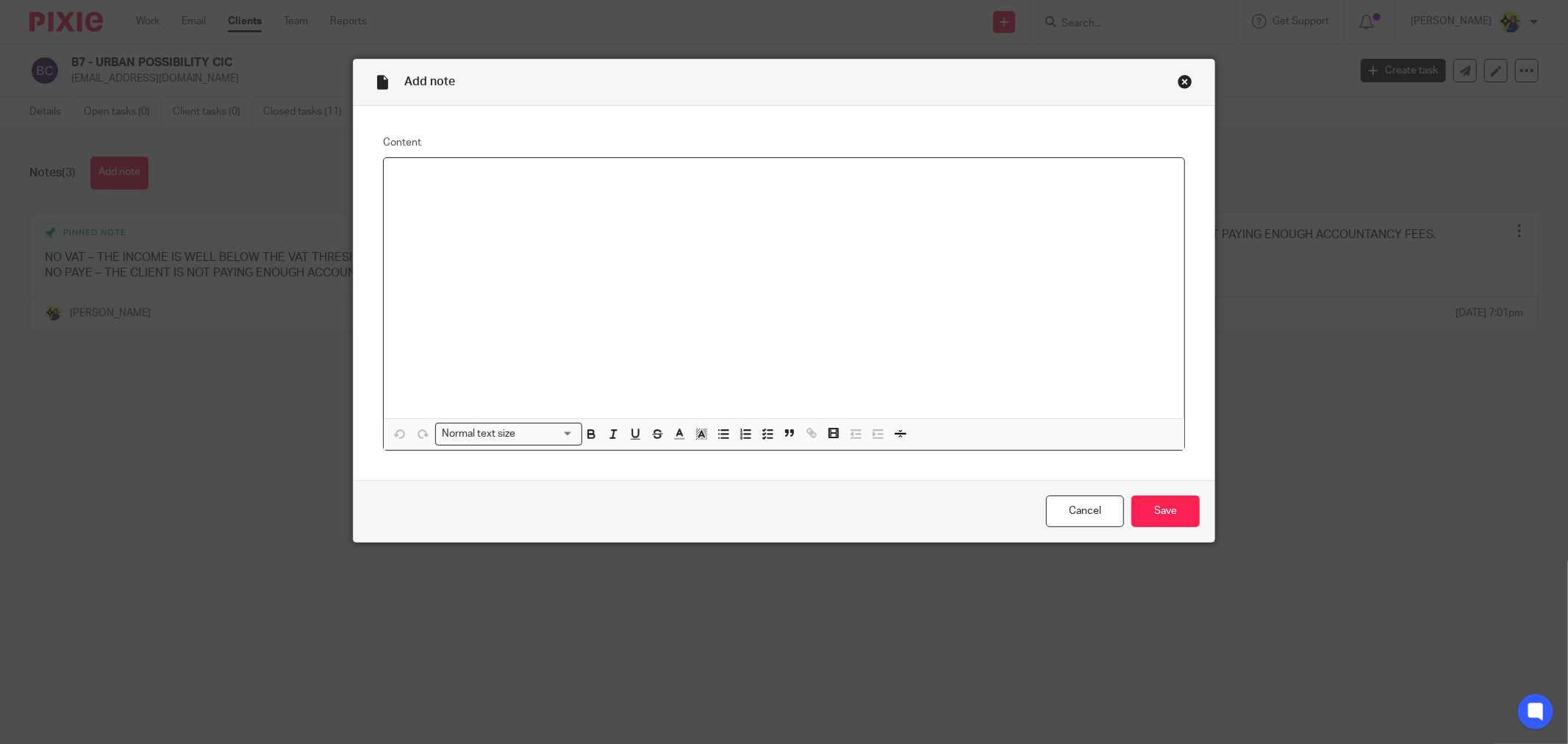
click at [721, 252] on div at bounding box center [784, 288] width 801 height 261
click at [560, 244] on p at bounding box center [784, 236] width 777 height 14
click at [511, 234] on p at bounding box center [784, 236] width 777 height 14
click at [643, 240] on p "Income from grants and worshops." at bounding box center [784, 236] width 777 height 14
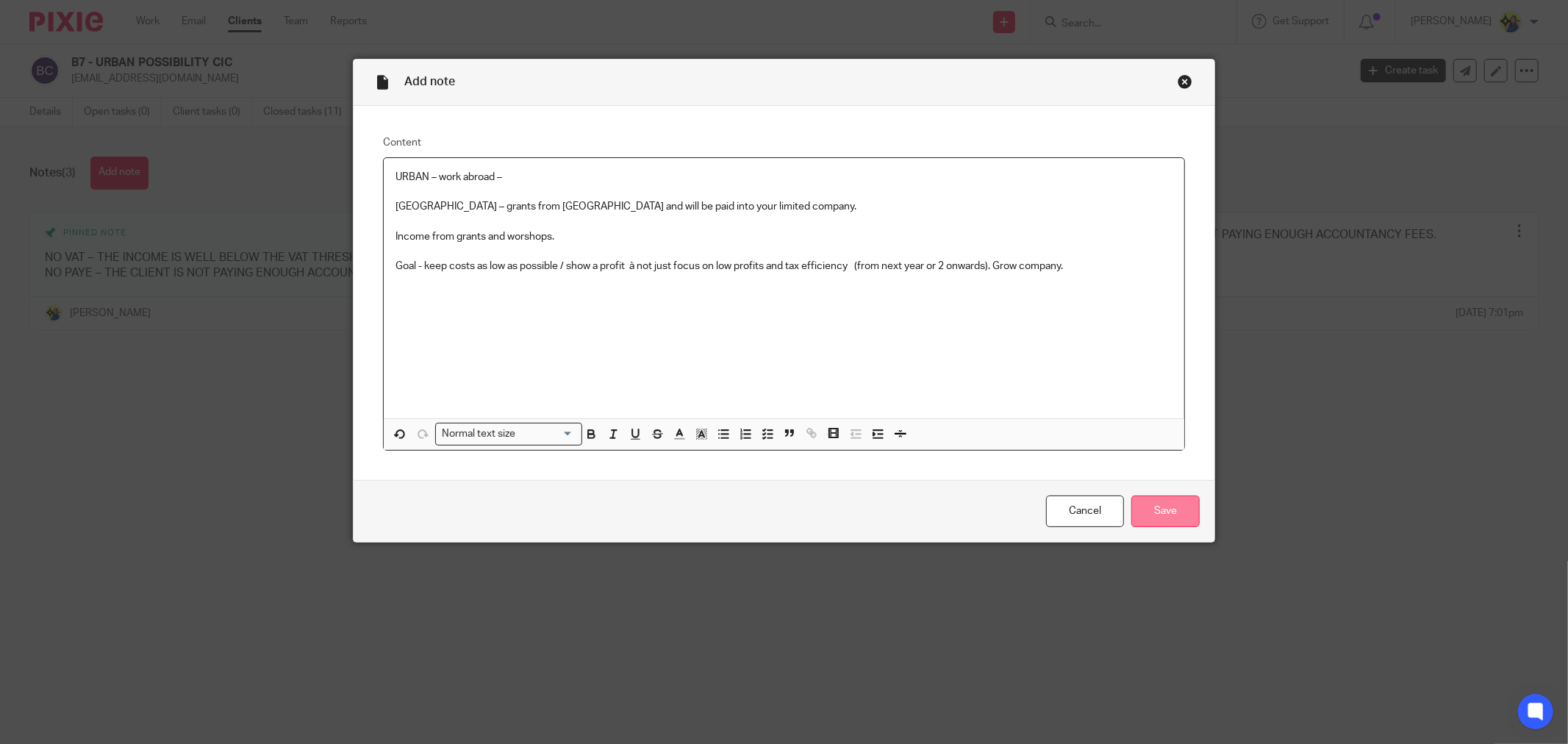
click at [1175, 510] on input "Save" at bounding box center [1166, 510] width 68 height 31
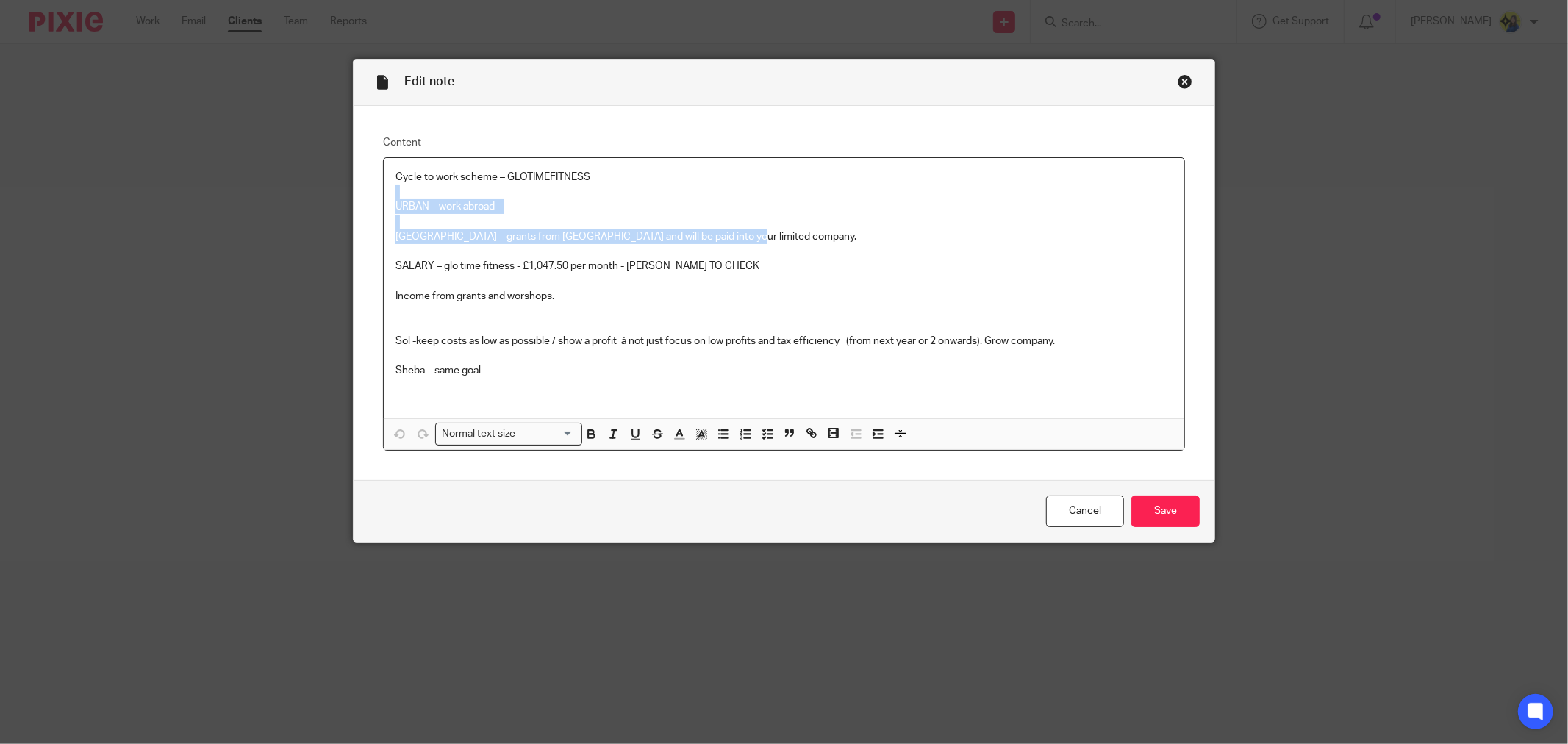
drag, startPoint x: 740, startPoint y: 236, endPoint x: 384, endPoint y: 200, distance: 357.8
click at [384, 200] on div "Cycle to work scheme – GLOTIMEFITNESS URBAN – work abroad – [GEOGRAPHIC_DATA] –…" at bounding box center [784, 288] width 801 height 261
click at [396, 210] on p "URBAN – work abroad –" at bounding box center [784, 207] width 777 height 14
drag, startPoint x: 388, startPoint y: 206, endPoint x: 759, endPoint y: 248, distance: 373.4
click at [759, 248] on div "Cycle to work scheme – GLOTIMEFITNESS URBAN – work abroad – [GEOGRAPHIC_DATA] –…" at bounding box center [784, 288] width 801 height 261
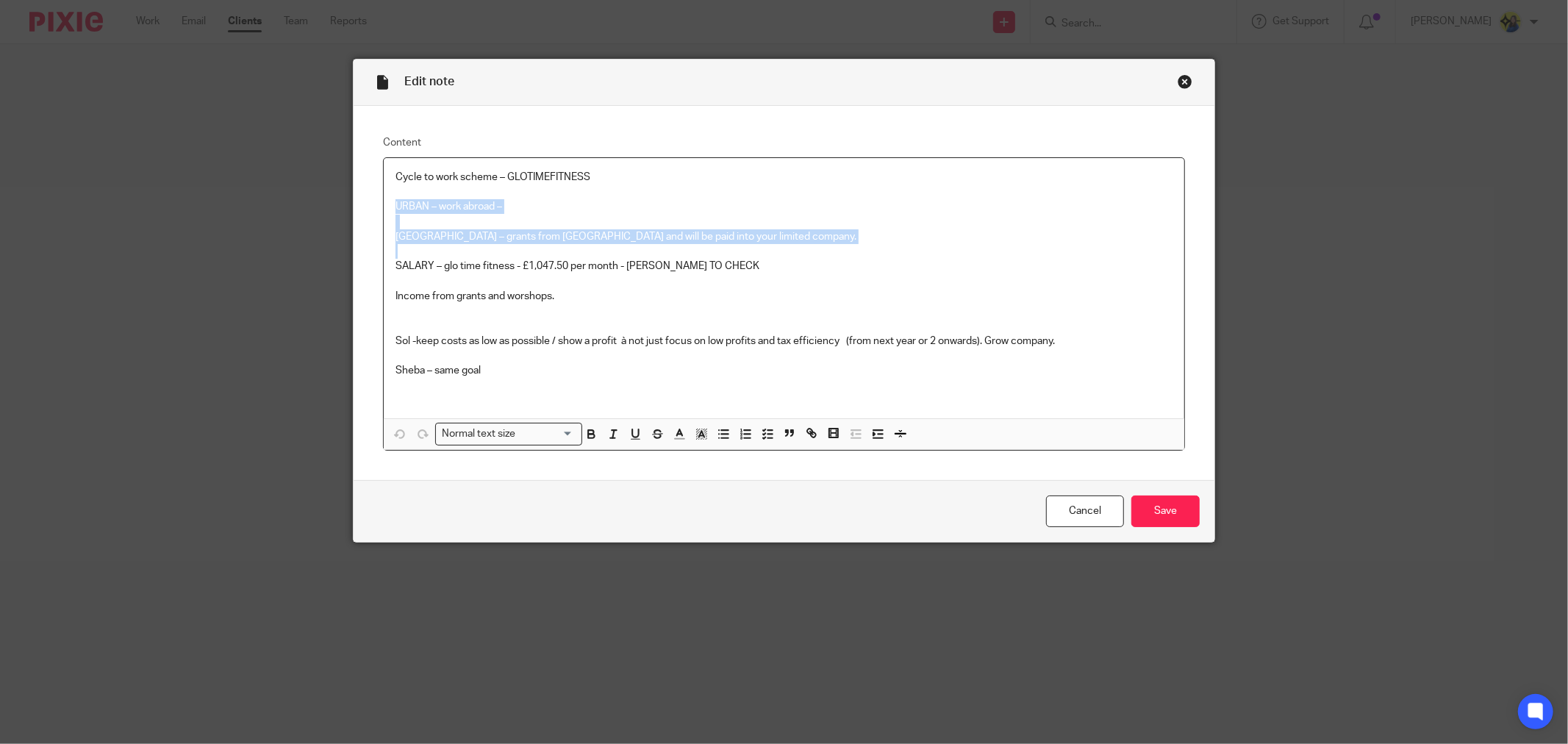
copy div "URBAN – work abroad – [GEOGRAPHIC_DATA] – grants from [GEOGRAPHIC_DATA] and wil…"
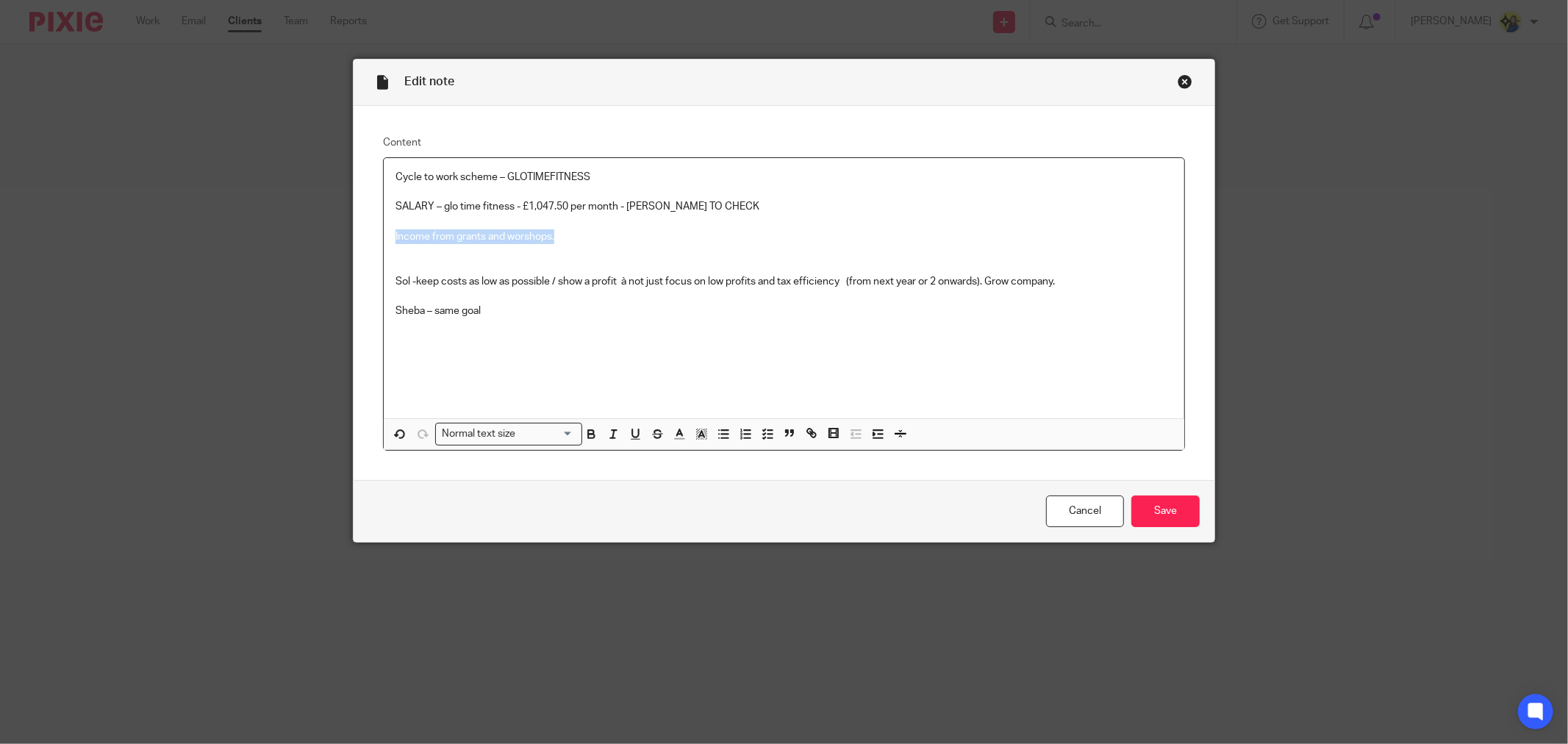
drag, startPoint x: 592, startPoint y: 241, endPoint x: 381, endPoint y: 236, distance: 211.1
click at [384, 236] on div "Cycle to work scheme – GLOTIMEFITNESS SALARY – glo time fitness - £1,047.50 per…" at bounding box center [784, 288] width 801 height 261
copy p "Income from grants and worshops."
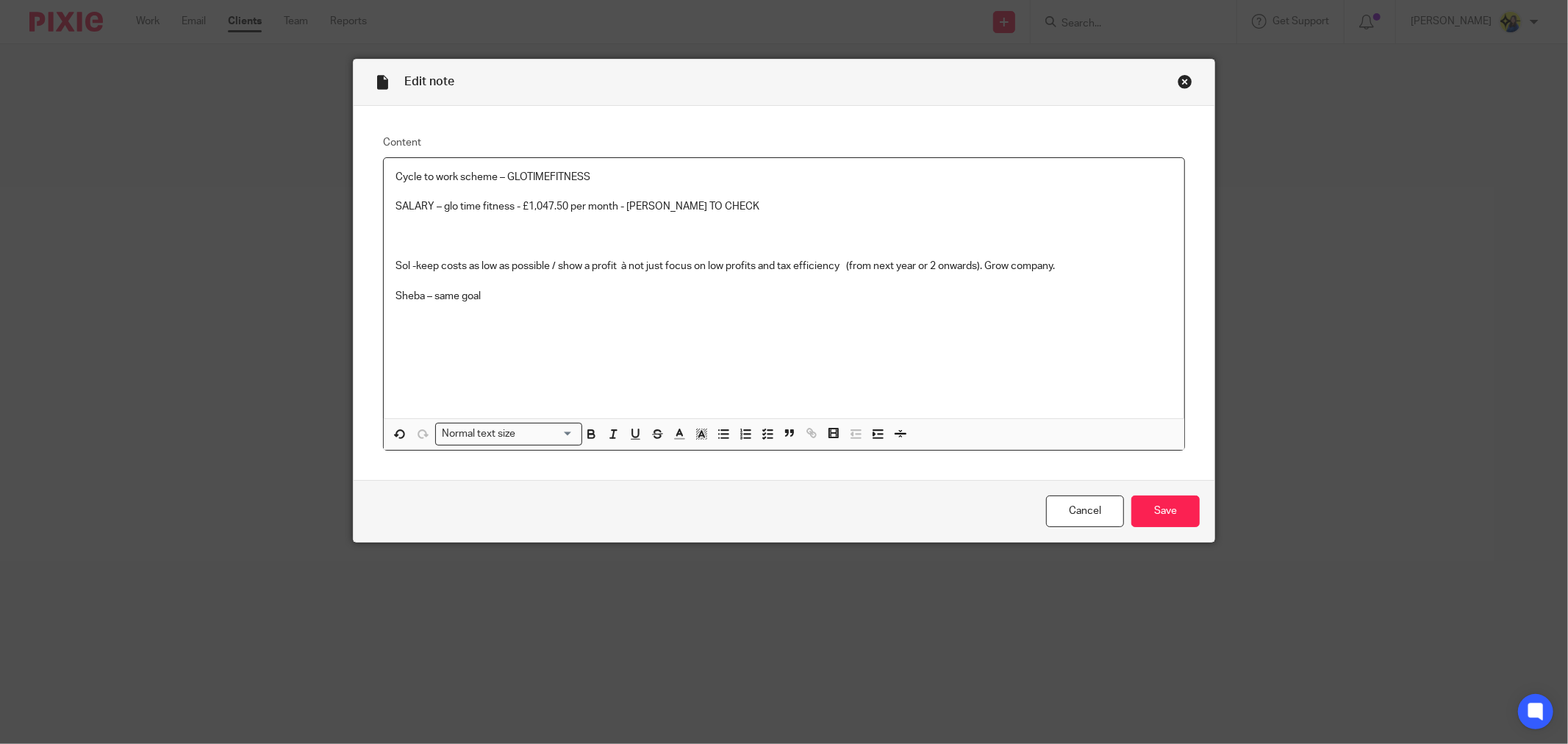
click at [388, 262] on div "Cycle to work scheme – GLOTIMEFITNESS SALARY – glo time fitness - £1,047.50 per…" at bounding box center [784, 288] width 801 height 261
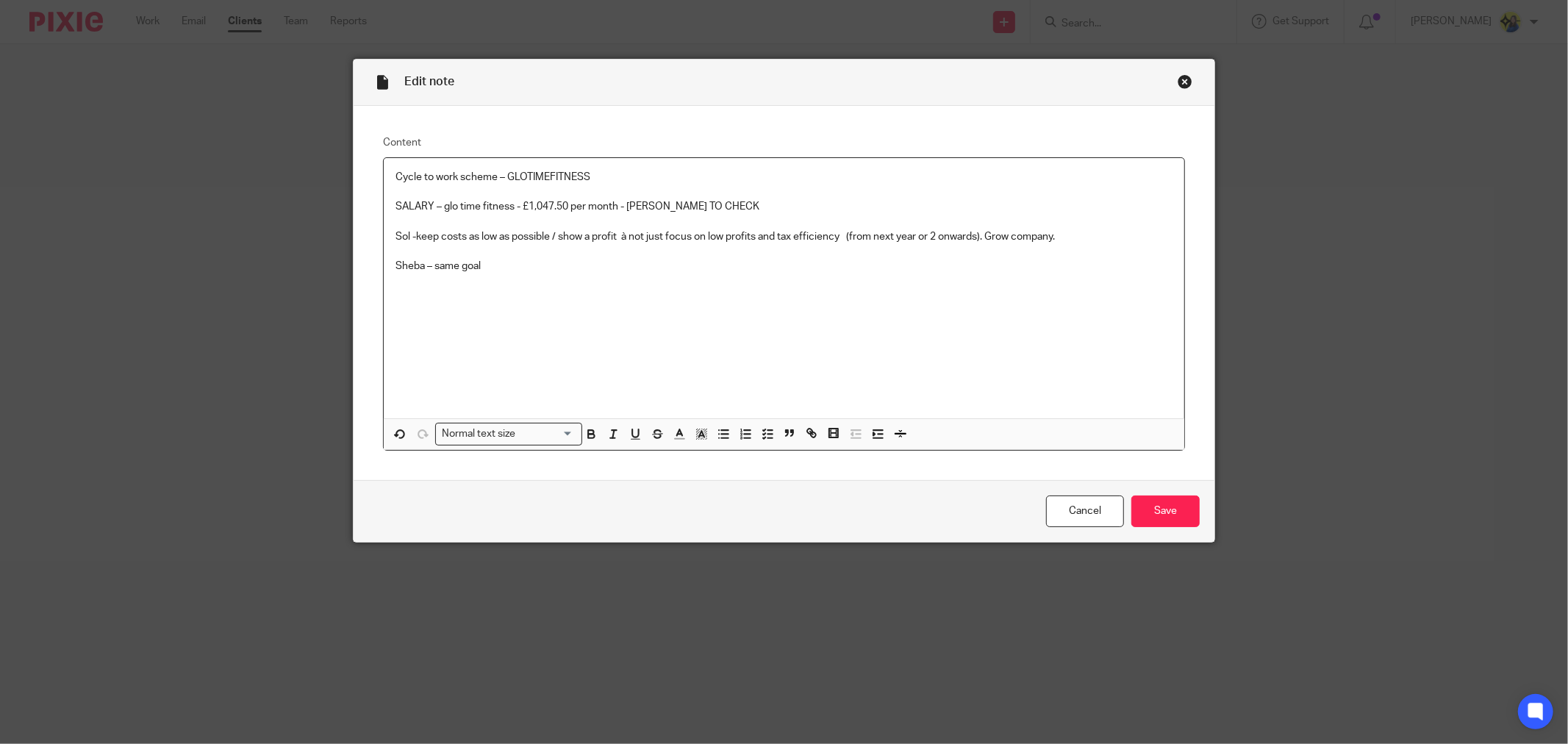
drag, startPoint x: 1075, startPoint y: 232, endPoint x: 414, endPoint y: 240, distance: 661.0
click at [414, 240] on p "Sol -keep costs as low as possible / show a profit à not just focus on low prof…" at bounding box center [784, 236] width 777 height 14
copy p "keep costs as low as possible / show a profit à not just focus on low profits a…"
drag, startPoint x: 503, startPoint y: 269, endPoint x: 360, endPoint y: 260, distance: 143.3
click at [360, 260] on div "Content Cycle to work scheme – GLOTIMEFITNESS SALARY – glo time fitness - £1,04…" at bounding box center [784, 293] width 861 height 375
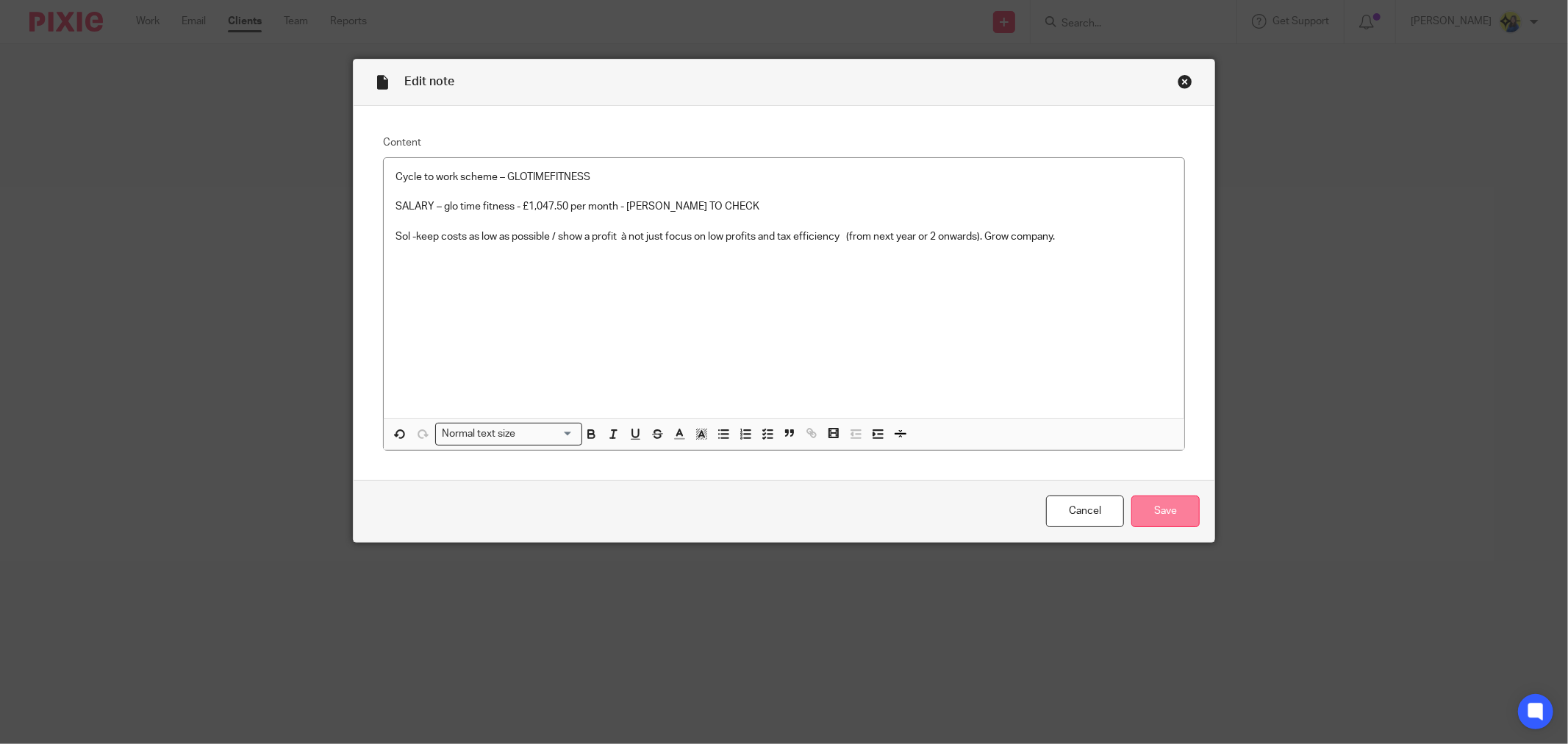
click at [1135, 501] on input "Save" at bounding box center [1166, 510] width 68 height 31
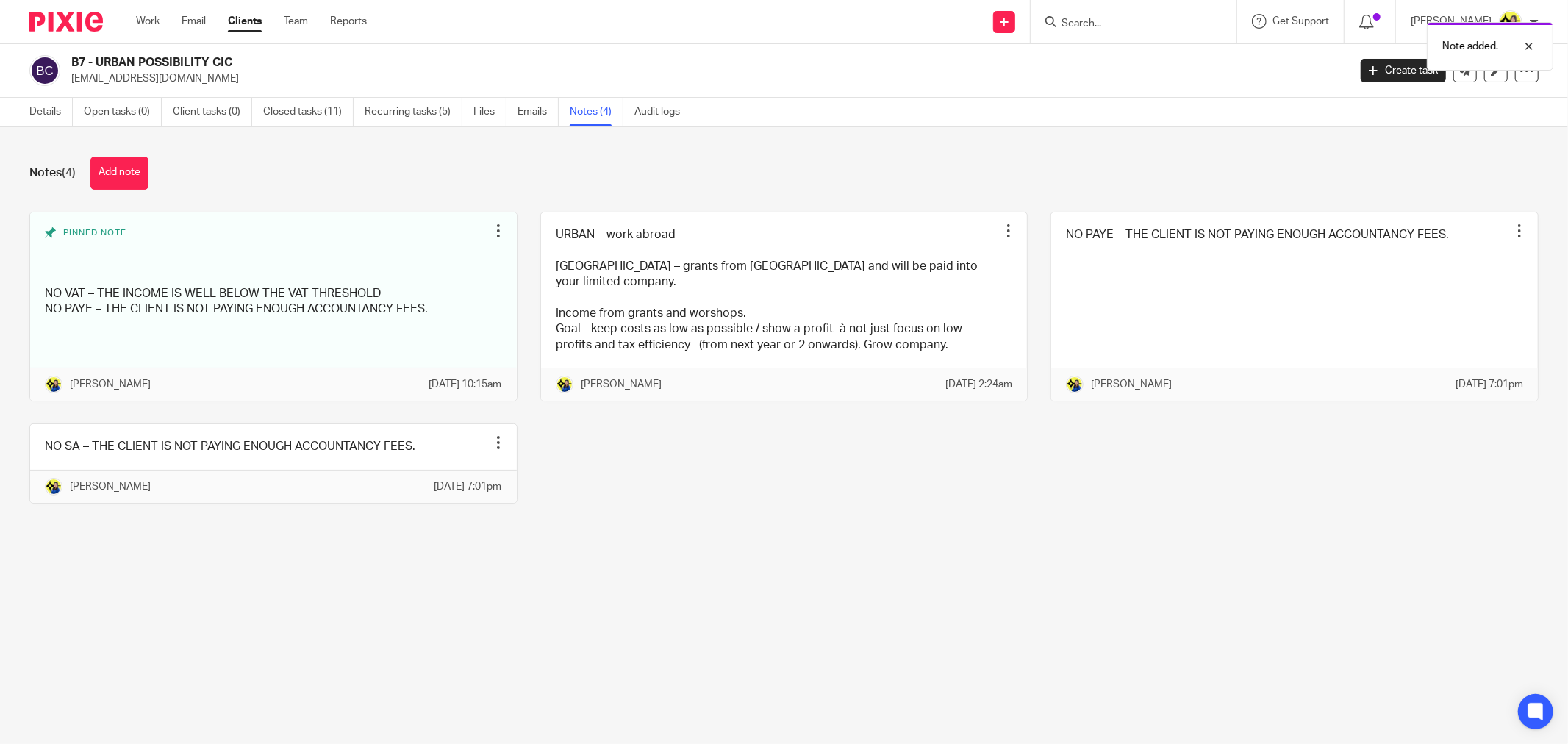
click at [916, 544] on div "Notes (4) Add note Pinned note NO VAT – THE INCOME IS WELL BELOW THE VAT THRESH…" at bounding box center [784, 341] width 1568 height 428
click at [876, 594] on main "B7 - URBAN POSSIBILITY CIC sheebs.glotimefitness@gmail.com Create task Update f…" at bounding box center [784, 372] width 1568 height 744
click at [877, 590] on main "B7 - URBAN POSSIBILITY CIC sheebs.glotimefitness@gmail.com Create task Update f…" at bounding box center [784, 372] width 1568 height 744
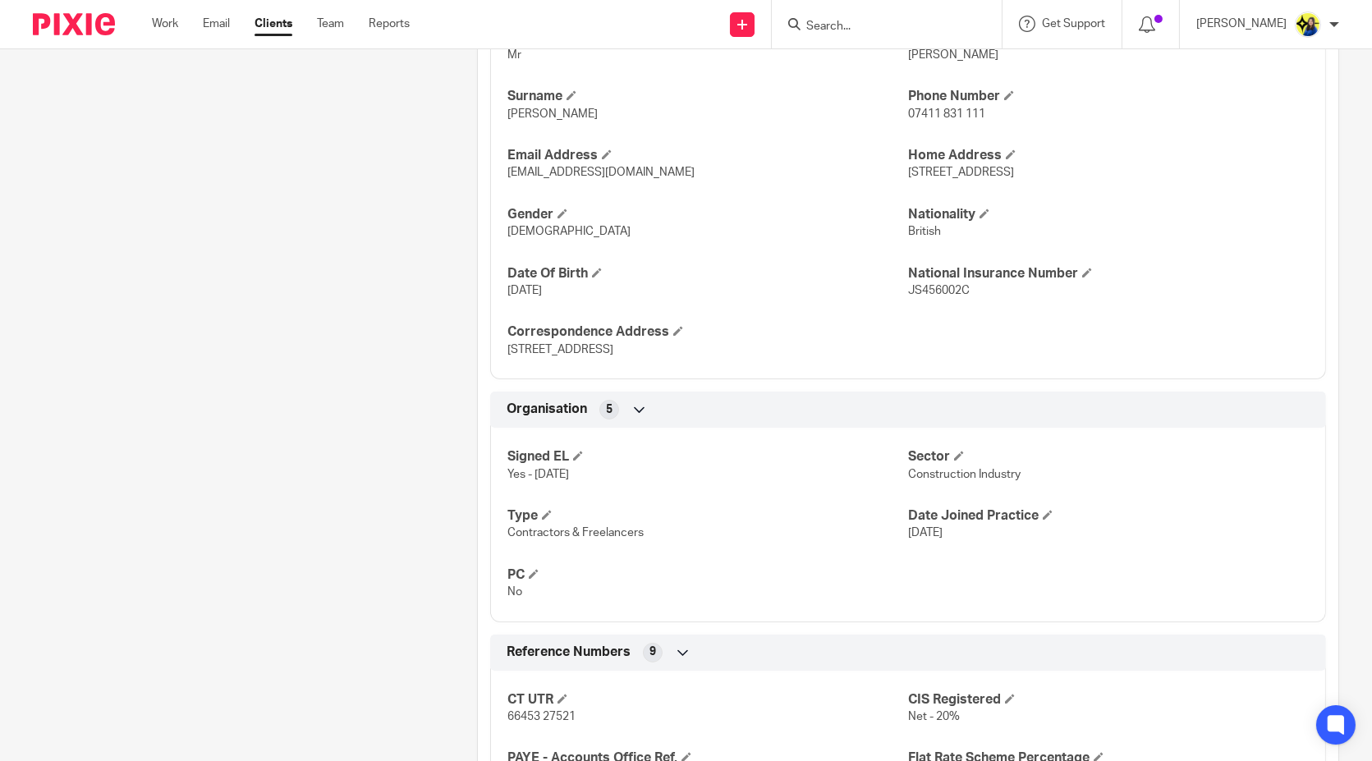
scroll to position [912, 0]
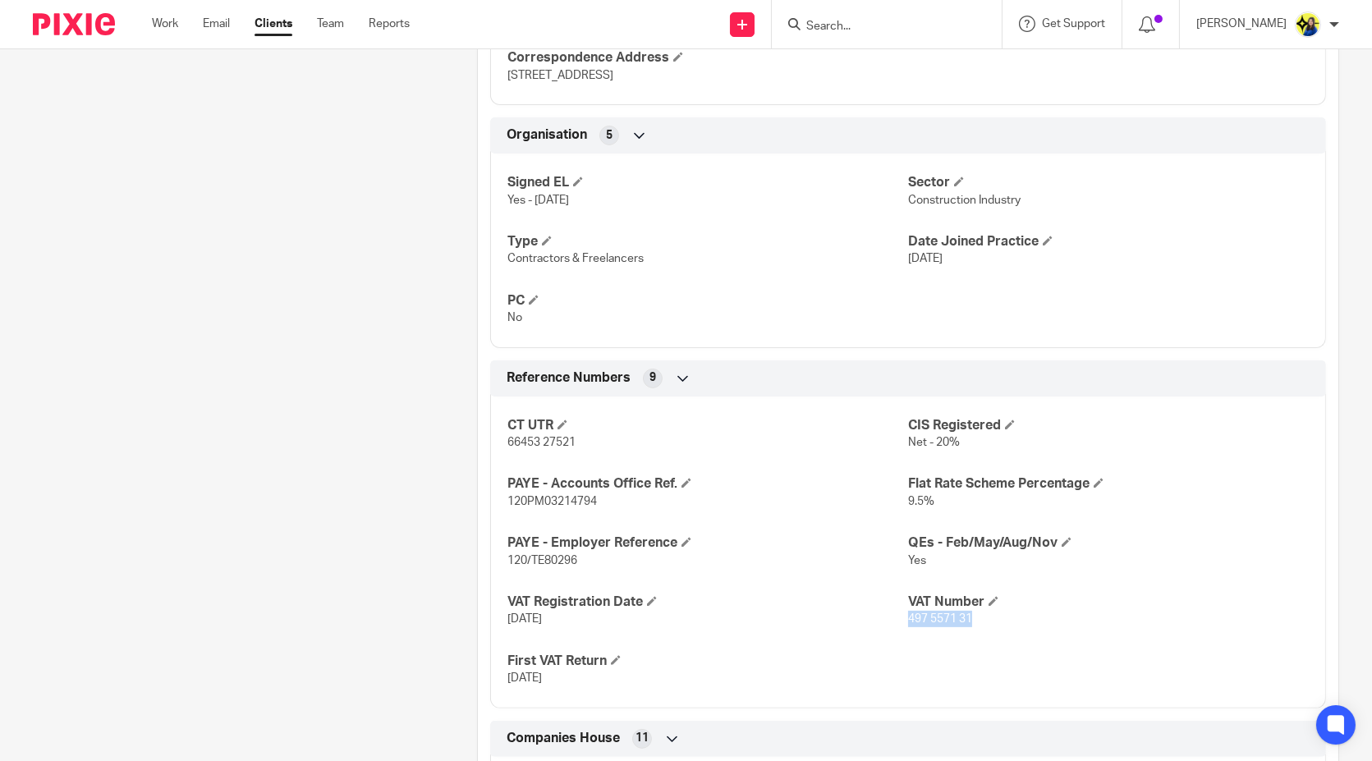
drag, startPoint x: 966, startPoint y: 614, endPoint x: 902, endPoint y: 619, distance: 65.1
click at [908, 619] on p "497 5571 31" at bounding box center [1108, 619] width 401 height 16
copy span "497 5571 31"
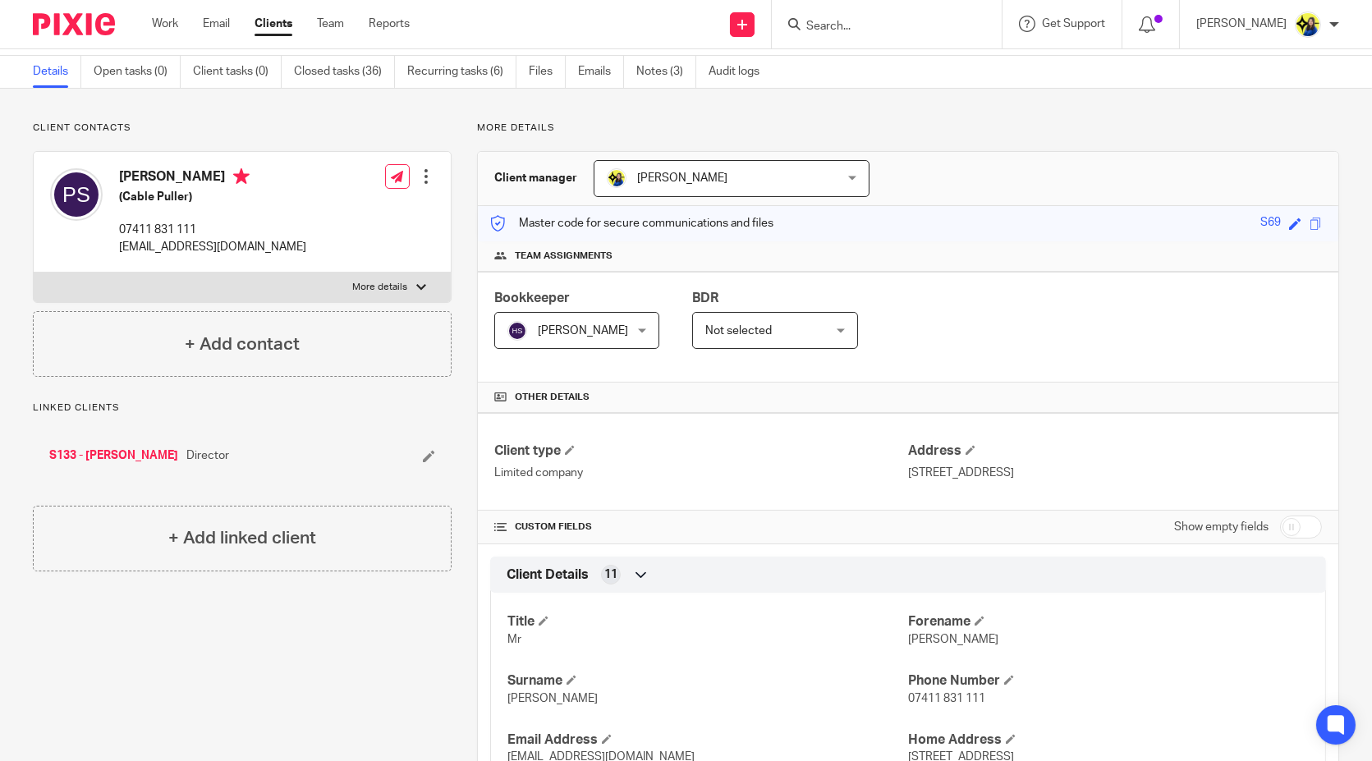
scroll to position [0, 0]
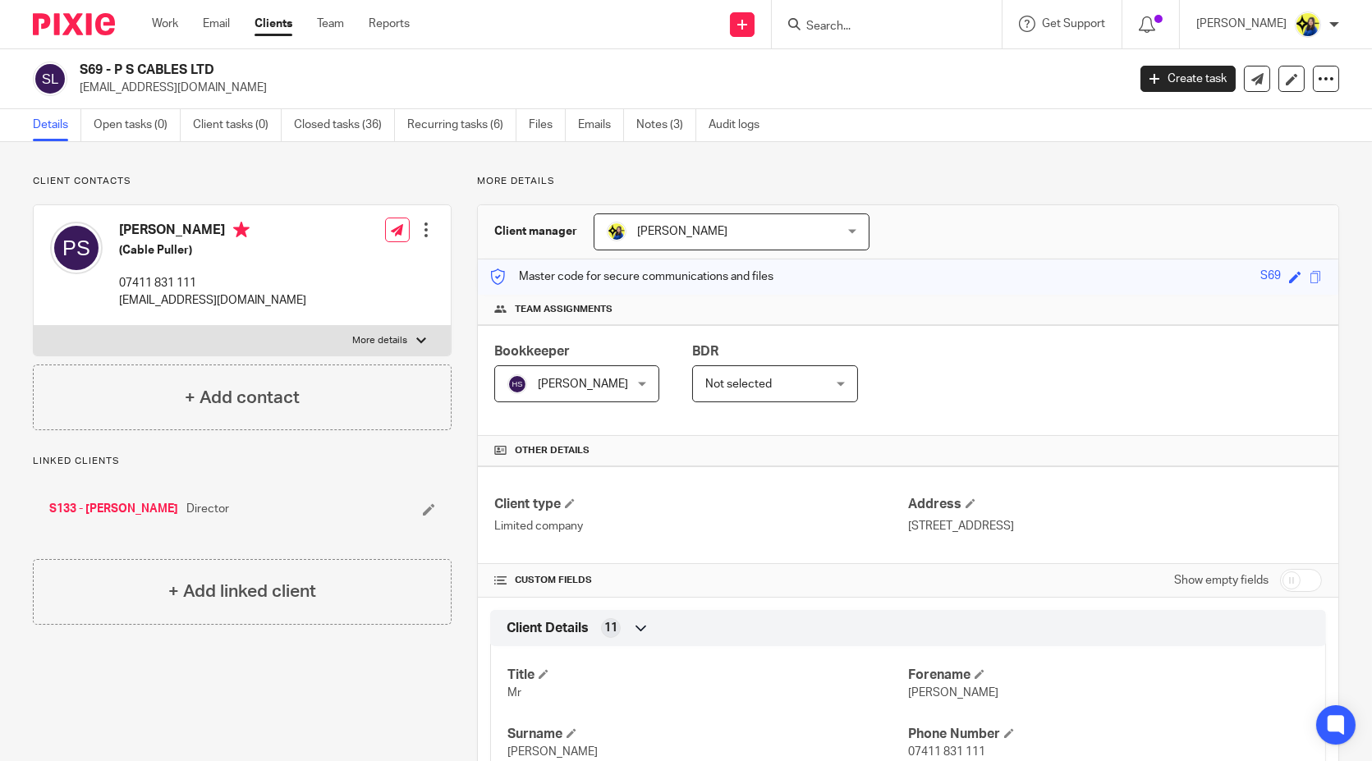
drag, startPoint x: 255, startPoint y: 90, endPoint x: 79, endPoint y: 88, distance: 175.7
click at [80, 88] on p "[EMAIL_ADDRESS][DOMAIN_NAME]" at bounding box center [598, 88] width 1036 height 16
copy p "[EMAIL_ADDRESS][DOMAIN_NAME]"
drag, startPoint x: 246, startPoint y: 59, endPoint x: 117, endPoint y: 56, distance: 129.0
click at [117, 56] on div "S69 - P S CABLES LTD paulsewell1977@gmail.com Create task Update from Companies…" at bounding box center [686, 79] width 1372 height 60
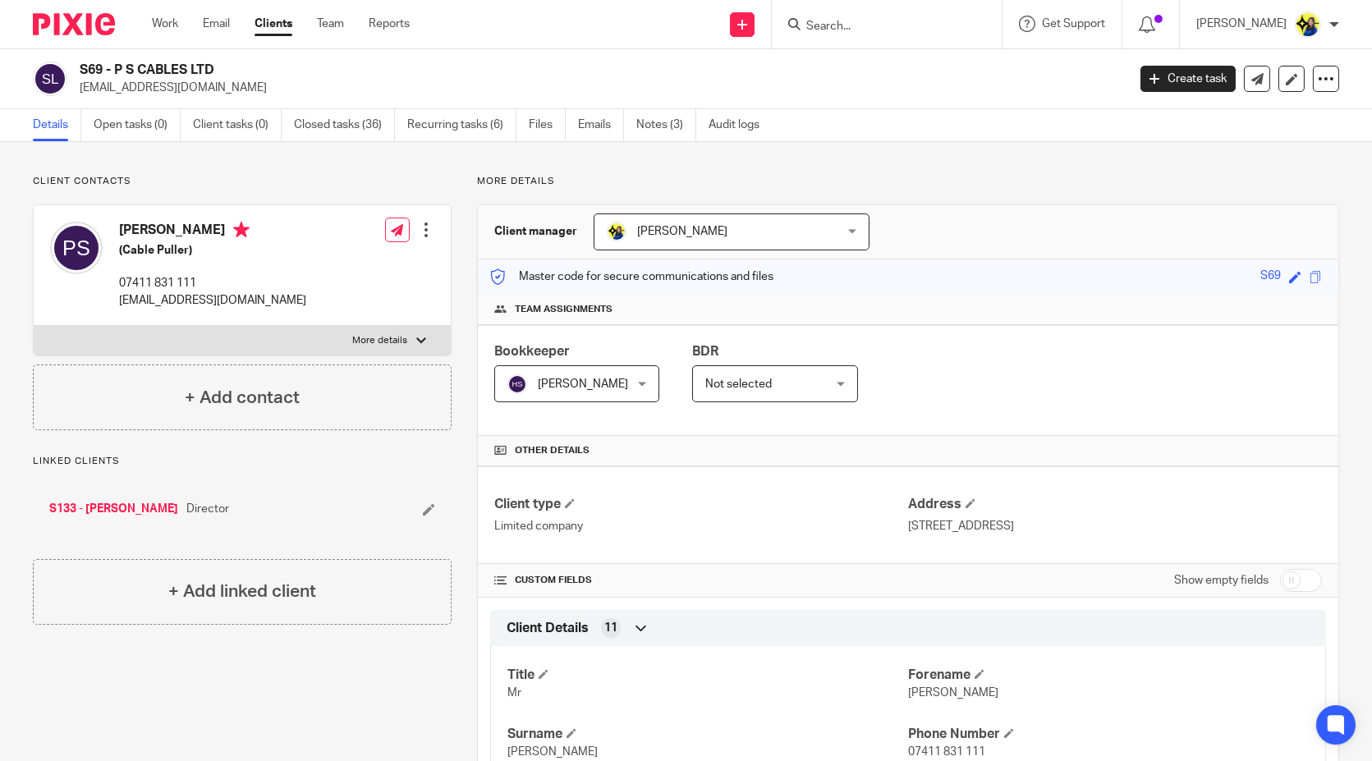
copy h2 "P S CABLES LTD"
drag, startPoint x: 268, startPoint y: 155, endPoint x: 296, endPoint y: 147, distance: 29.9
click at [359, 175] on p "Client contacts" at bounding box center [242, 181] width 419 height 13
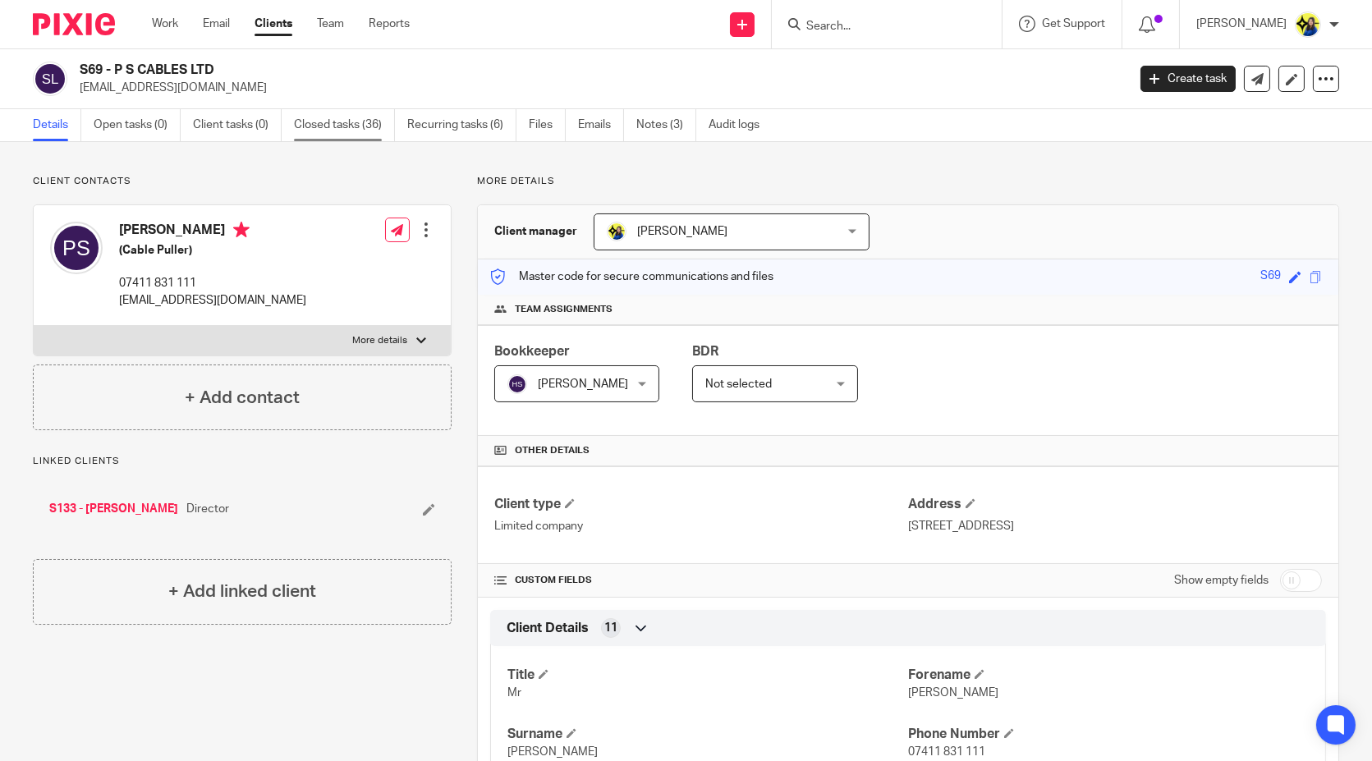
click at [330, 121] on link "Closed tasks (36)" at bounding box center [344, 125] width 101 height 32
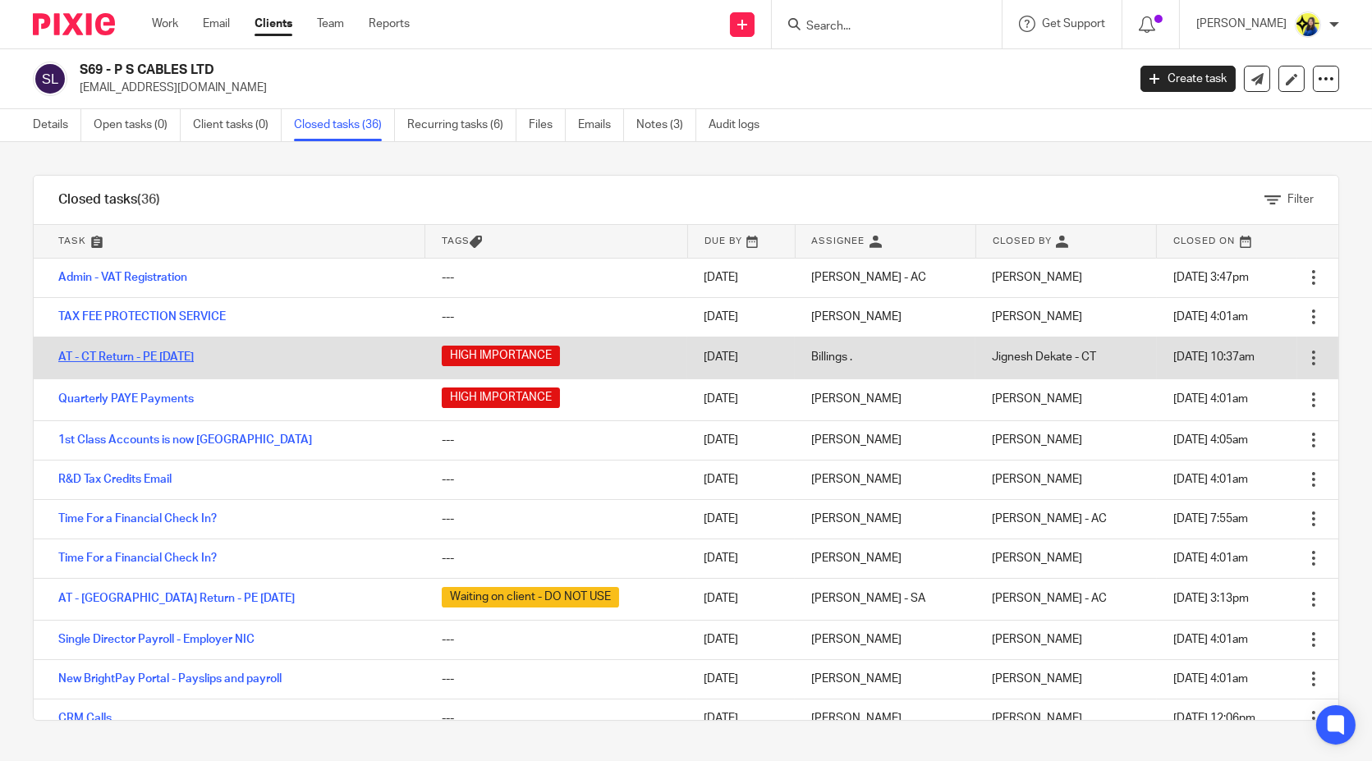
click at [194, 356] on link "AT - CT Return - PE 31-05-2025" at bounding box center [125, 356] width 135 height 11
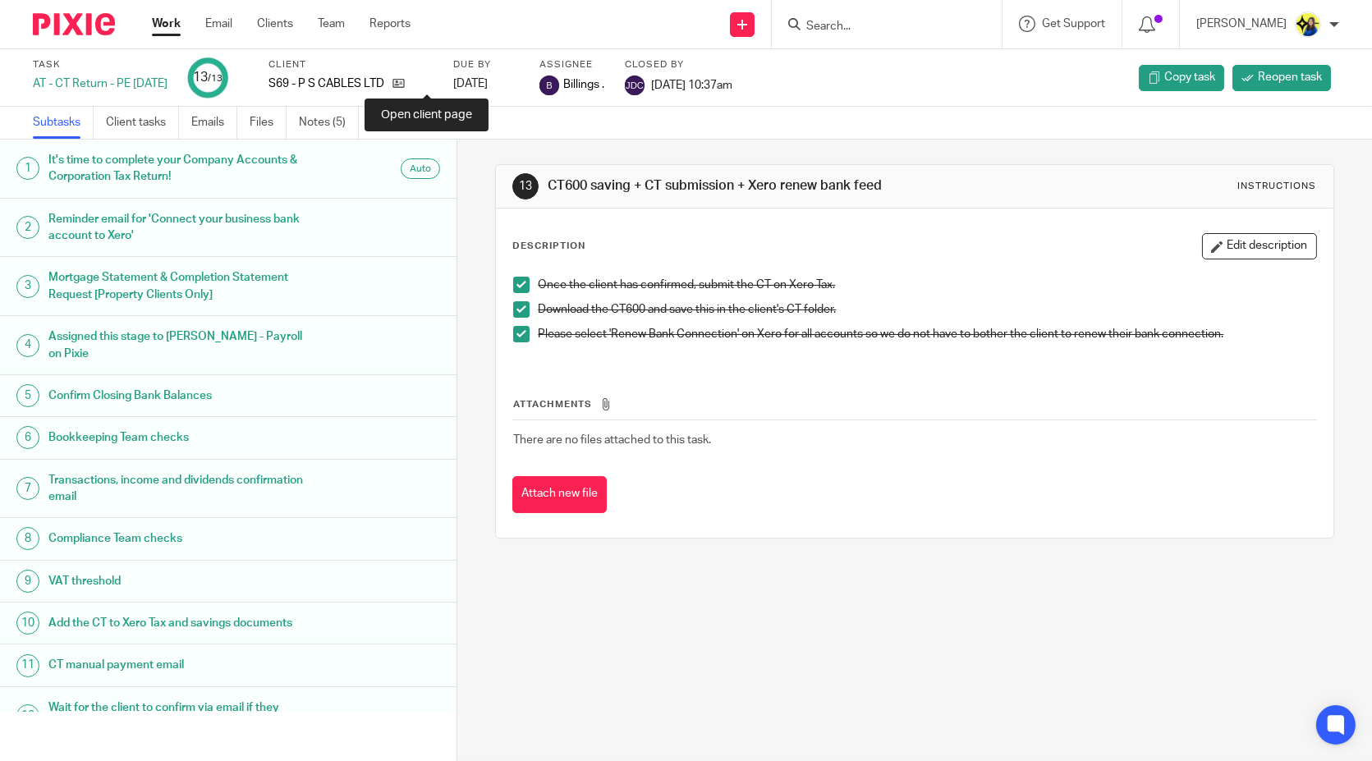
drag, startPoint x: 429, startPoint y: 78, endPoint x: 396, endPoint y: 14, distance: 72.0
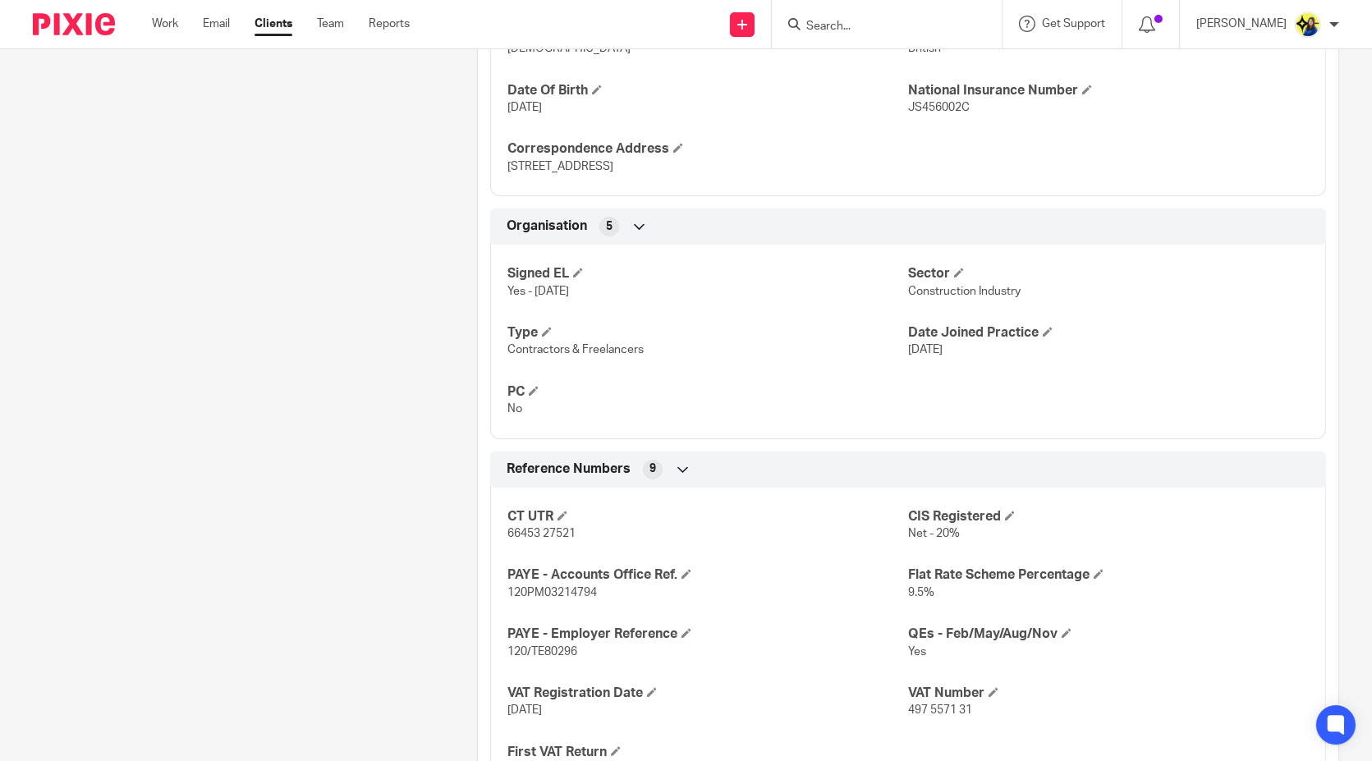
scroll to position [1095, 0]
